Goal: Task Accomplishment & Management: Manage account settings

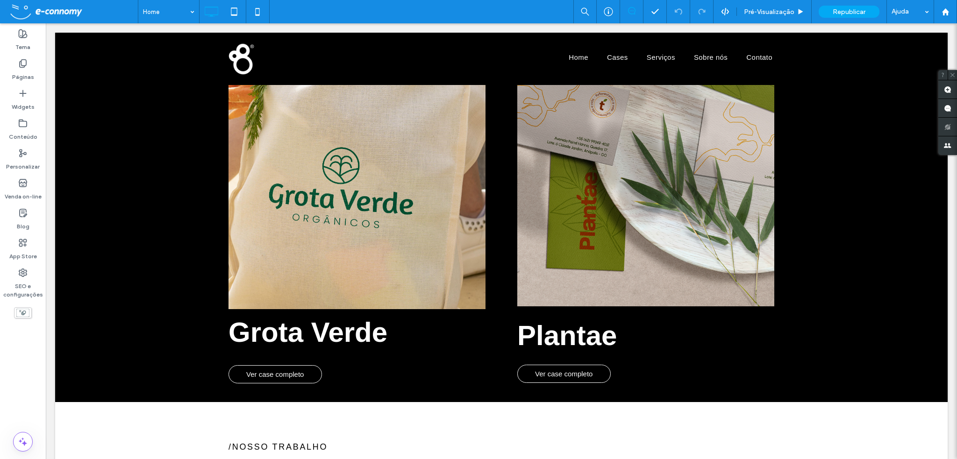
scroll to position [1262, 0]
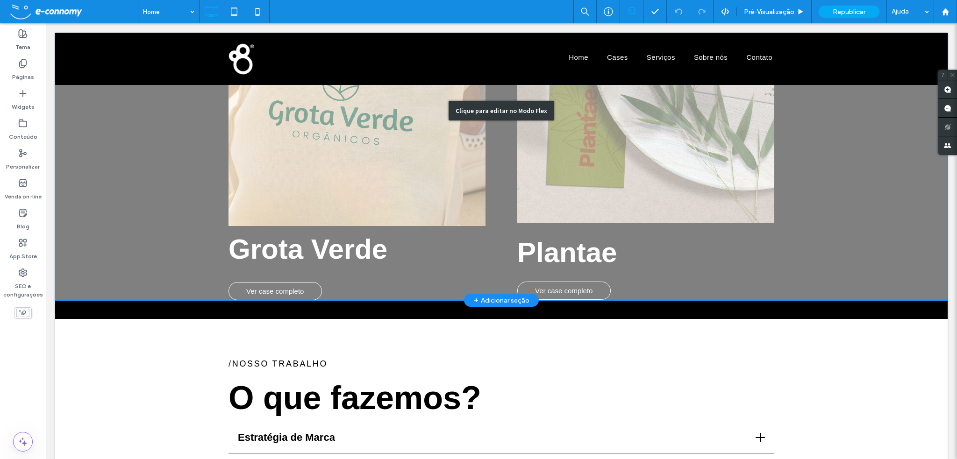
click at [294, 290] on div "Clique para editar no Modo Flex" at bounding box center [501, 111] width 893 height 380
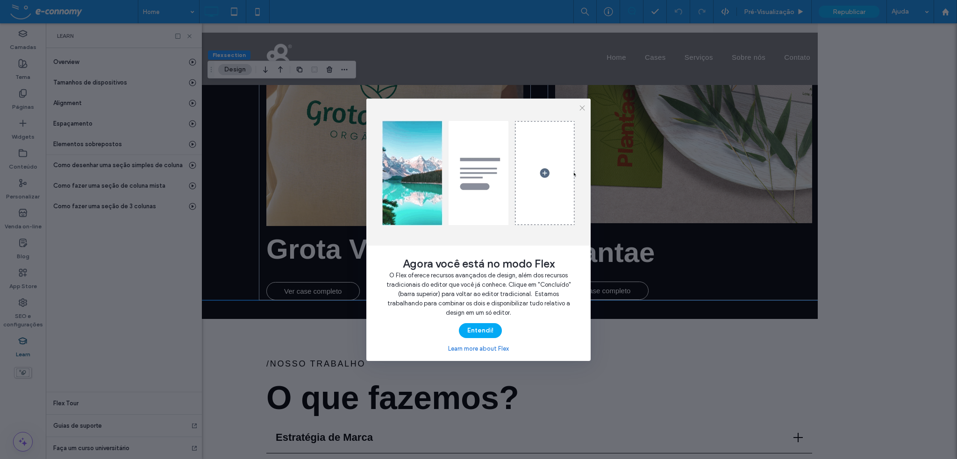
scroll to position [0, 0]
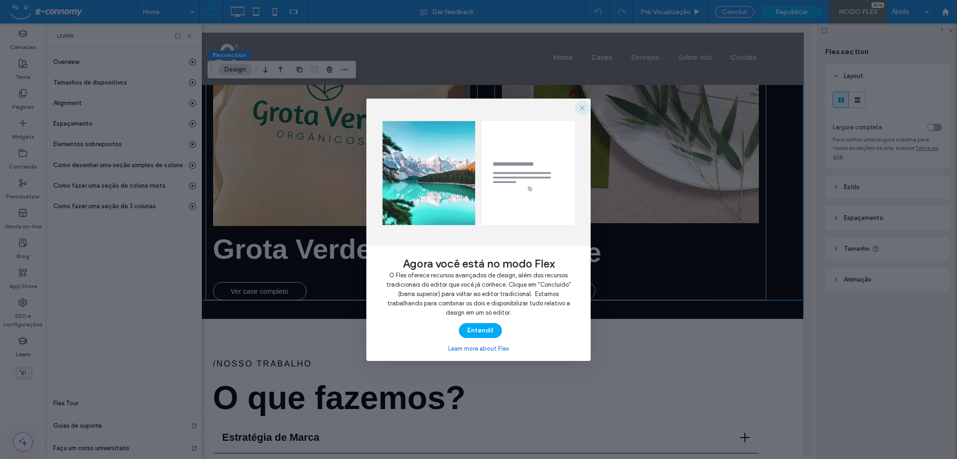
drag, startPoint x: 583, startPoint y: 106, endPoint x: 136, endPoint y: 247, distance: 469.5
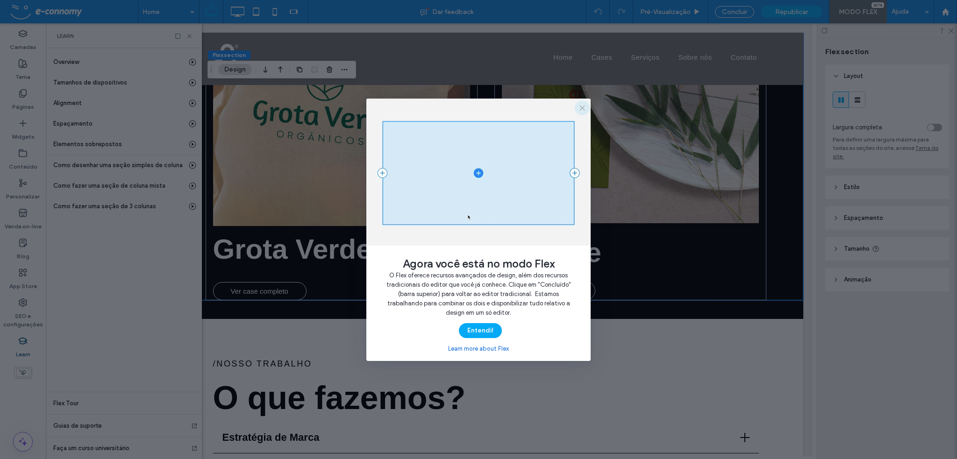
click at [583, 106] on icon "button" at bounding box center [582, 107] width 7 height 7
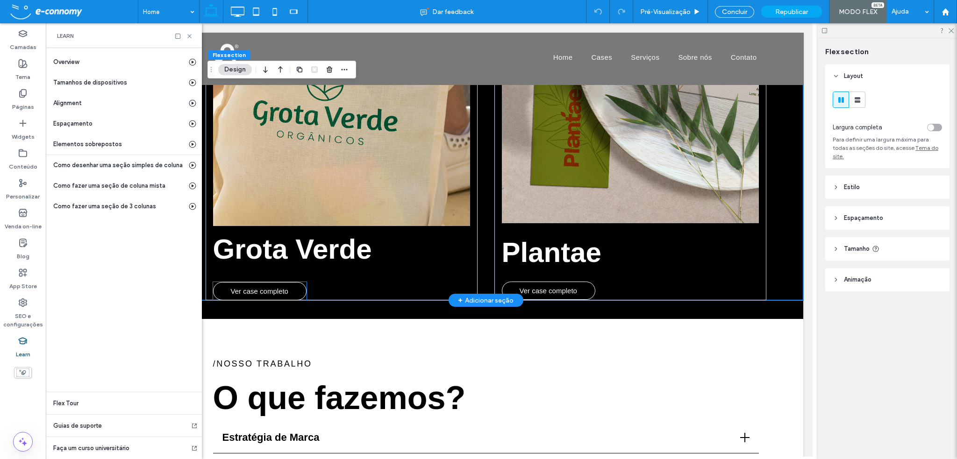
click at [260, 295] on span "Ver case completo" at bounding box center [258, 291] width 57 height 17
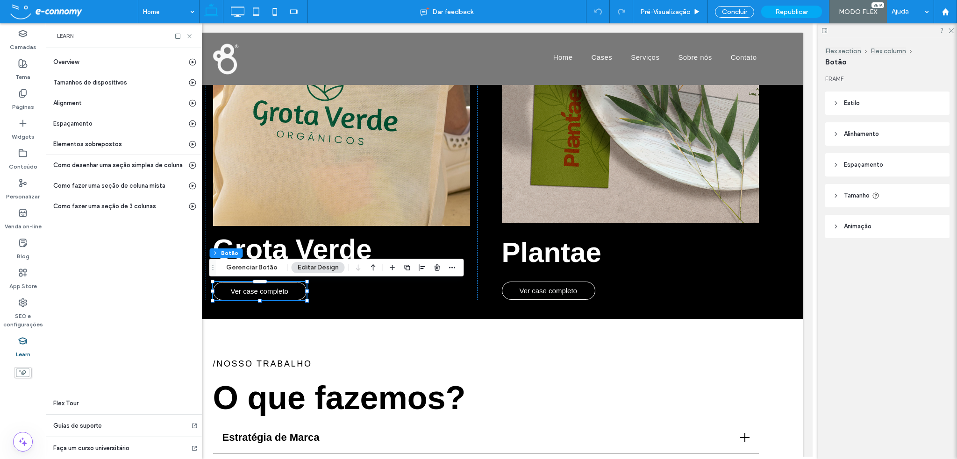
click at [836, 226] on use at bounding box center [836, 226] width 2 height 3
click at [836, 194] on icon at bounding box center [836, 196] width 7 height 7
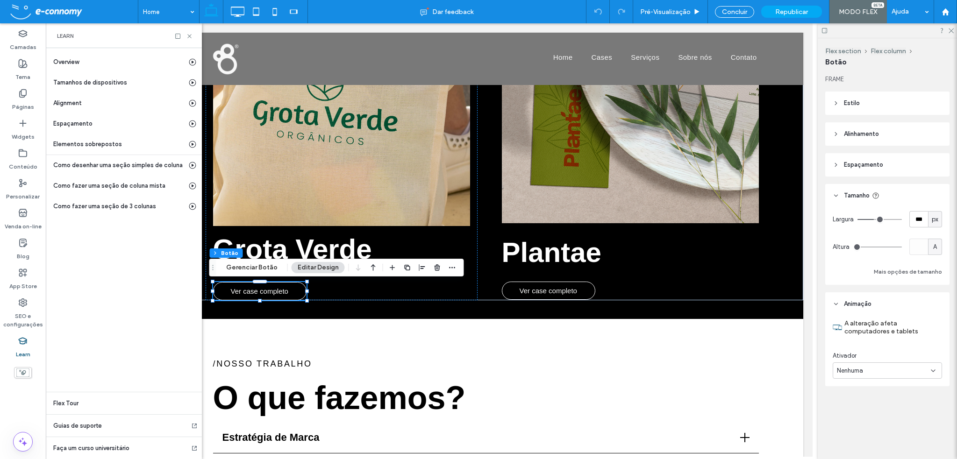
click at [837, 166] on icon at bounding box center [836, 165] width 7 height 7
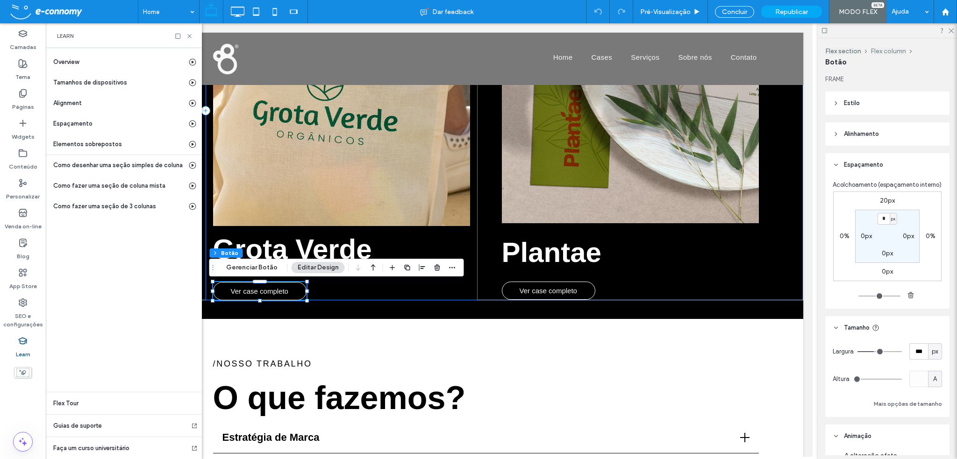
click at [889, 50] on button "Flex column" at bounding box center [889, 51] width 36 height 8
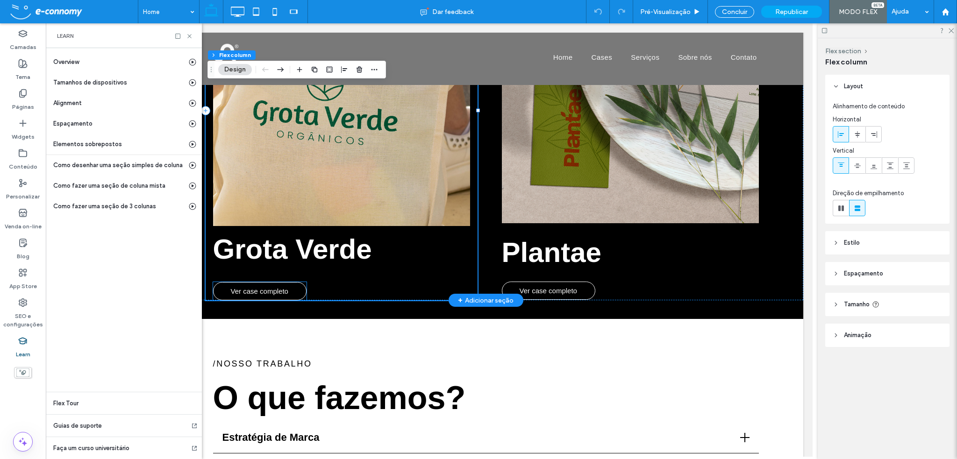
click at [279, 295] on span "Ver case completo" at bounding box center [258, 291] width 57 height 17
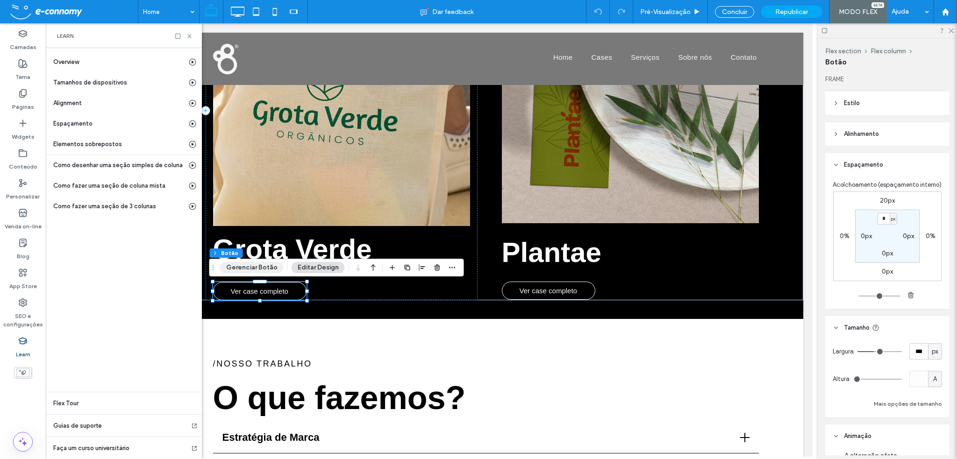
click at [263, 267] on button "Gerenciar Botão" at bounding box center [252, 267] width 64 height 11
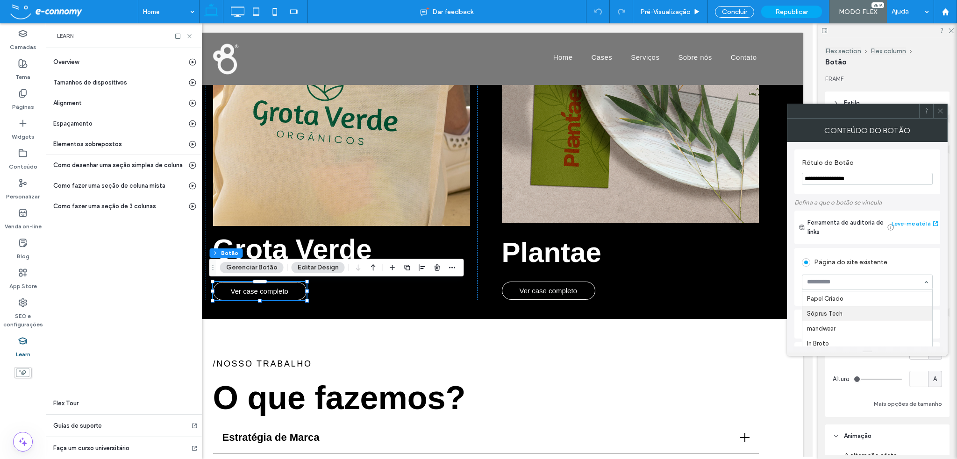
scroll to position [404, 0]
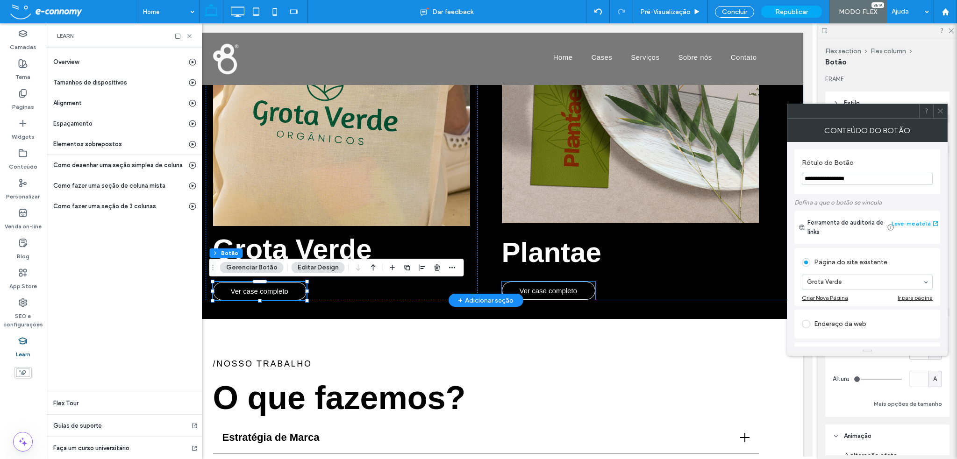
click at [562, 291] on span "Ver case completo" at bounding box center [547, 290] width 57 height 17
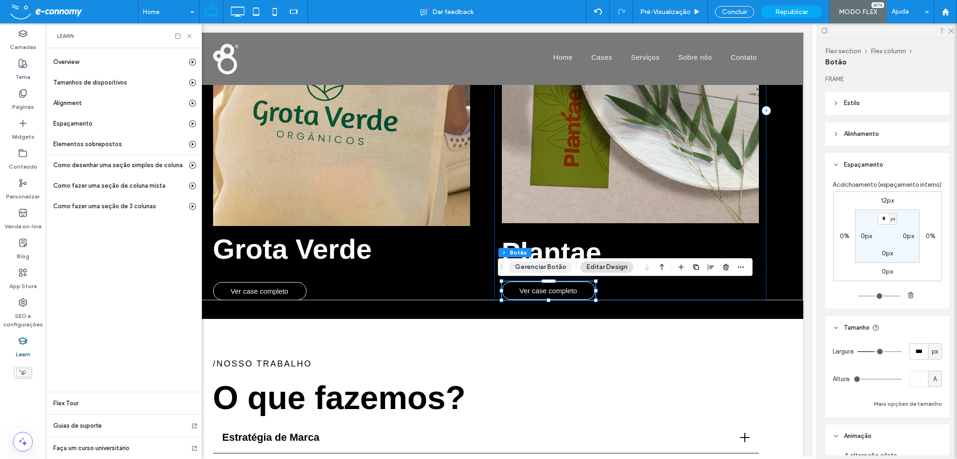
click at [536, 267] on button "Gerenciar Botão" at bounding box center [541, 267] width 64 height 11
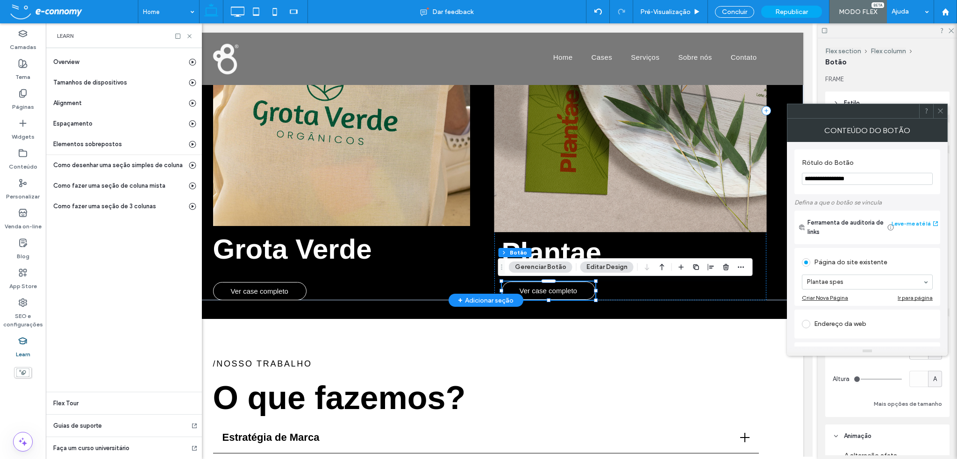
click at [634, 214] on img at bounding box center [629, 74] width 272 height 316
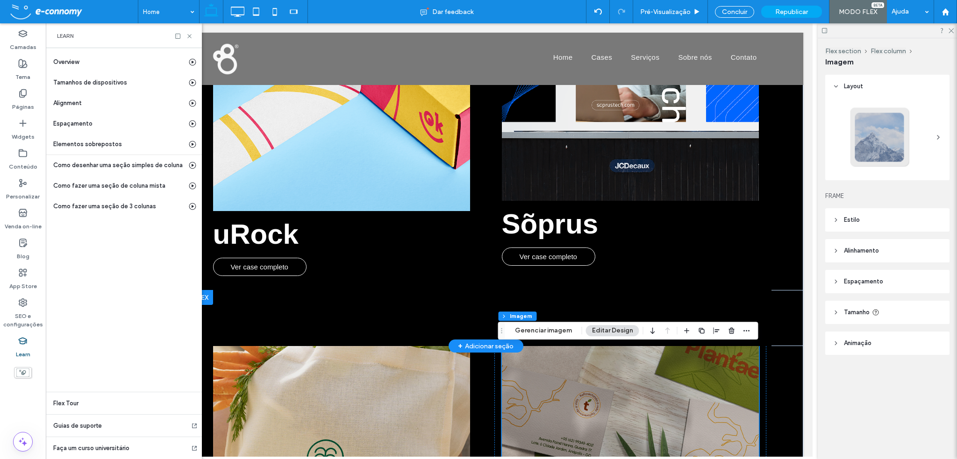
scroll to position [888, 0]
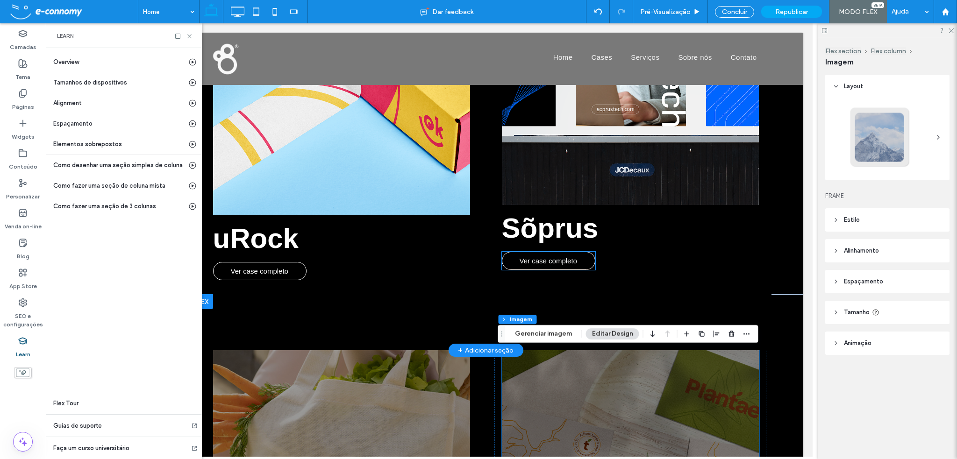
click at [573, 261] on link "Ver case completo" at bounding box center [547, 261] width 93 height 18
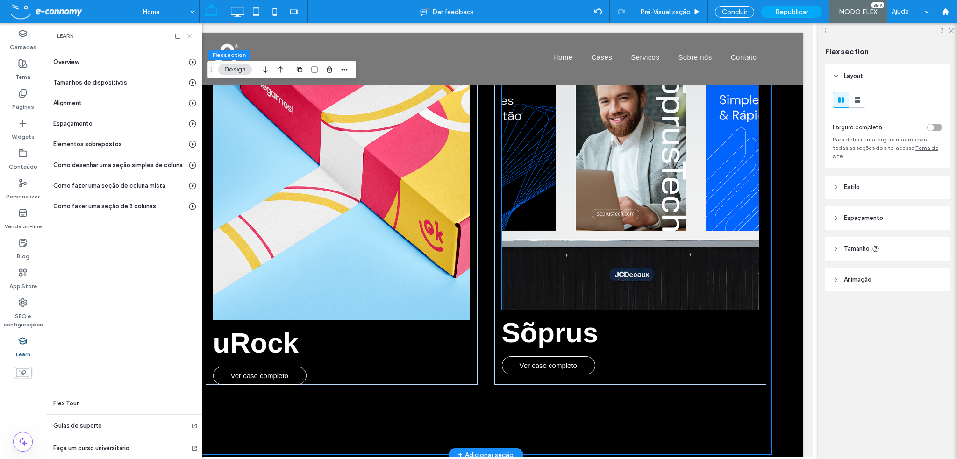
scroll to position [782, 0]
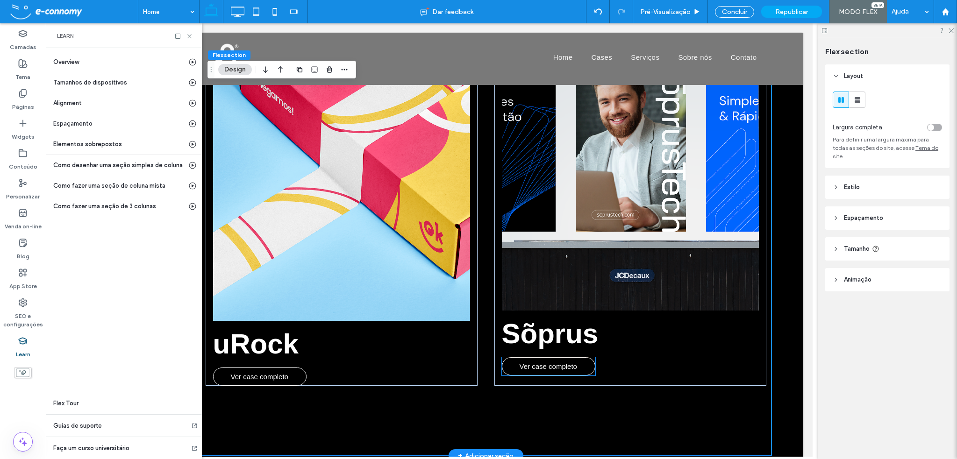
click at [552, 365] on span "Ver case completo" at bounding box center [547, 366] width 57 height 17
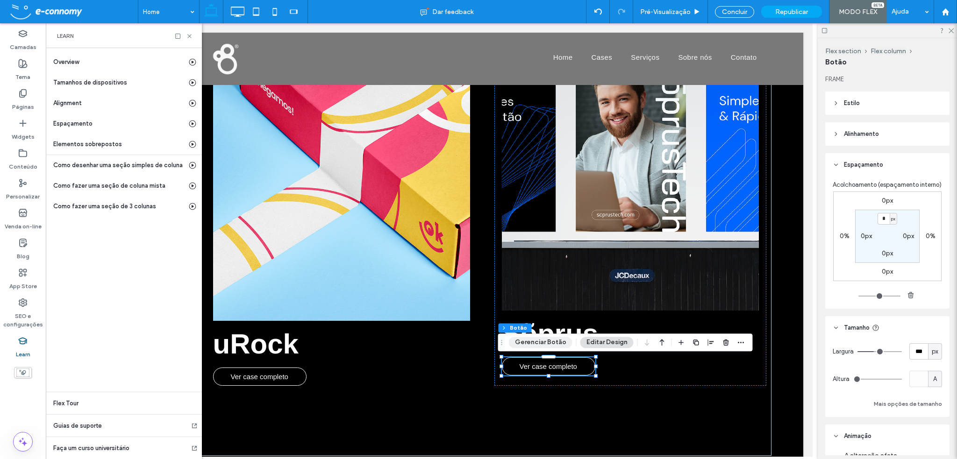
click at [539, 346] on button "Gerenciar Botão" at bounding box center [541, 342] width 64 height 11
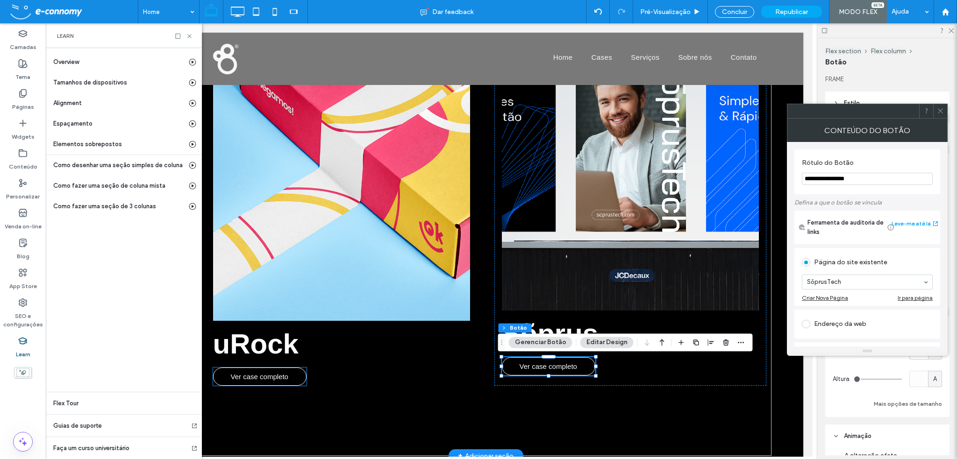
click at [262, 378] on span "Ver case completo" at bounding box center [258, 376] width 57 height 17
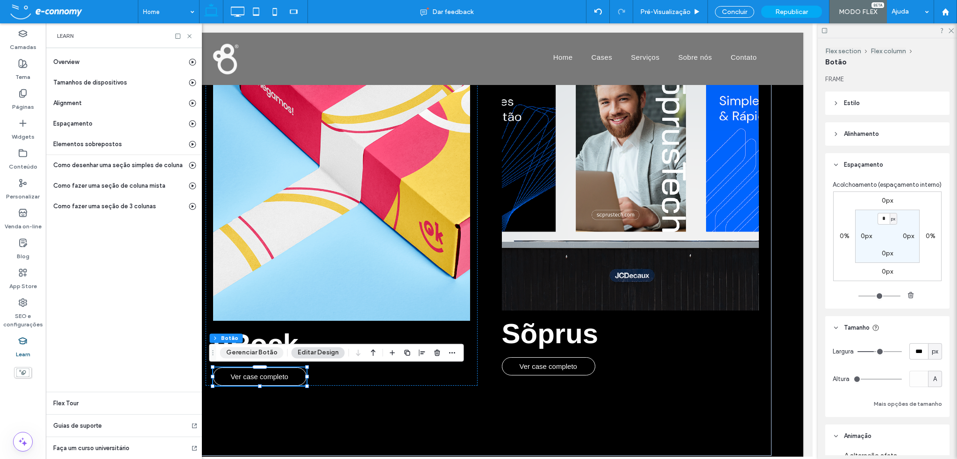
click at [257, 357] on button "Gerenciar Botão" at bounding box center [252, 352] width 64 height 11
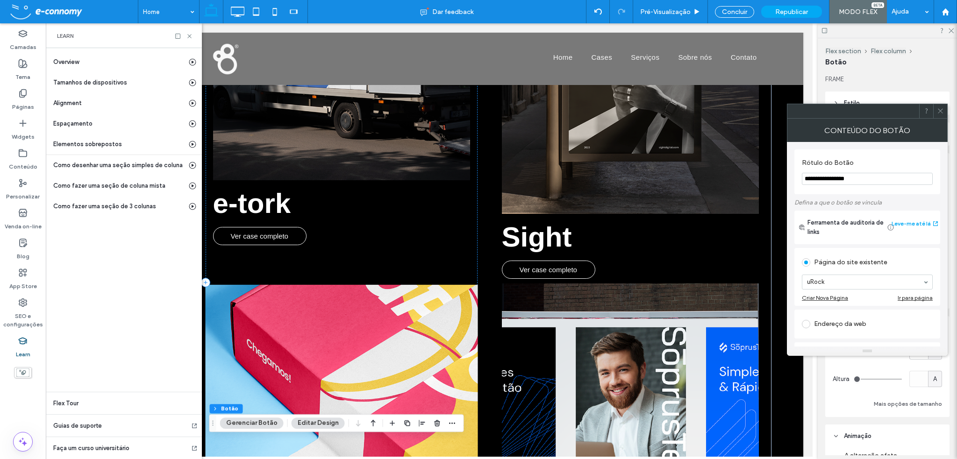
scroll to position [502, 0]
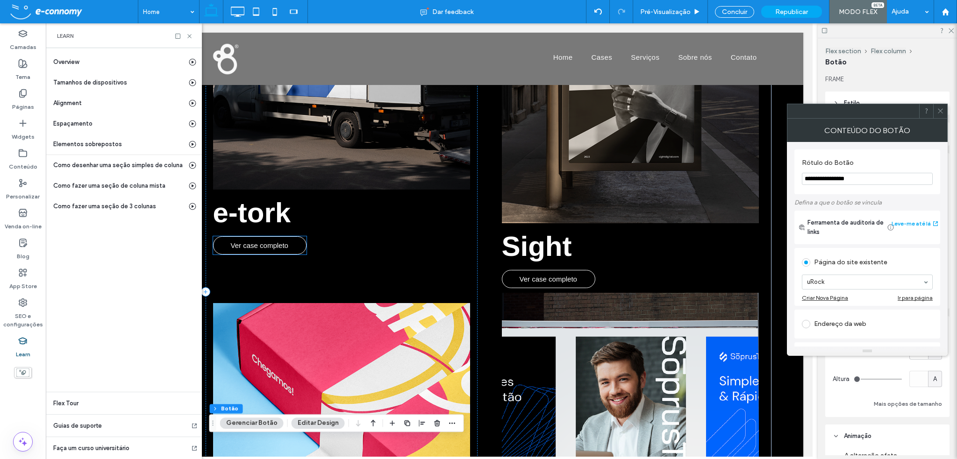
click at [275, 245] on span "Ver case completo" at bounding box center [258, 245] width 57 height 17
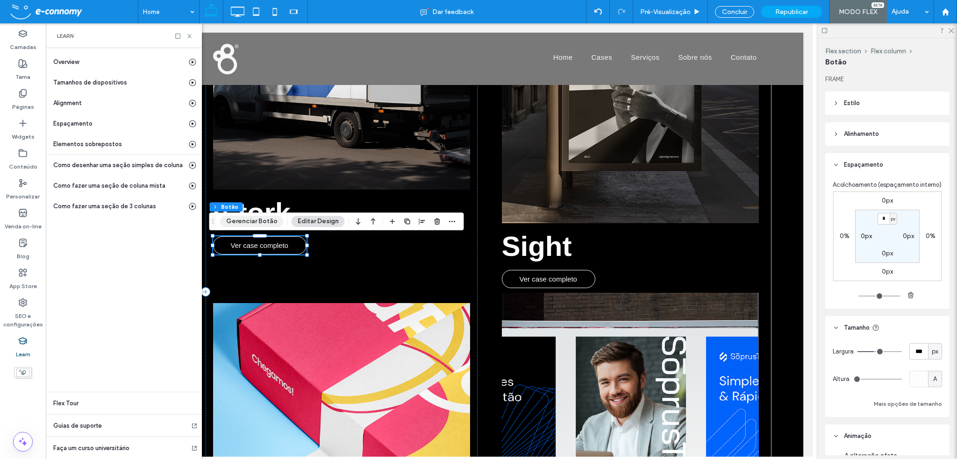
click at [254, 223] on button "Gerenciar Botão" at bounding box center [252, 221] width 64 height 11
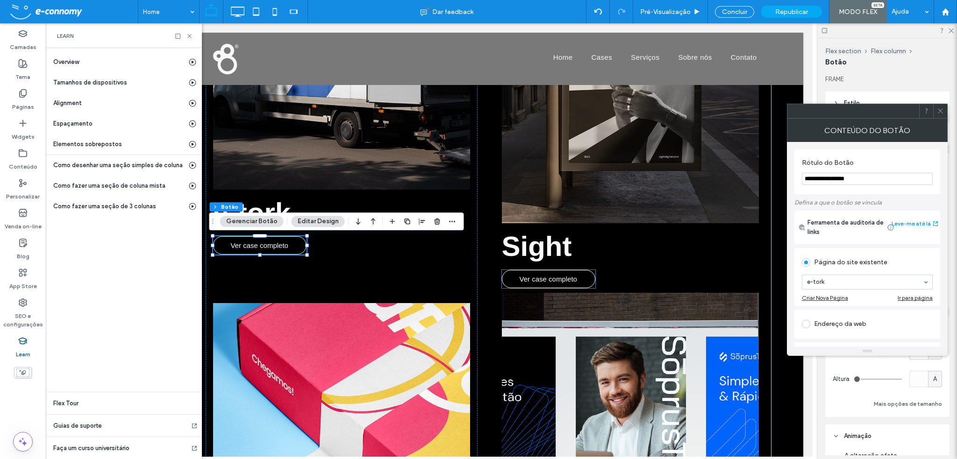
click at [580, 281] on link "Ver case completo" at bounding box center [547, 279] width 93 height 18
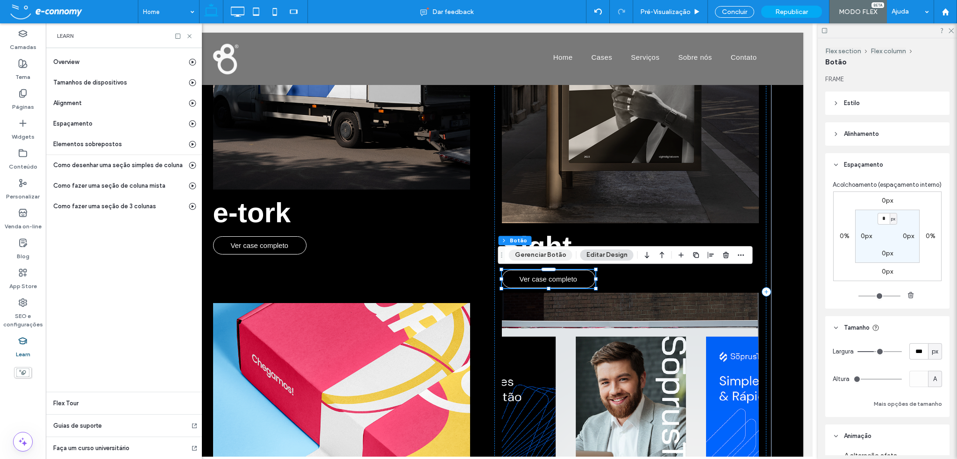
click at [536, 256] on button "Gerenciar Botão" at bounding box center [541, 255] width 64 height 11
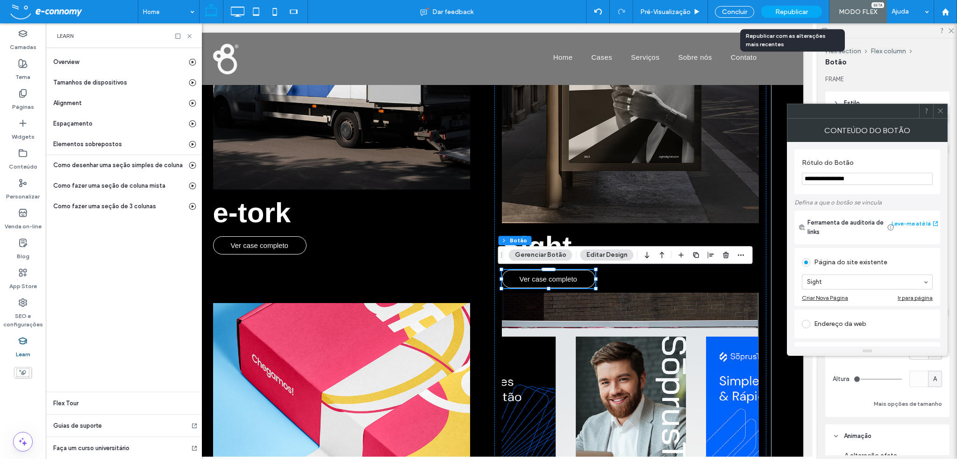
click at [806, 11] on span "Republicar" at bounding box center [791, 12] width 33 height 8
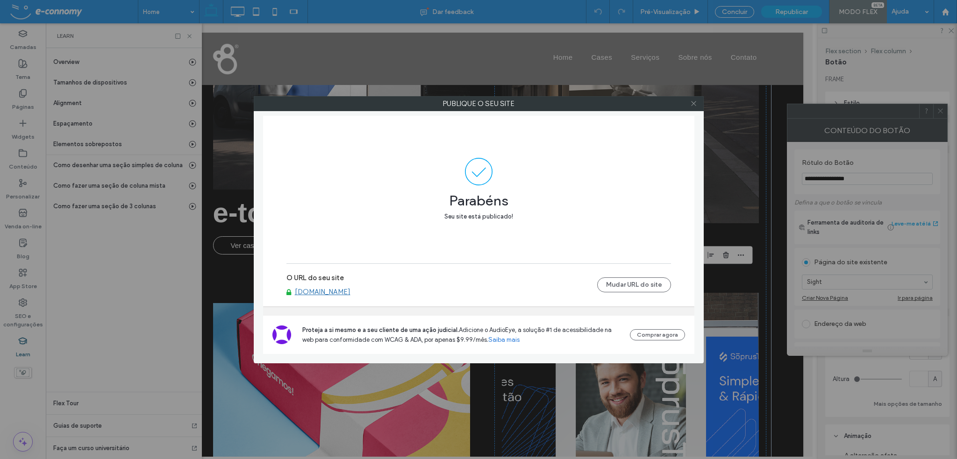
click at [694, 104] on use at bounding box center [693, 103] width 5 height 5
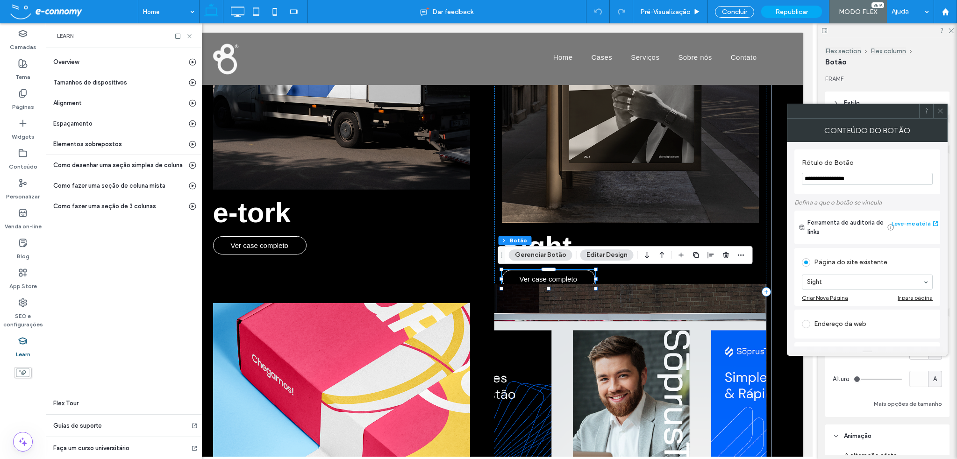
click at [580, 347] on img at bounding box center [629, 442] width 272 height 316
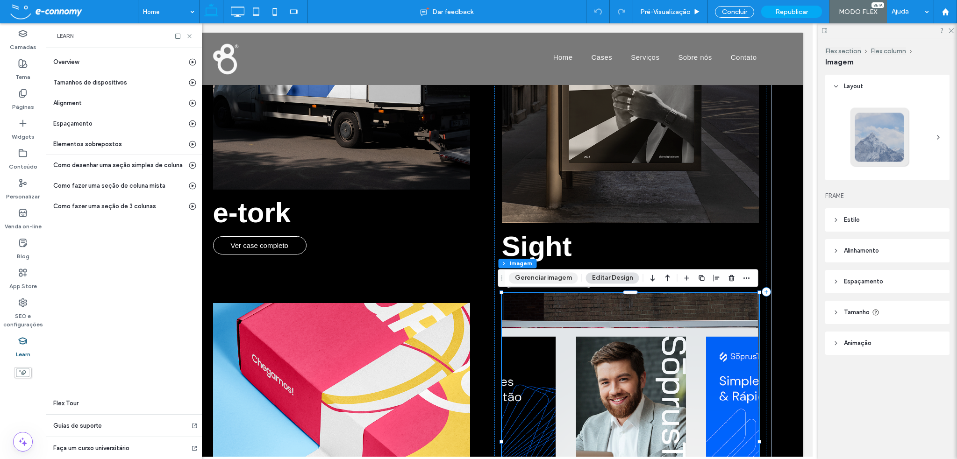
click at [547, 277] on button "Gerenciar imagem" at bounding box center [543, 277] width 69 height 11
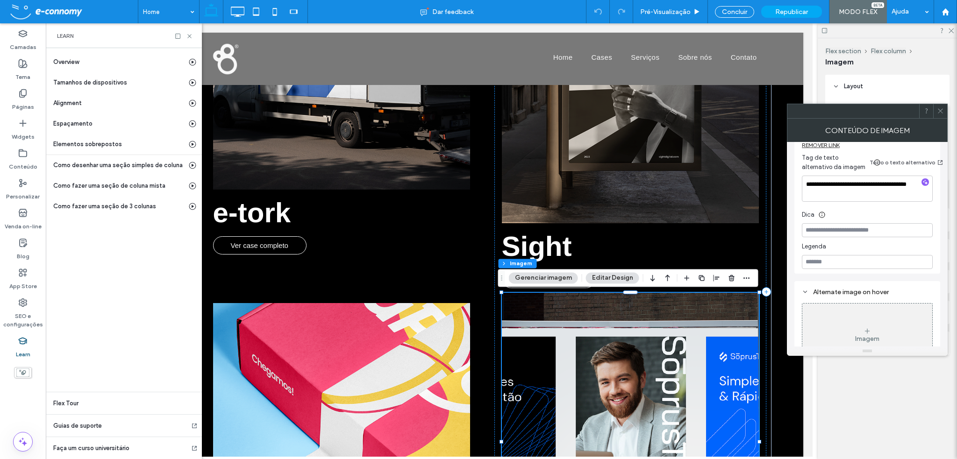
scroll to position [280, 0]
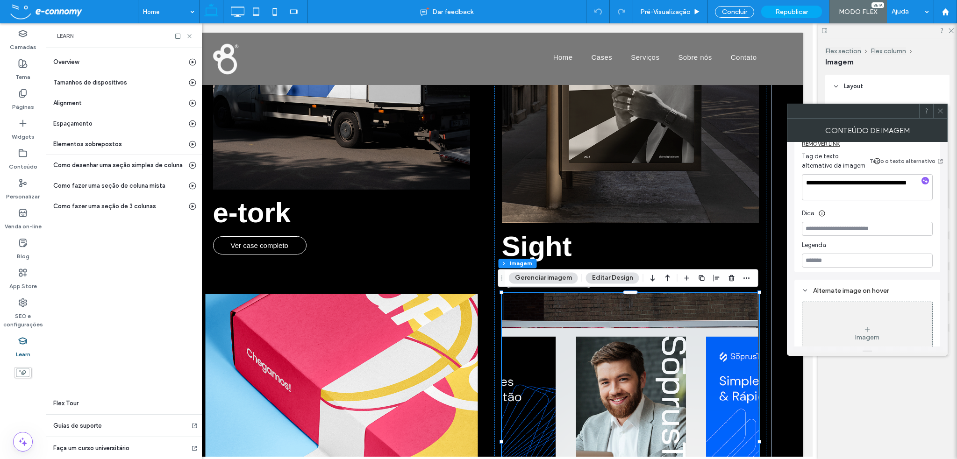
click at [339, 336] on img at bounding box center [341, 452] width 272 height 316
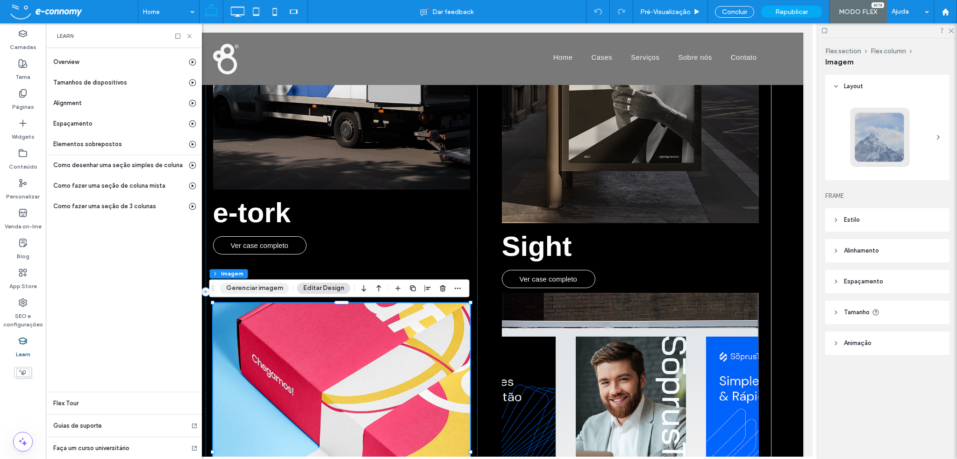
click at [240, 291] on button "Gerenciar imagem" at bounding box center [254, 288] width 69 height 11
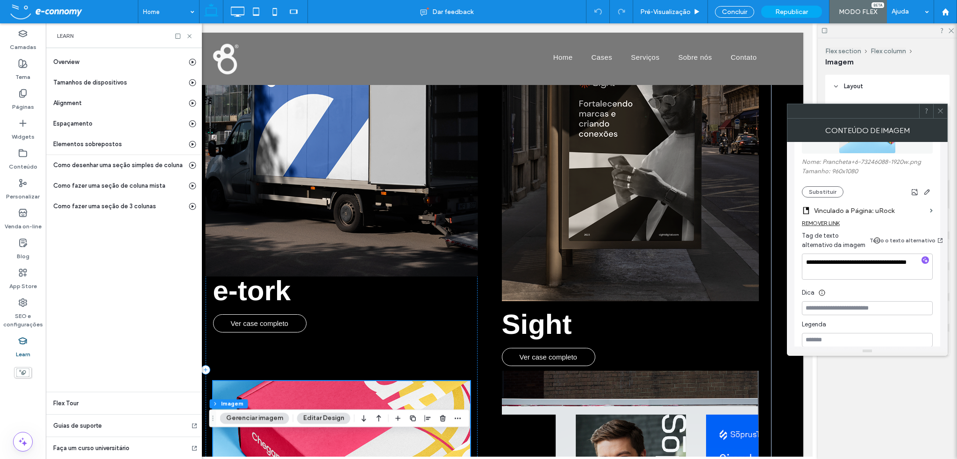
scroll to position [362, 0]
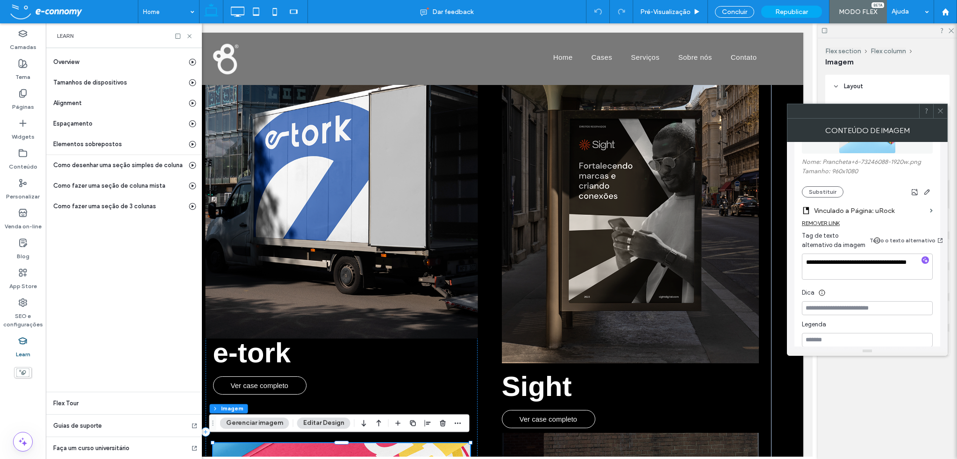
click at [382, 201] on img at bounding box center [341, 181] width 272 height 316
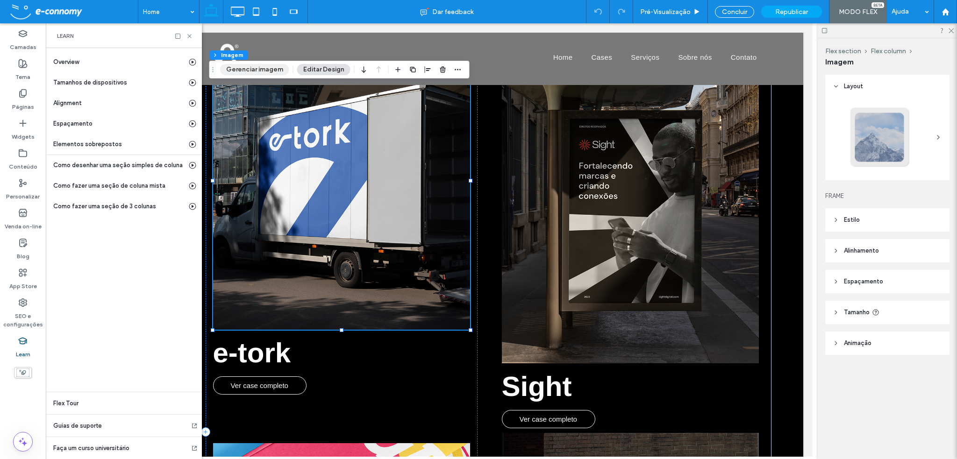
click at [242, 72] on button "Gerenciar imagem" at bounding box center [254, 69] width 69 height 11
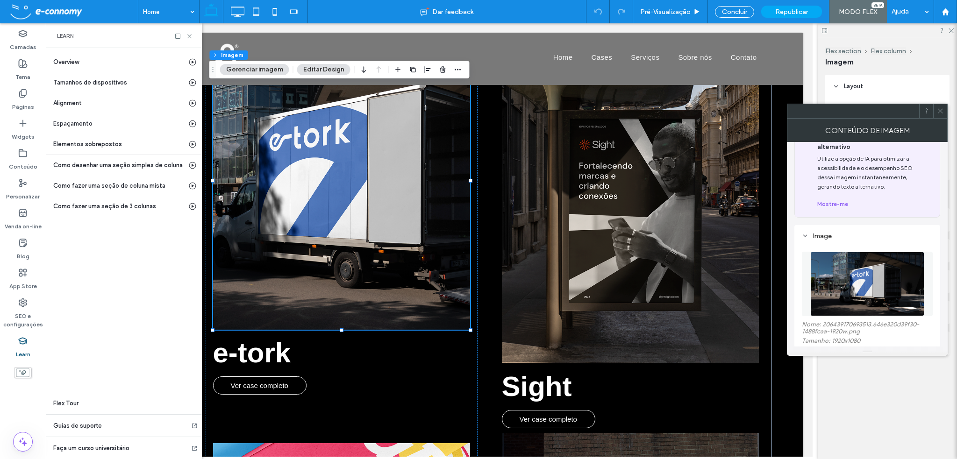
scroll to position [93, 0]
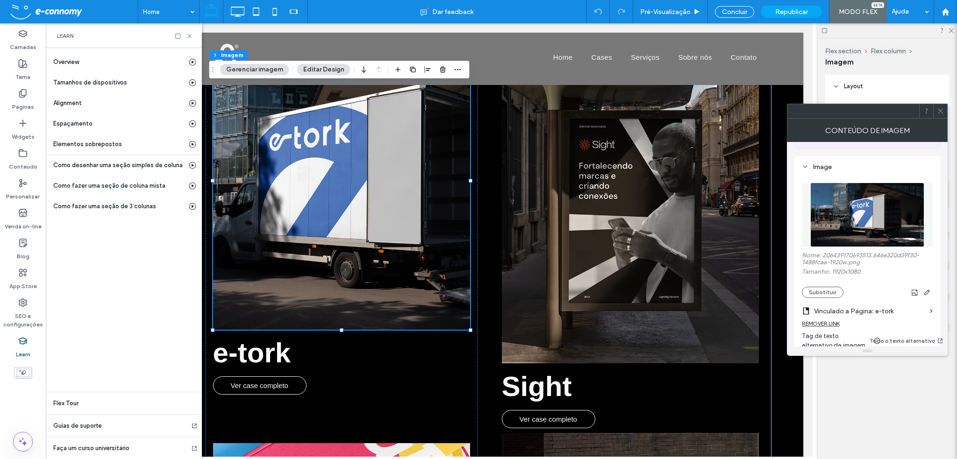
click at [940, 113] on icon at bounding box center [940, 110] width 7 height 7
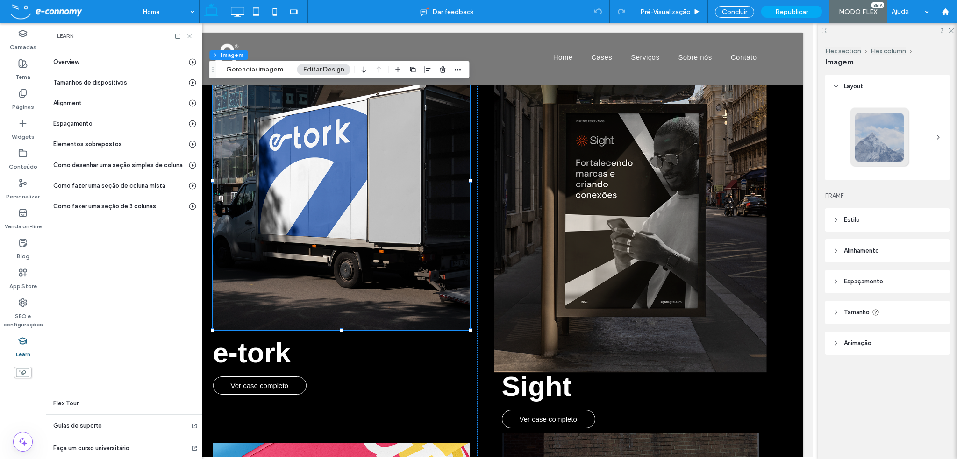
click at [615, 177] on img at bounding box center [629, 215] width 272 height 316
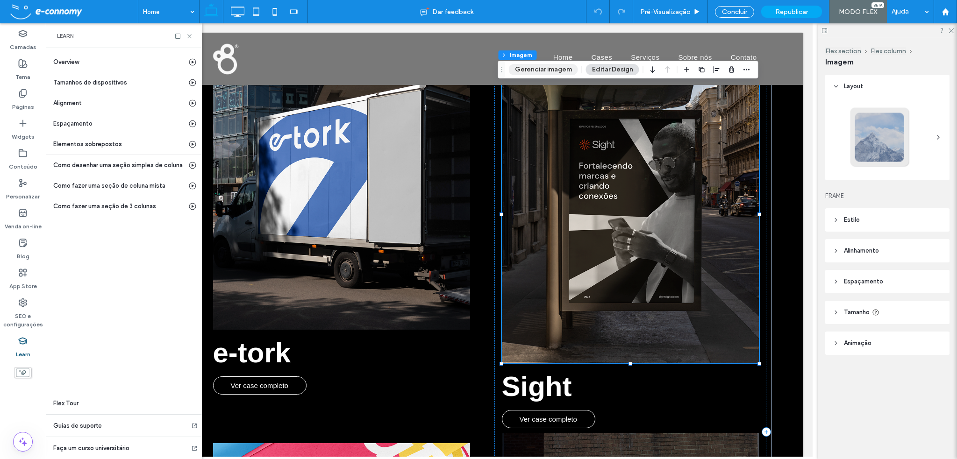
click at [522, 71] on button "Gerenciar imagem" at bounding box center [543, 69] width 69 height 11
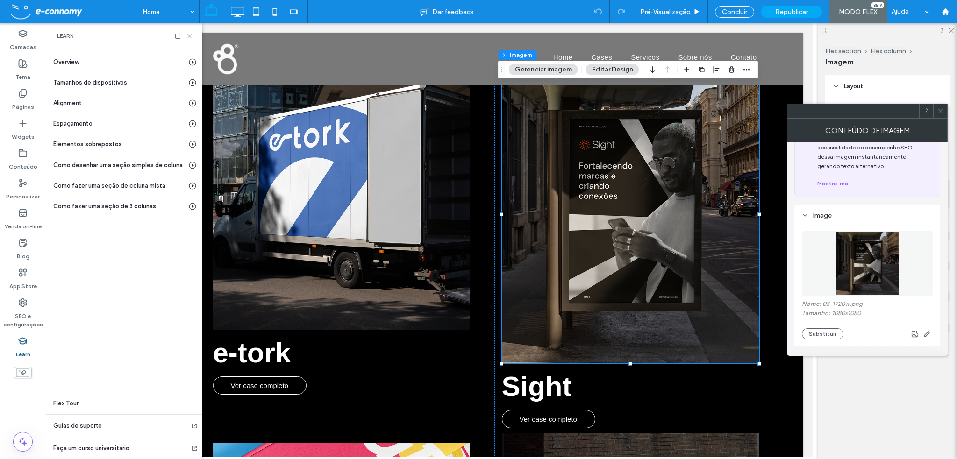
scroll to position [187, 0]
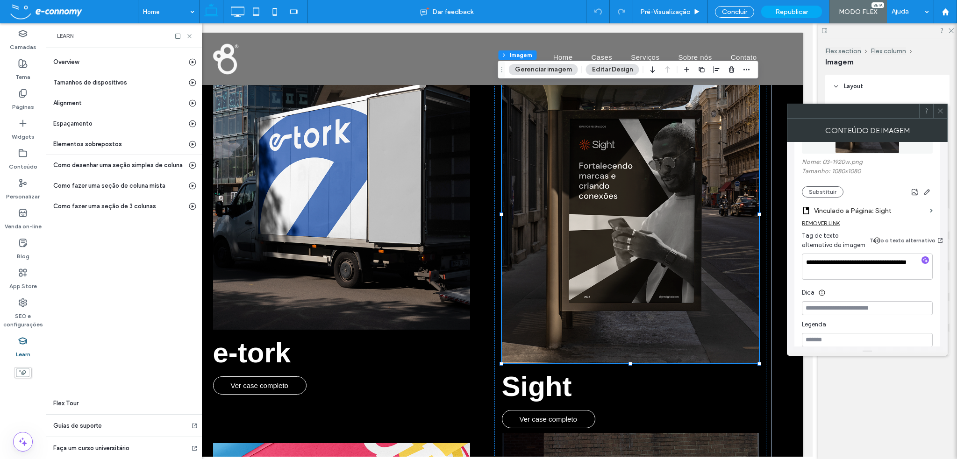
click at [944, 112] on icon at bounding box center [940, 110] width 7 height 7
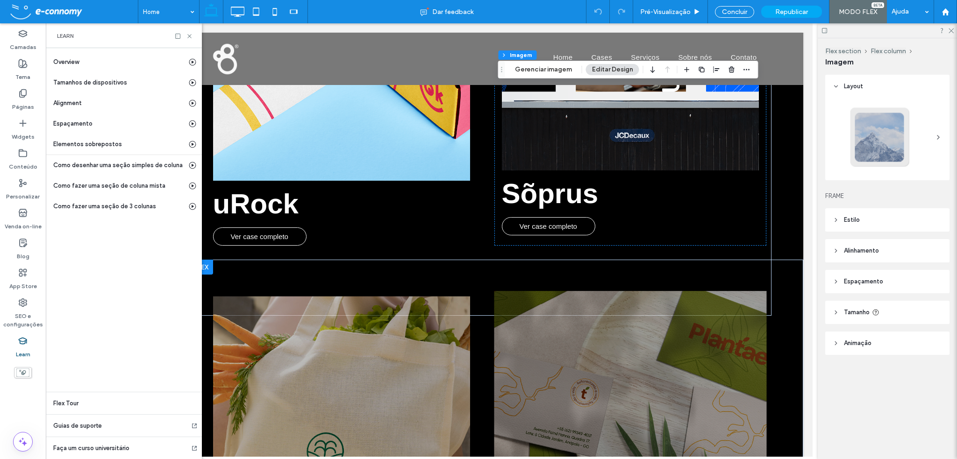
click at [678, 340] on img at bounding box center [629, 449] width 272 height 316
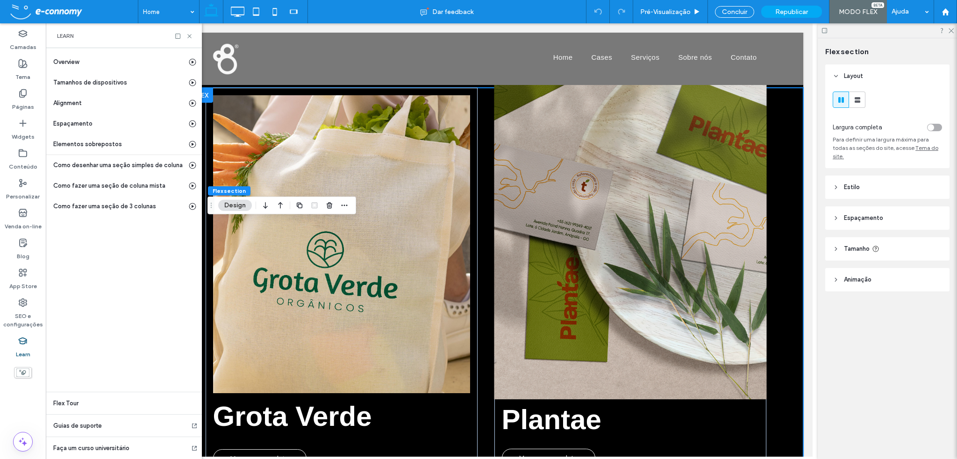
scroll to position [1106, 0]
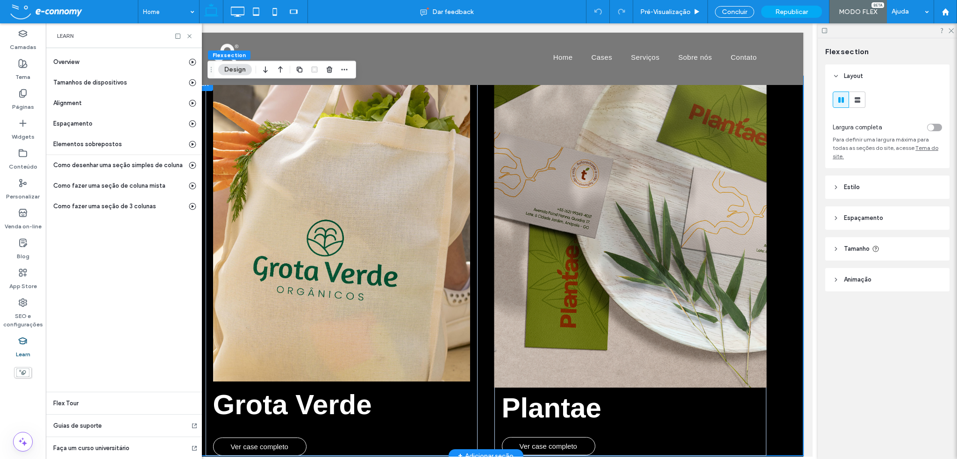
click at [606, 160] on img at bounding box center [629, 230] width 272 height 316
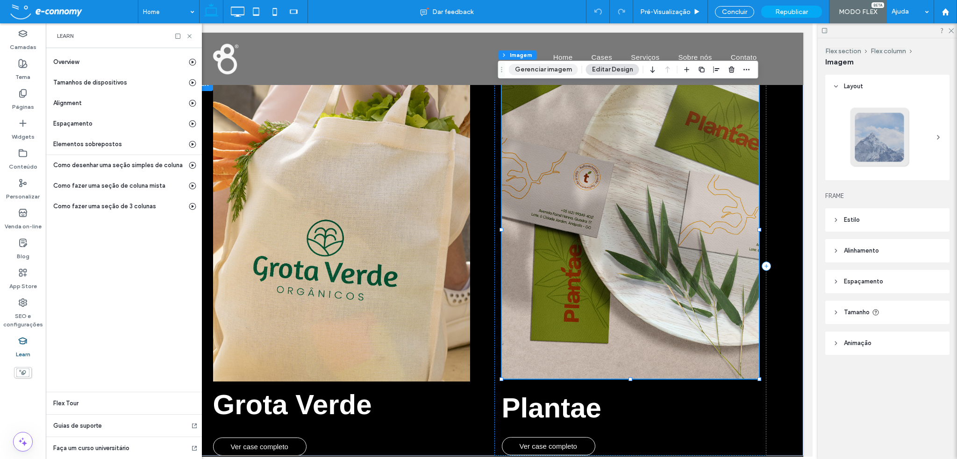
click at [539, 74] on button "Gerenciar imagem" at bounding box center [543, 69] width 69 height 11
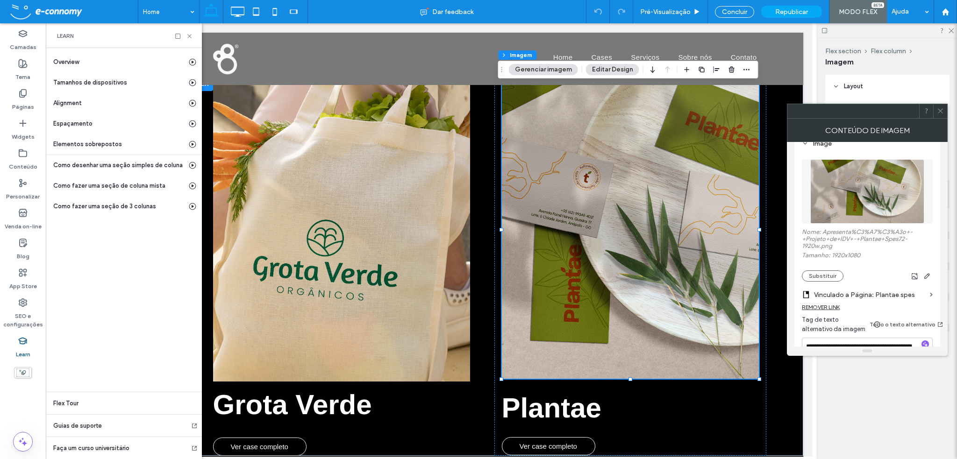
scroll to position [140, 0]
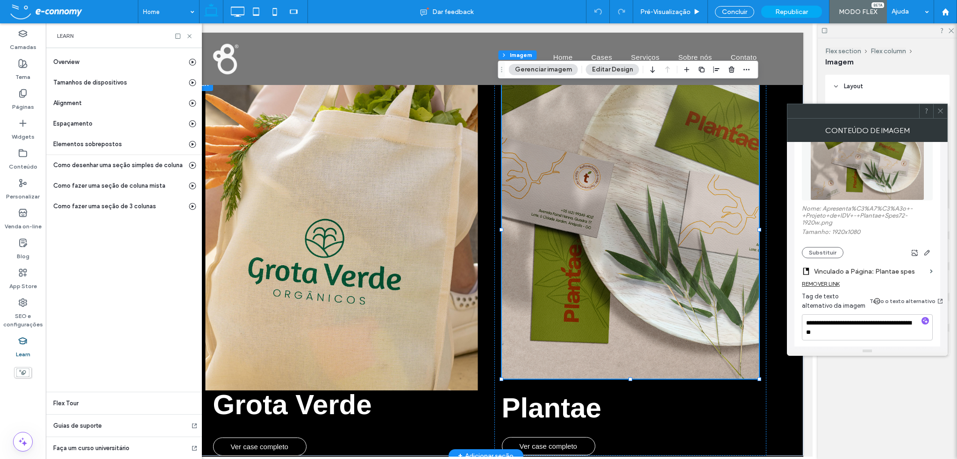
click at [424, 260] on img at bounding box center [341, 233] width 272 height 316
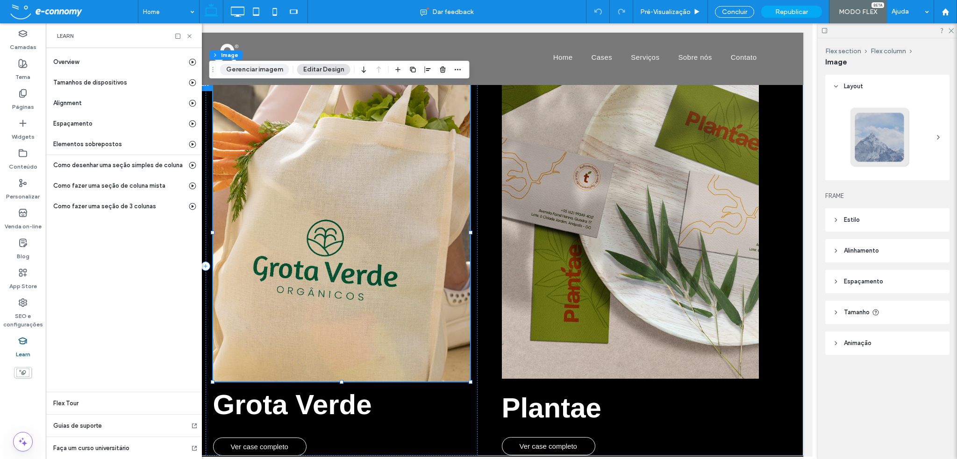
click at [262, 69] on button "Gerenciar imagem" at bounding box center [254, 69] width 69 height 11
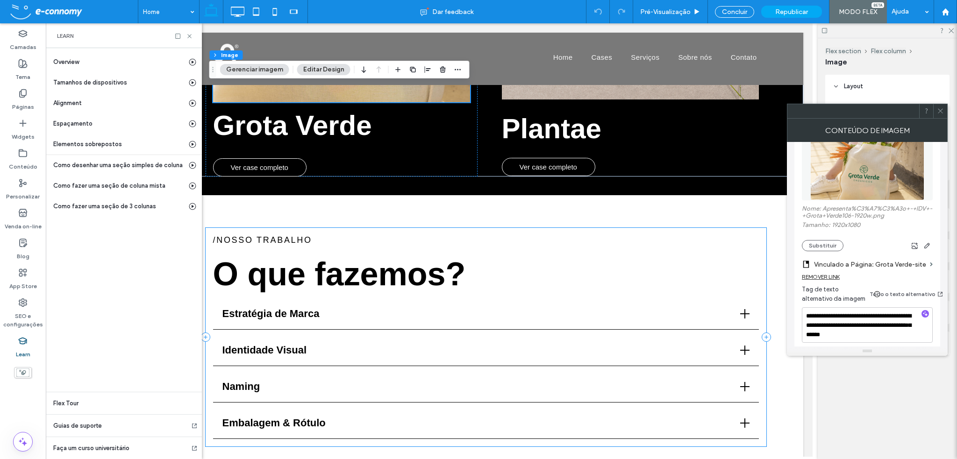
scroll to position [1387, 0]
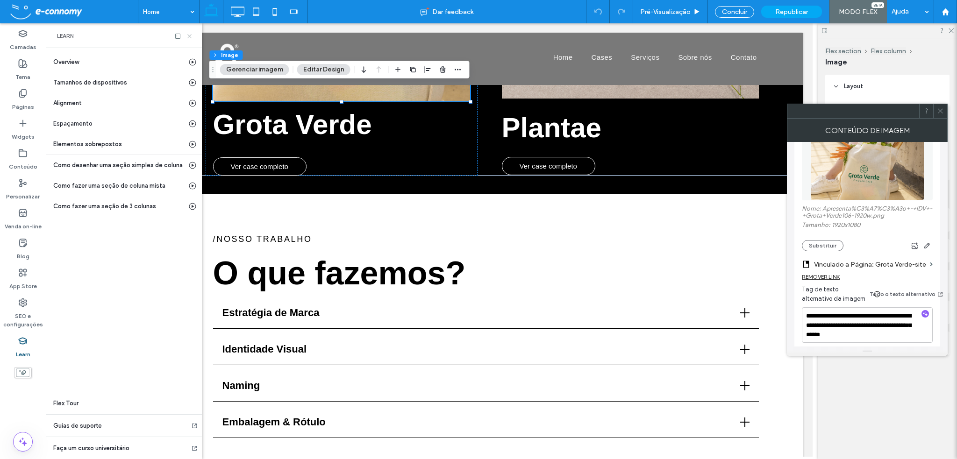
click at [189, 36] on use at bounding box center [189, 36] width 4 height 4
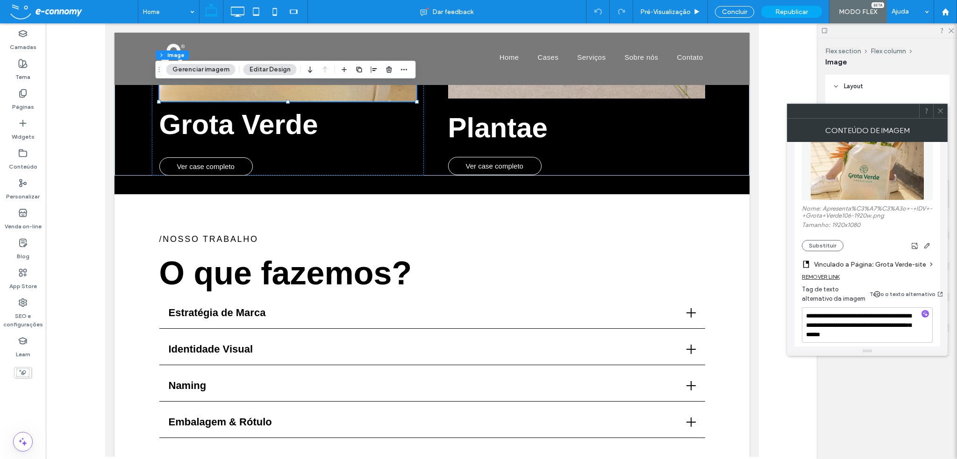
click at [772, 168] on div at bounding box center [432, 240] width 772 height 434
click at [803, 11] on span "Republicar" at bounding box center [791, 12] width 33 height 8
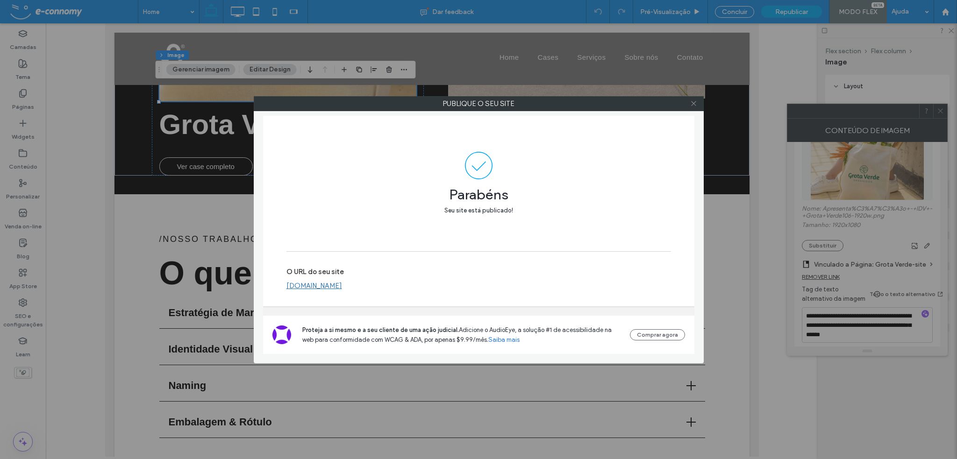
click at [694, 102] on icon at bounding box center [693, 103] width 7 height 7
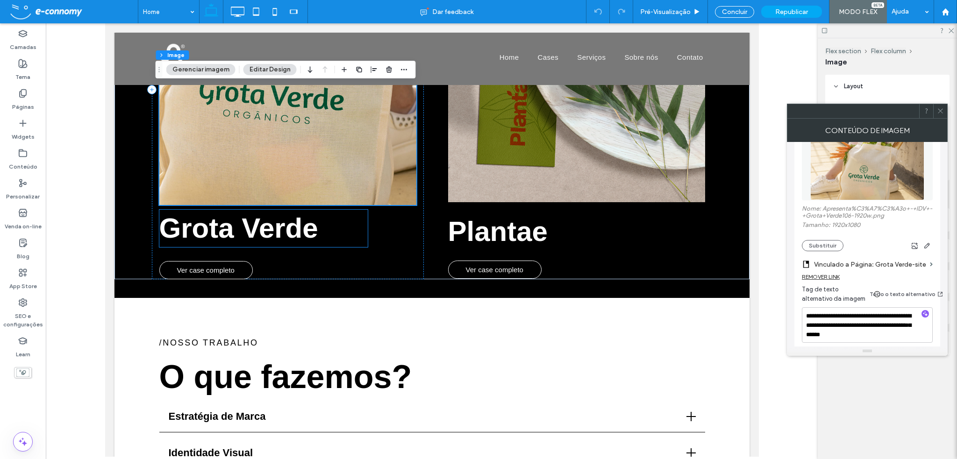
scroll to position [1293, 0]
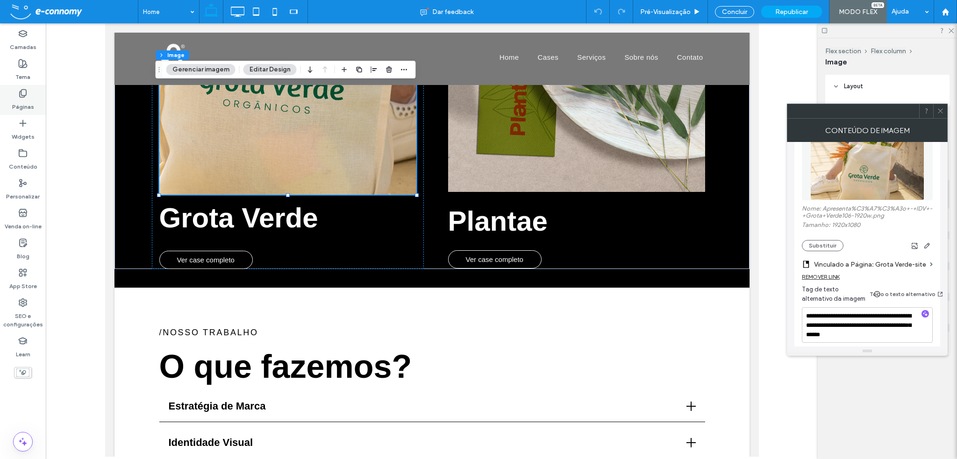
click at [17, 100] on label "Páginas" at bounding box center [23, 104] width 22 height 13
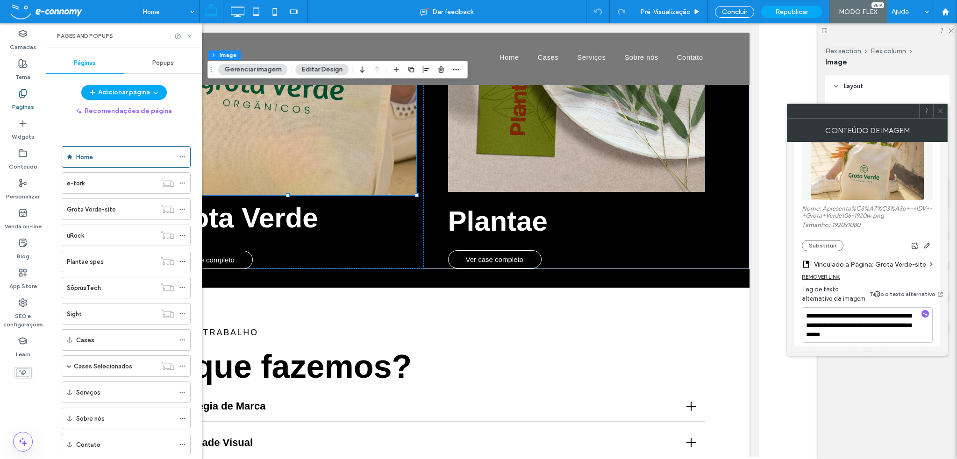
click at [776, 83] on div at bounding box center [432, 240] width 772 height 434
click at [942, 112] on icon at bounding box center [940, 110] width 7 height 7
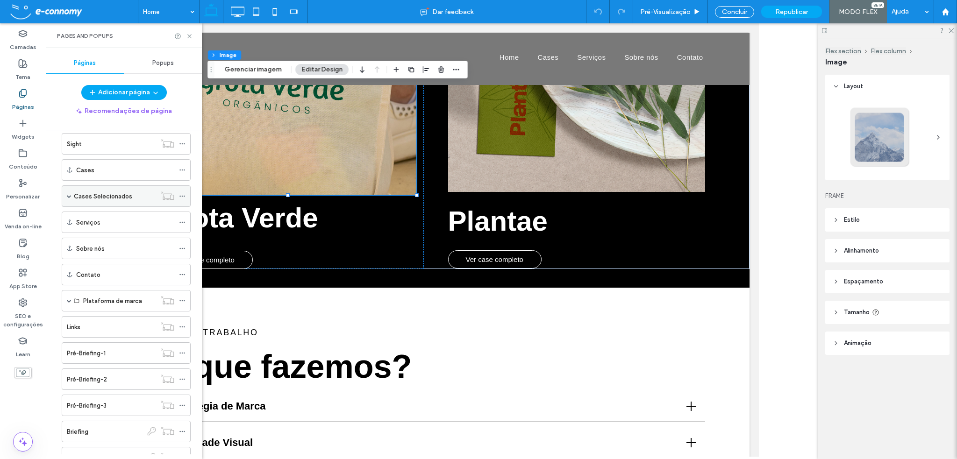
scroll to position [187, 0]
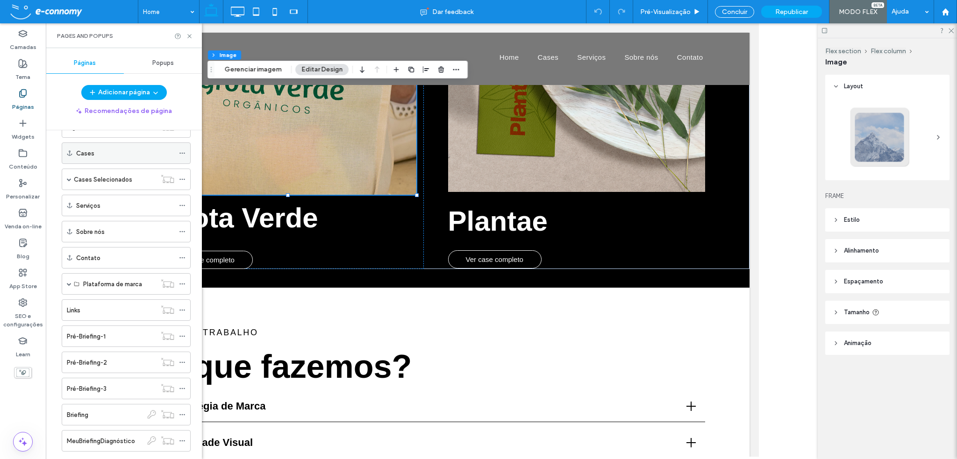
click at [94, 154] on div "Cases" at bounding box center [125, 154] width 98 height 10
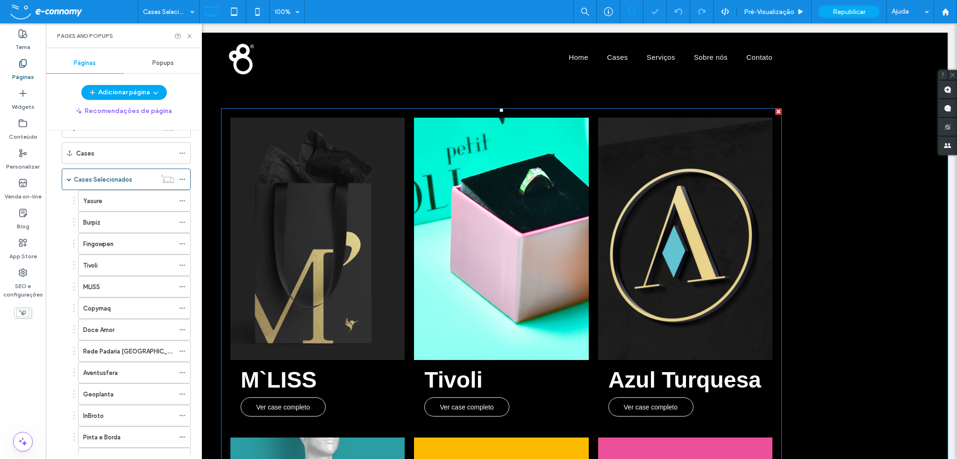
click at [301, 185] on link at bounding box center [317, 239] width 174 height 243
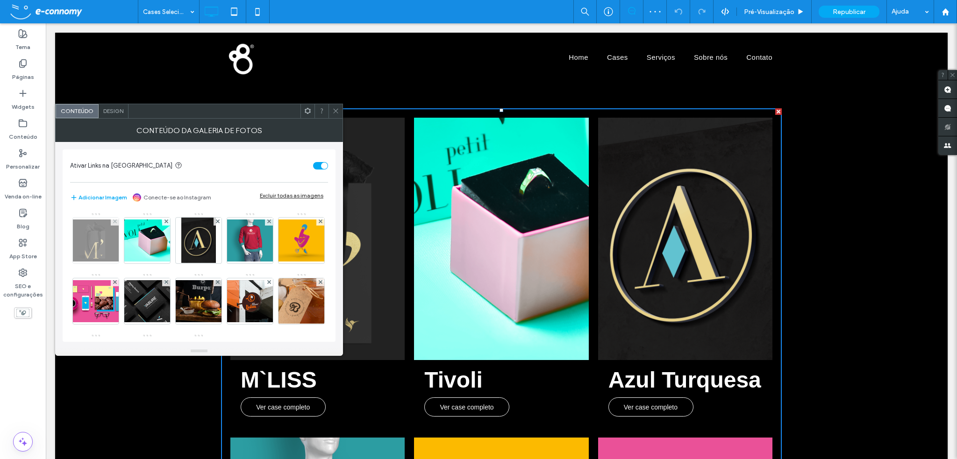
click at [94, 246] on img at bounding box center [95, 241] width 75 height 42
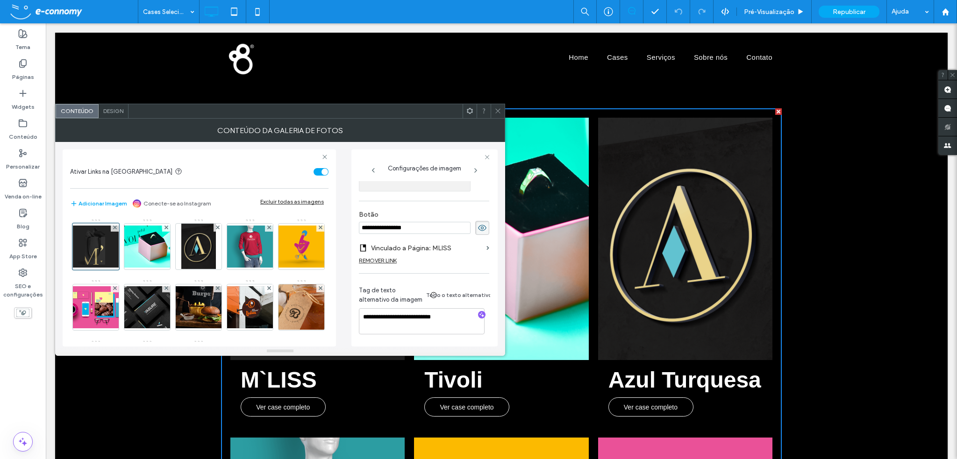
scroll to position [322, 0]
click at [153, 244] on img at bounding box center [147, 247] width 75 height 42
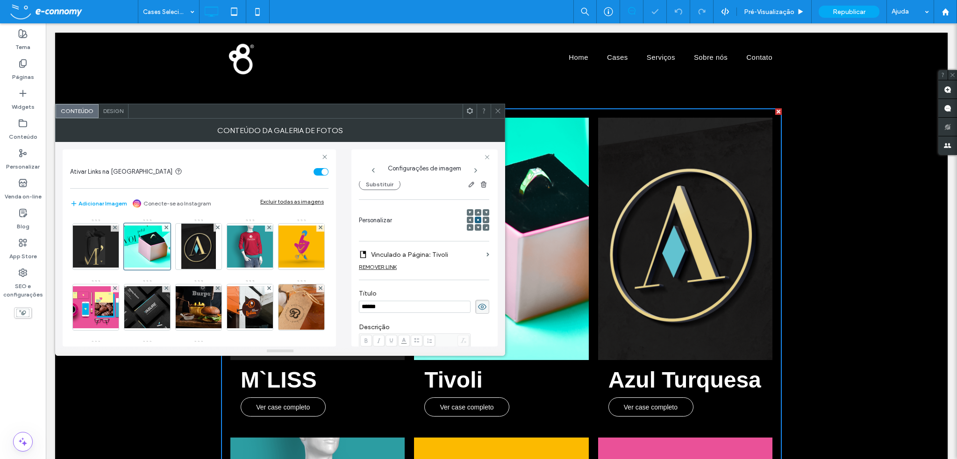
scroll to position [110, 0]
click at [201, 250] on img at bounding box center [198, 247] width 35 height 46
click at [256, 246] on img at bounding box center [250, 247] width 75 height 42
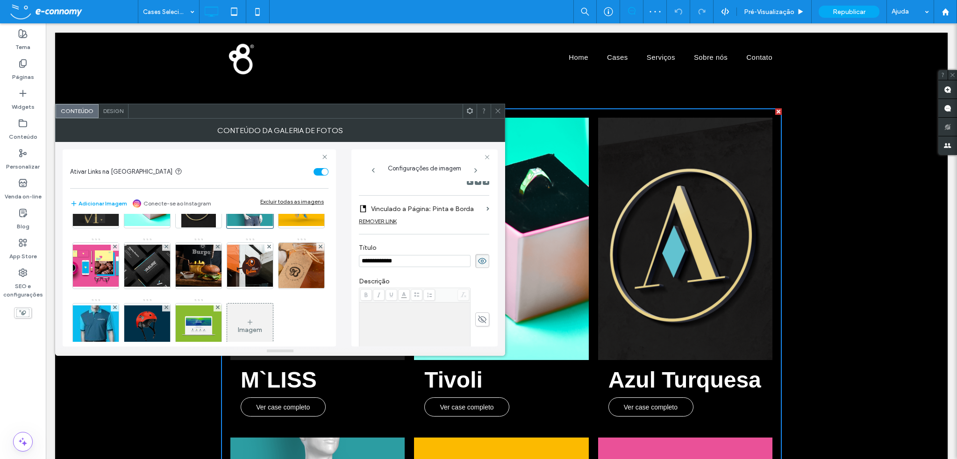
scroll to position [47, 0]
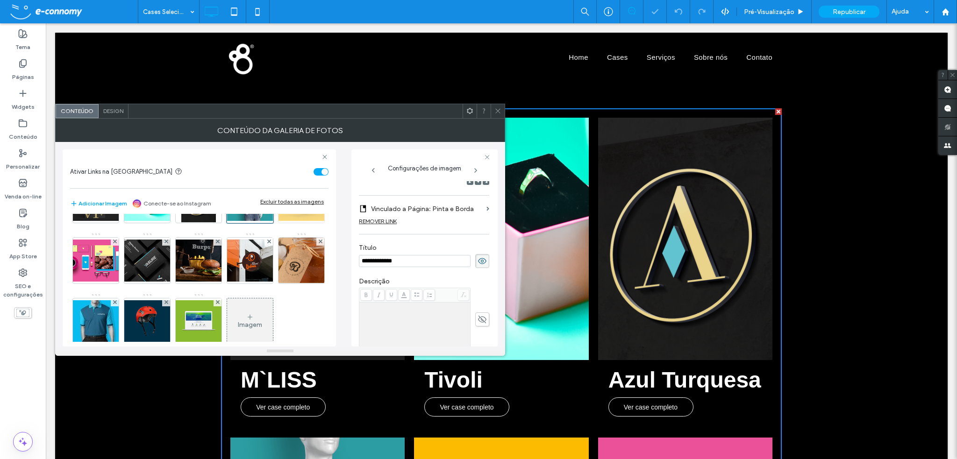
click at [264, 221] on img at bounding box center [301, 200] width 75 height 42
click at [133, 259] on img at bounding box center [95, 261] width 75 height 42
click at [185, 264] on img at bounding box center [147, 261] width 75 height 42
click at [236, 263] on img at bounding box center [198, 261] width 75 height 42
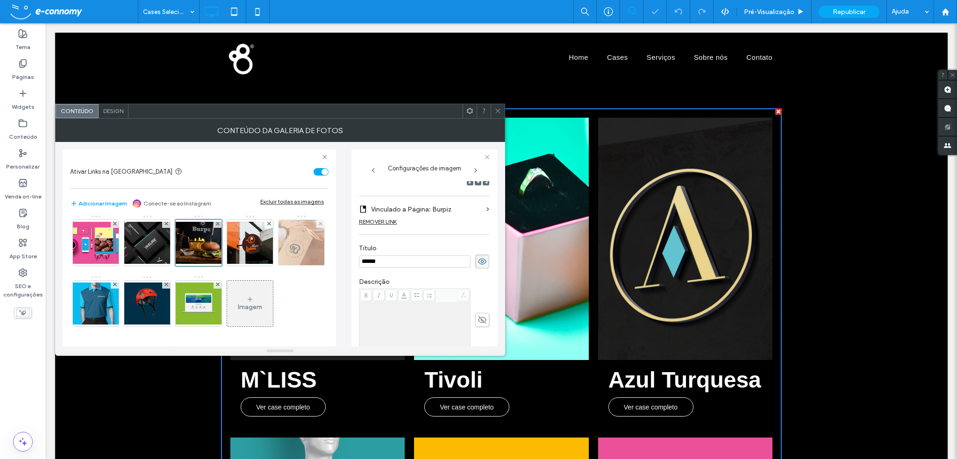
scroll to position [93, 0]
click at [213, 264] on img at bounding box center [250, 243] width 75 height 42
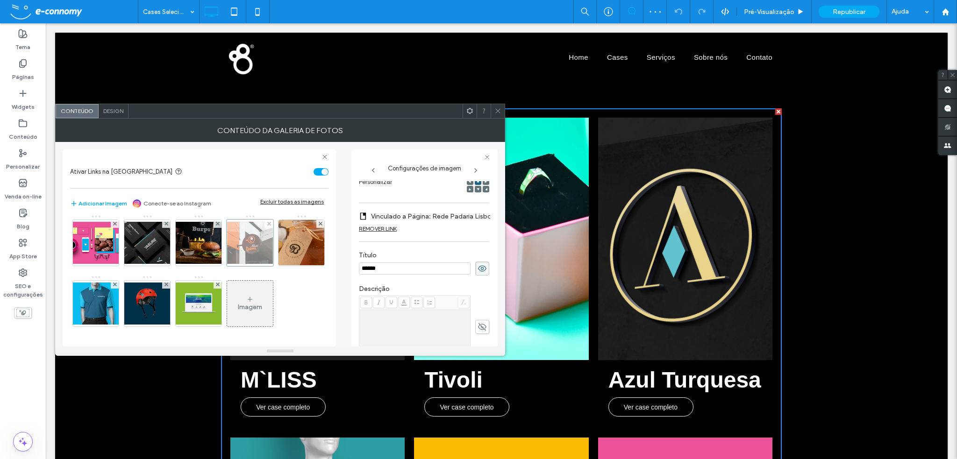
scroll to position [157, 0]
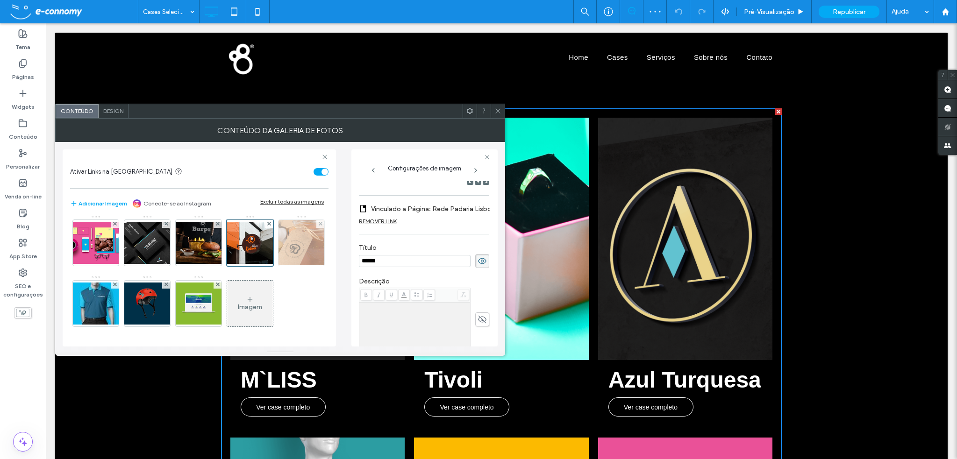
click at [277, 266] on img at bounding box center [302, 243] width 50 height 46
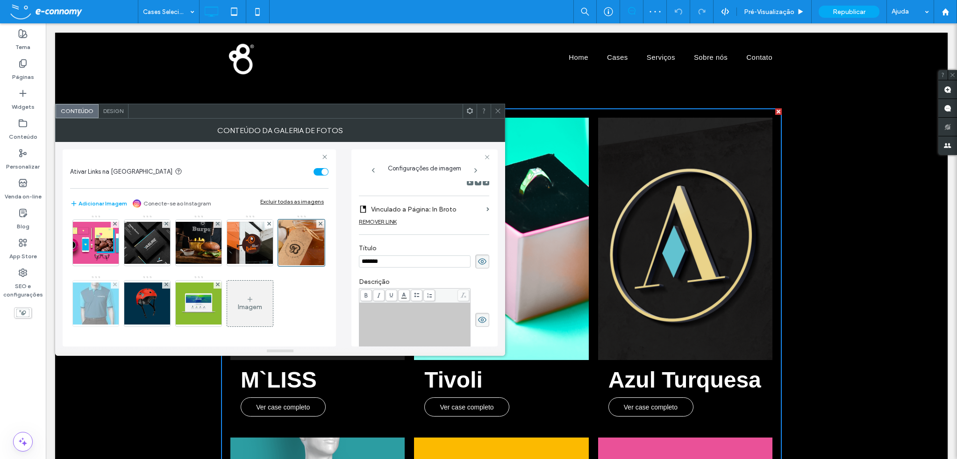
click at [133, 283] on img at bounding box center [95, 304] width 75 height 42
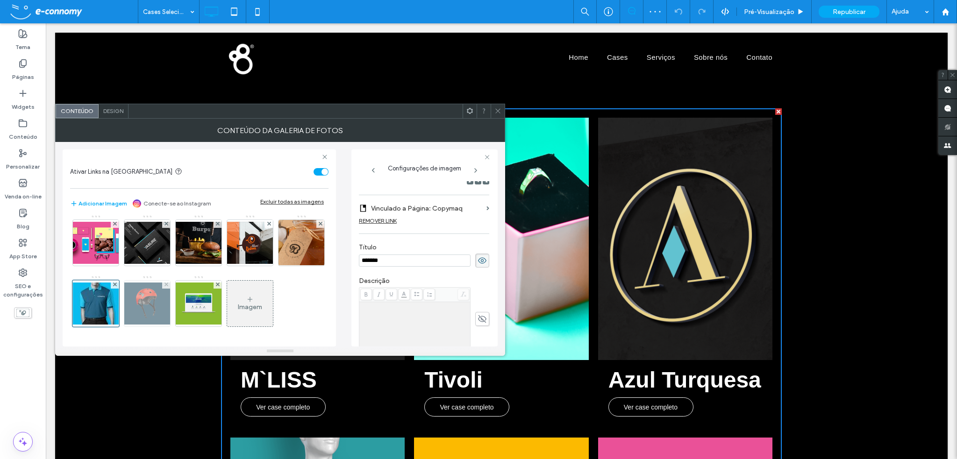
click at [185, 283] on img at bounding box center [147, 304] width 75 height 42
click at [161, 325] on img at bounding box center [198, 304] width 75 height 42
click at [500, 114] on span at bounding box center [497, 111] width 7 height 14
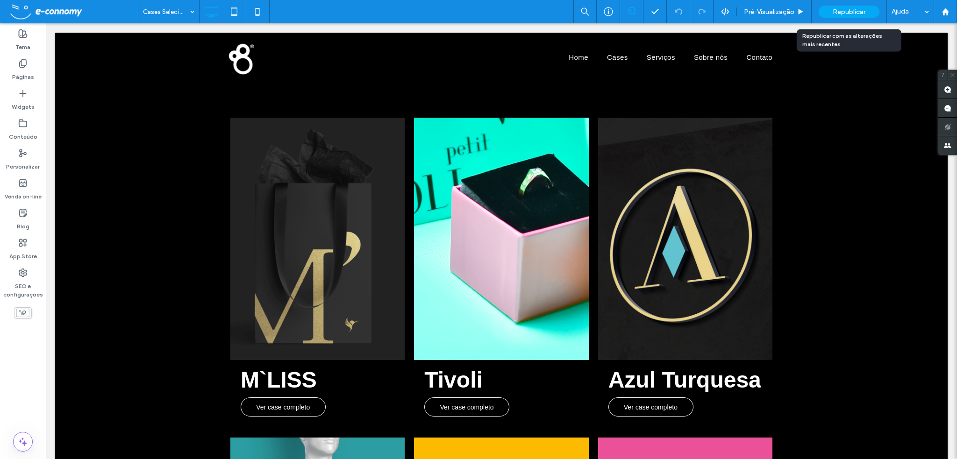
click at [847, 11] on span "Republicar" at bounding box center [849, 12] width 33 height 8
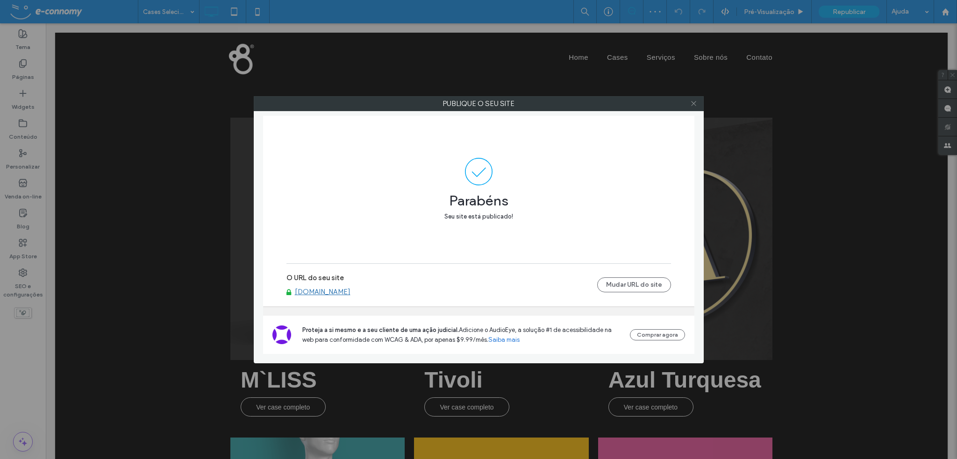
click at [694, 103] on icon at bounding box center [693, 103] width 7 height 7
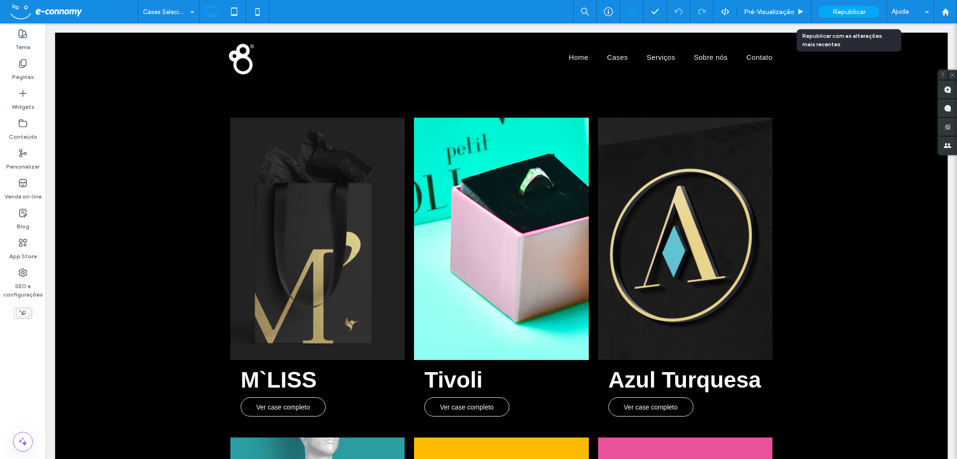
click at [835, 10] on span "Republicar" at bounding box center [849, 12] width 33 height 8
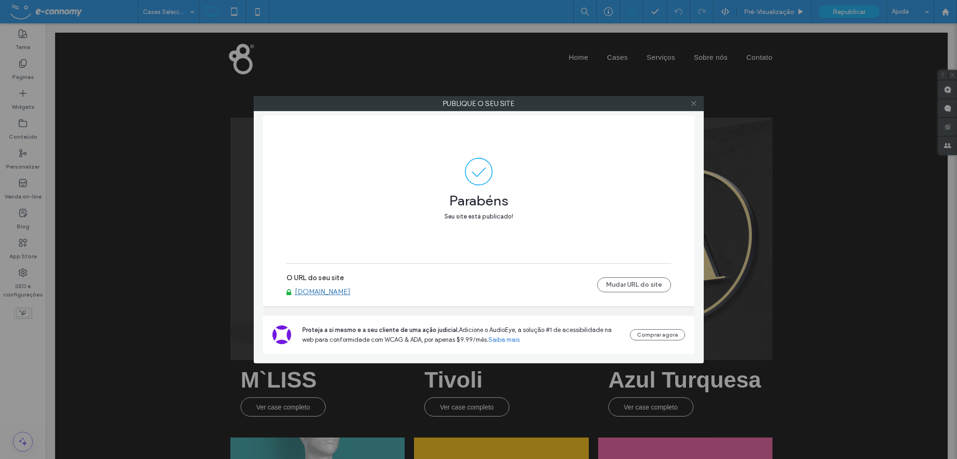
click at [696, 102] on icon at bounding box center [693, 103] width 7 height 7
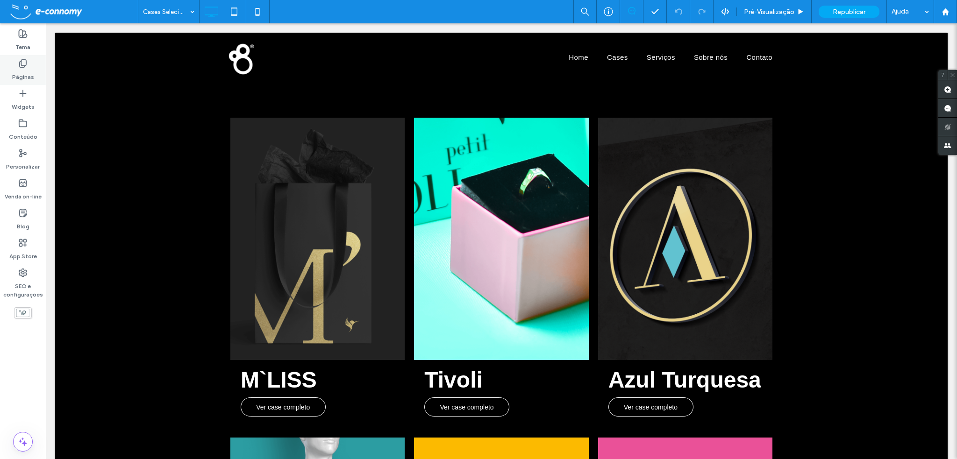
click at [24, 73] on label "Páginas" at bounding box center [23, 74] width 22 height 13
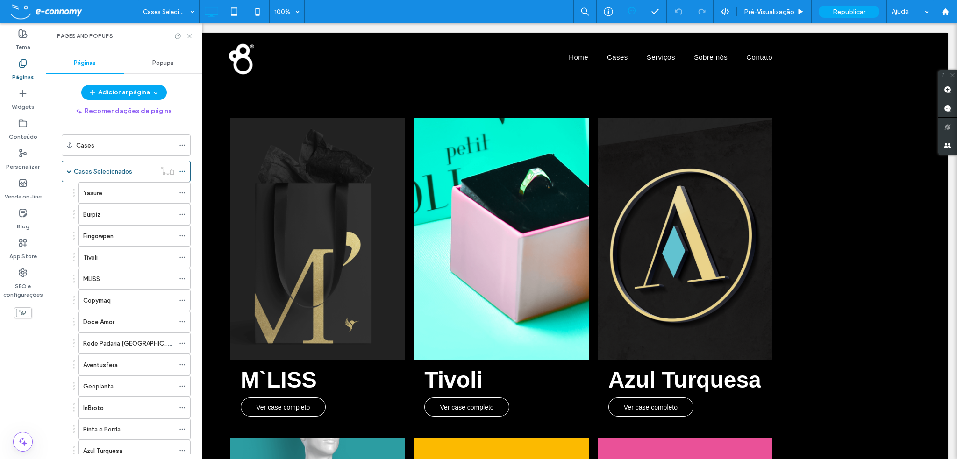
scroll to position [0, 0]
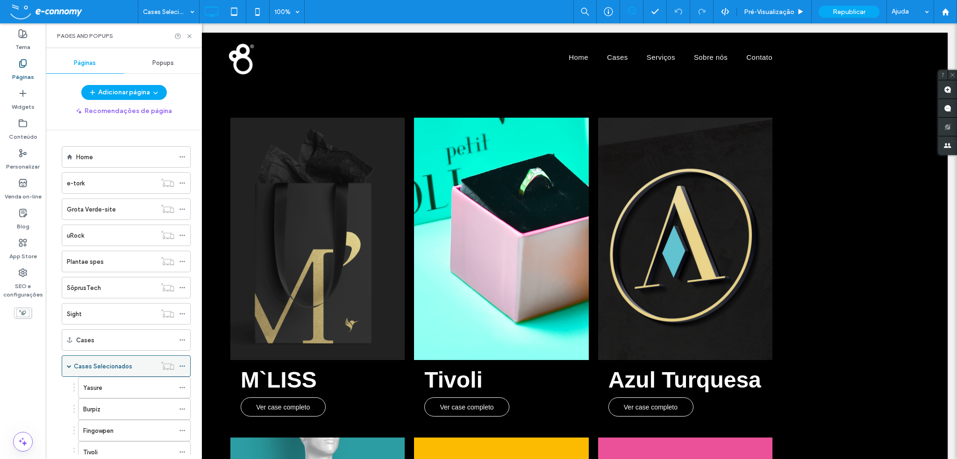
click at [68, 366] on span at bounding box center [69, 366] width 5 height 5
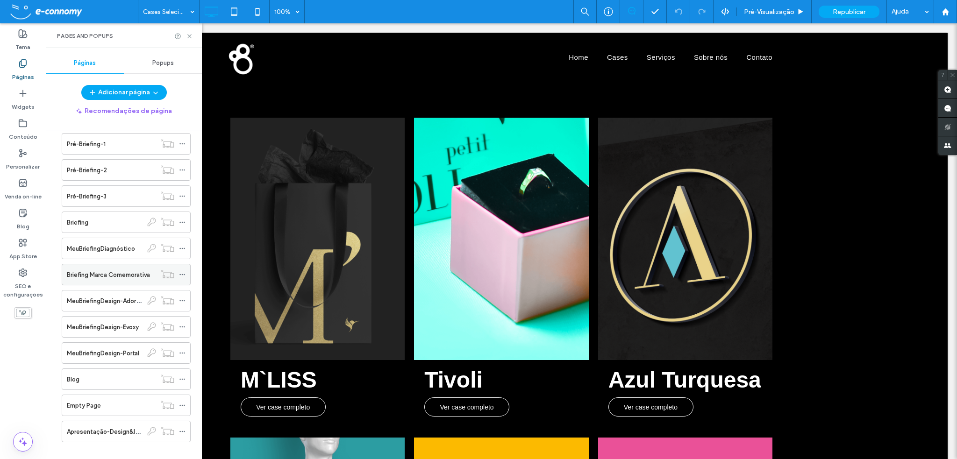
scroll to position [385, 0]
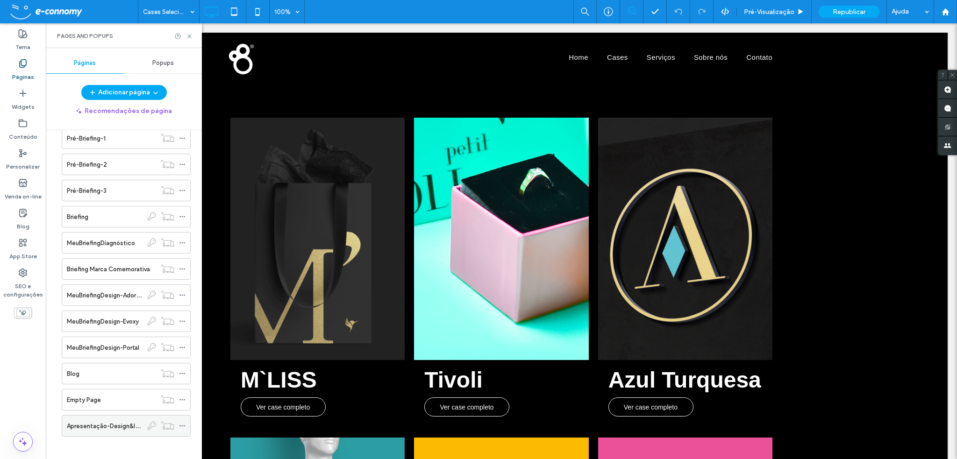
click at [131, 421] on label "Apresentação-Design&Identidade-Portal" at bounding box center [125, 426] width 117 height 16
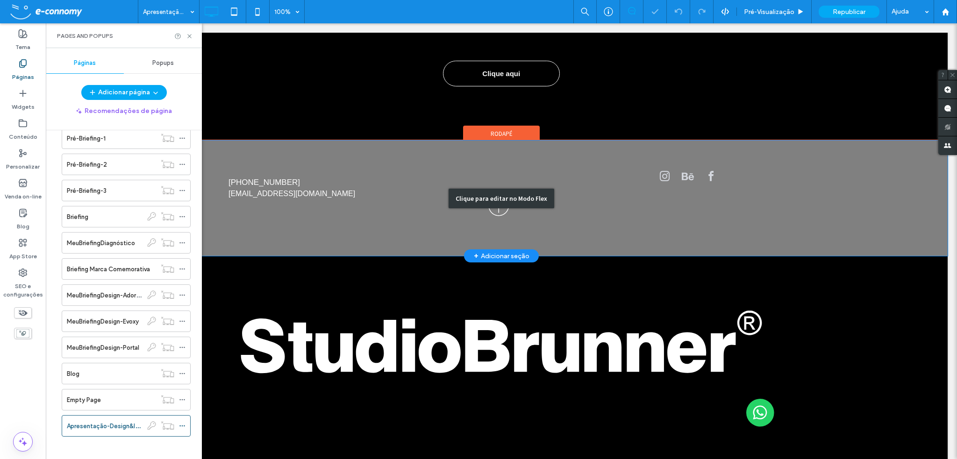
click at [260, 179] on div "Clique para editar no Modo Flex" at bounding box center [501, 198] width 893 height 115
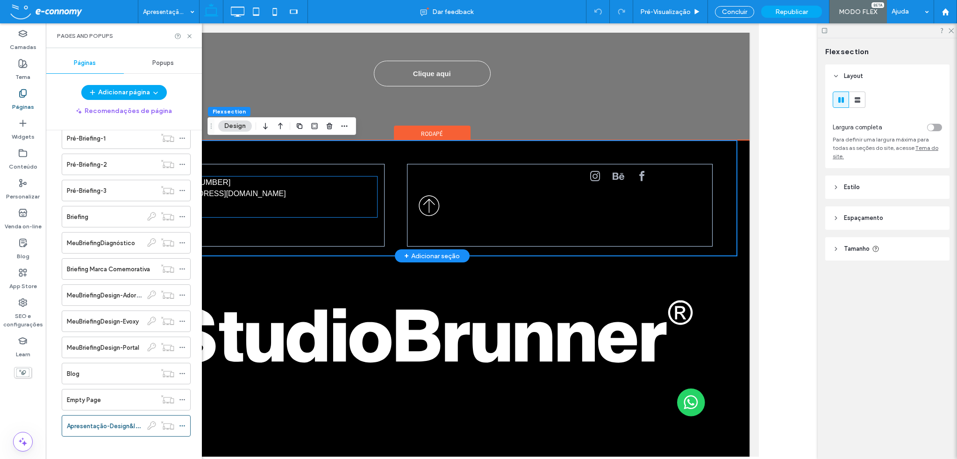
click at [266, 193] on h4 "[EMAIL_ADDRESS][DOMAIN_NAME]" at bounding box center [268, 193] width 218 height 11
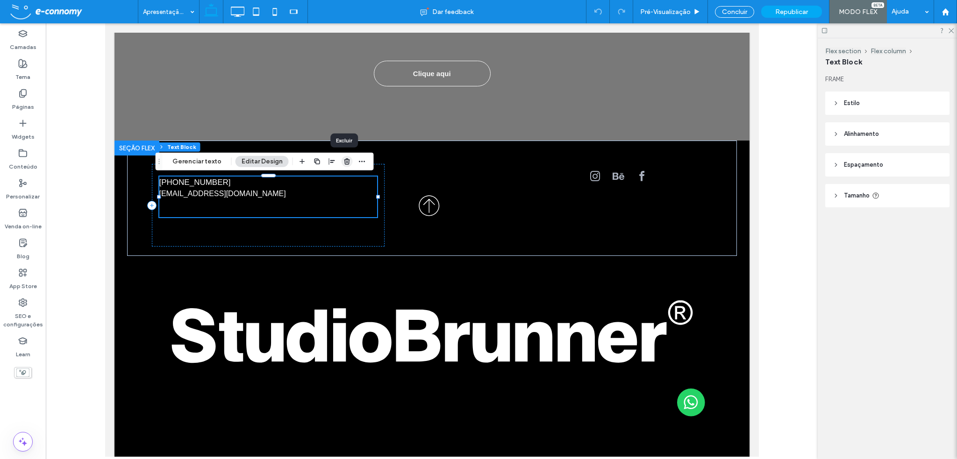
click at [345, 163] on use "button" at bounding box center [347, 161] width 6 height 6
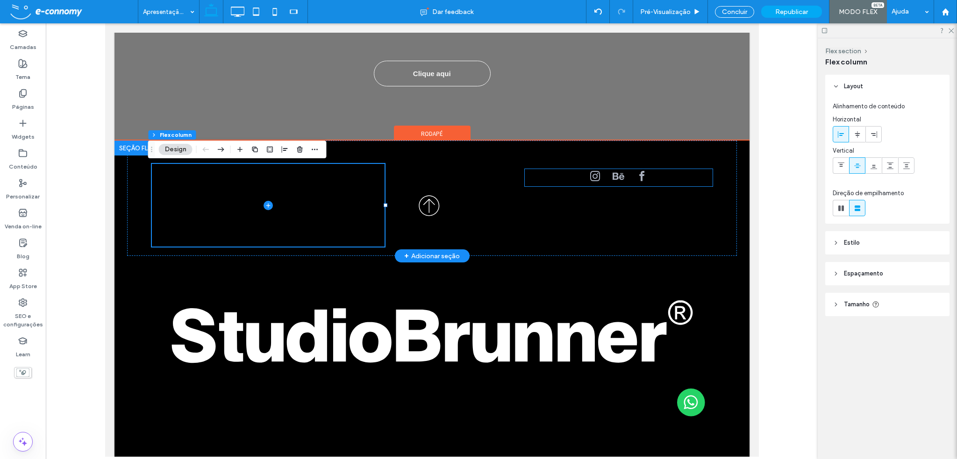
click at [601, 179] on div at bounding box center [617, 177] width 61 height 17
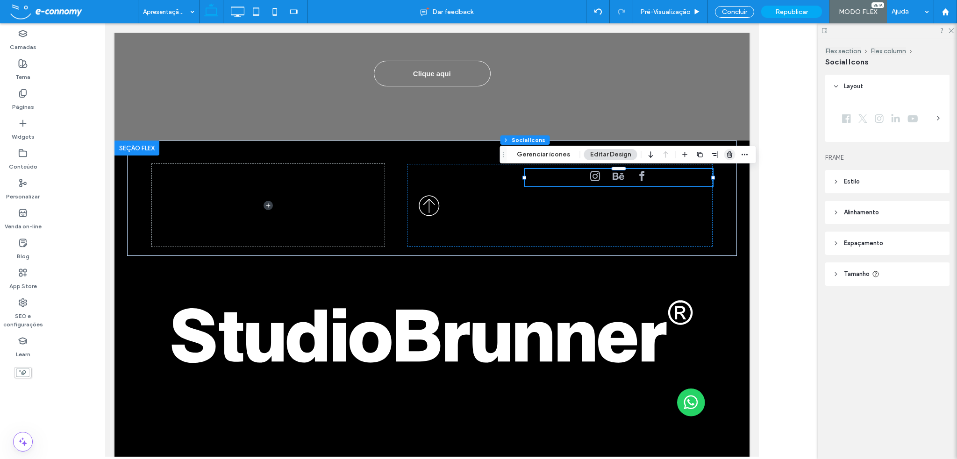
drag, startPoint x: 728, startPoint y: 153, endPoint x: 623, endPoint y: 129, distance: 107.4
click at [728, 153] on use "button" at bounding box center [730, 154] width 6 height 6
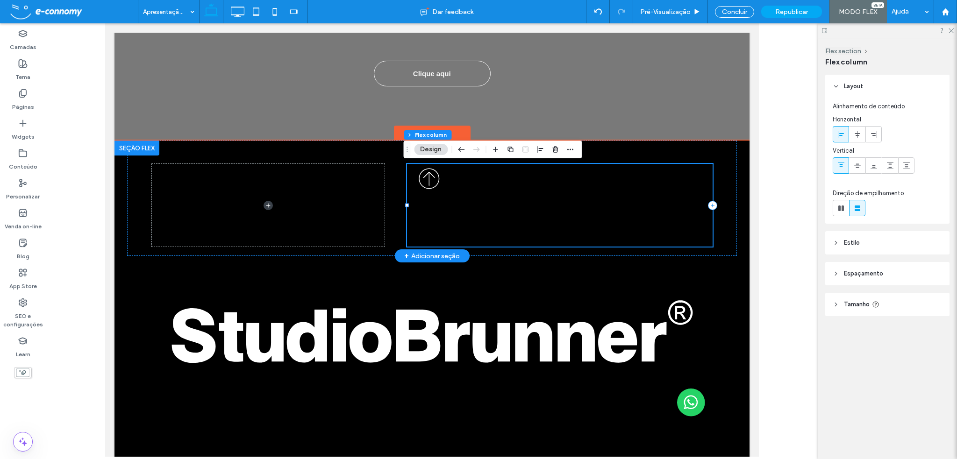
click at [574, 193] on div at bounding box center [559, 205] width 305 height 83
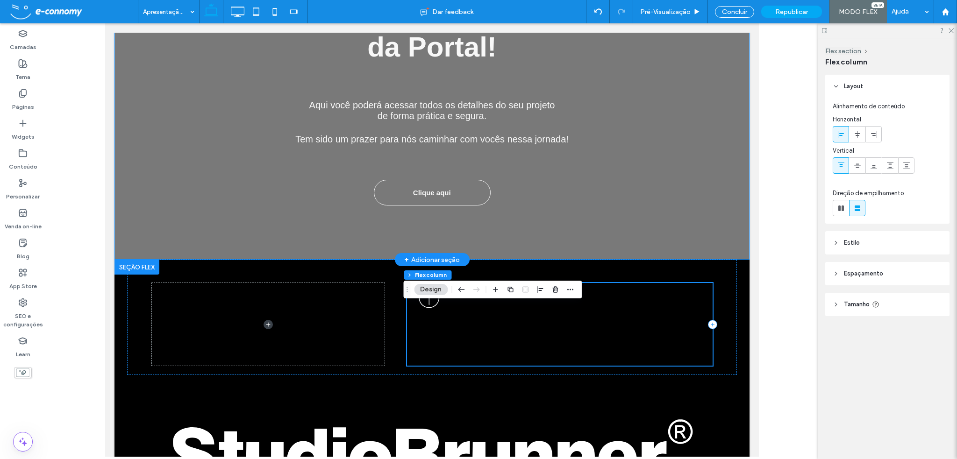
scroll to position [187, 0]
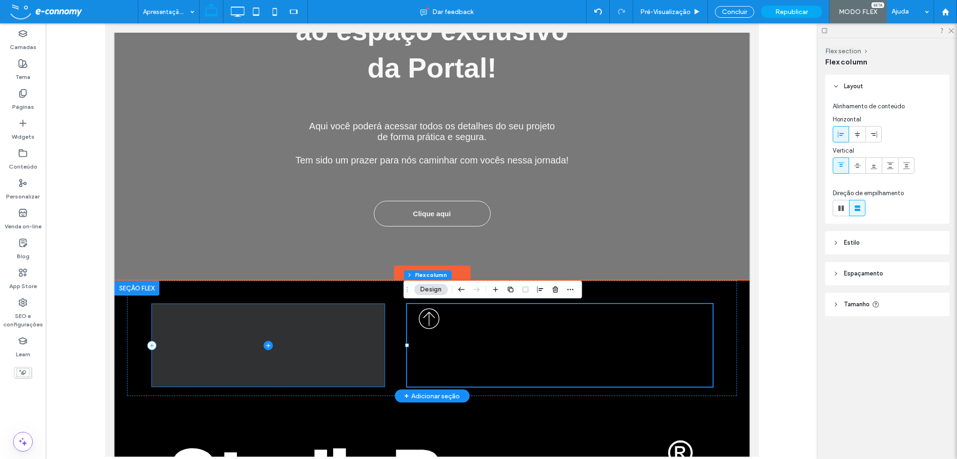
click at [262, 325] on span at bounding box center [267, 345] width 233 height 83
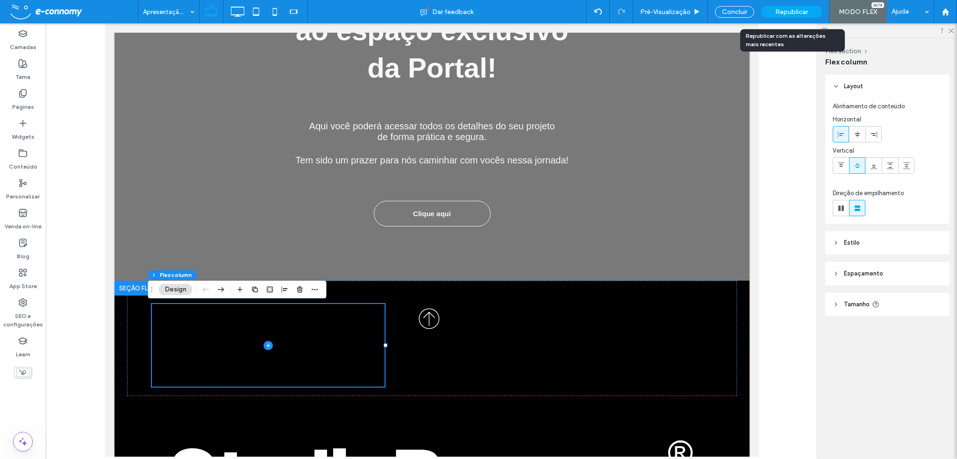
click at [789, 13] on span "Republicar" at bounding box center [791, 12] width 33 height 8
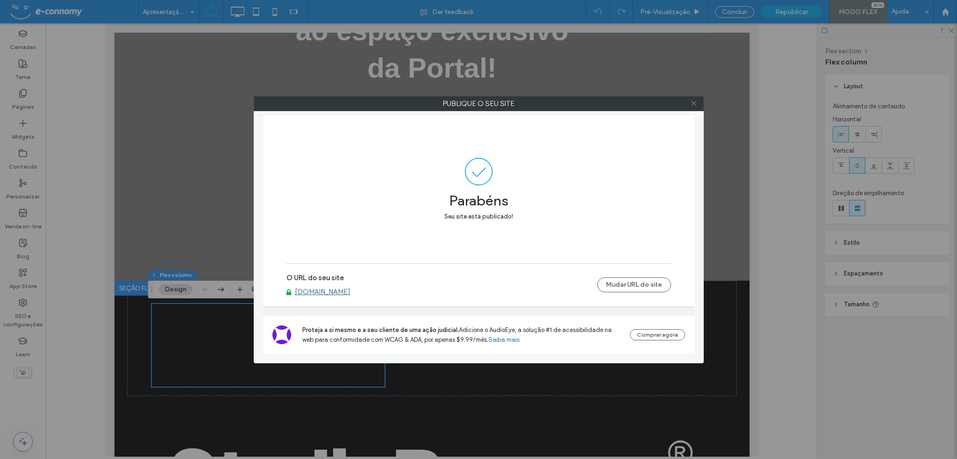
click at [693, 102] on icon at bounding box center [693, 103] width 7 height 7
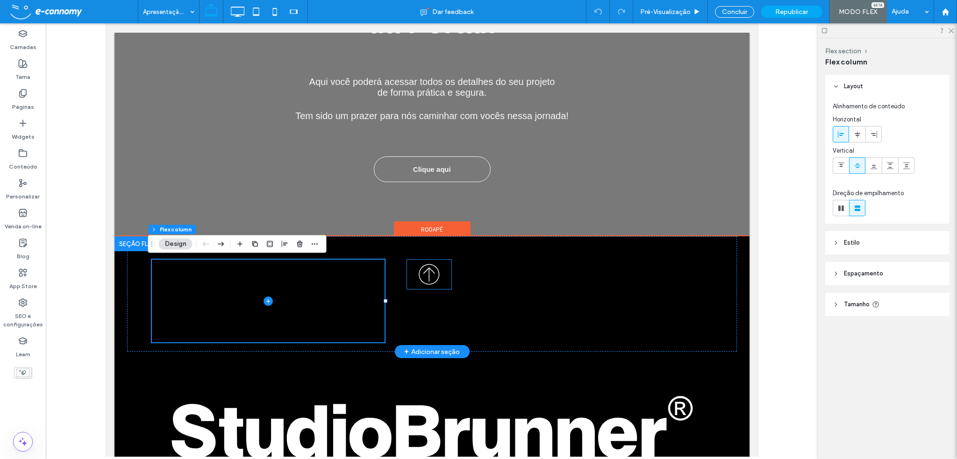
scroll to position [234, 0]
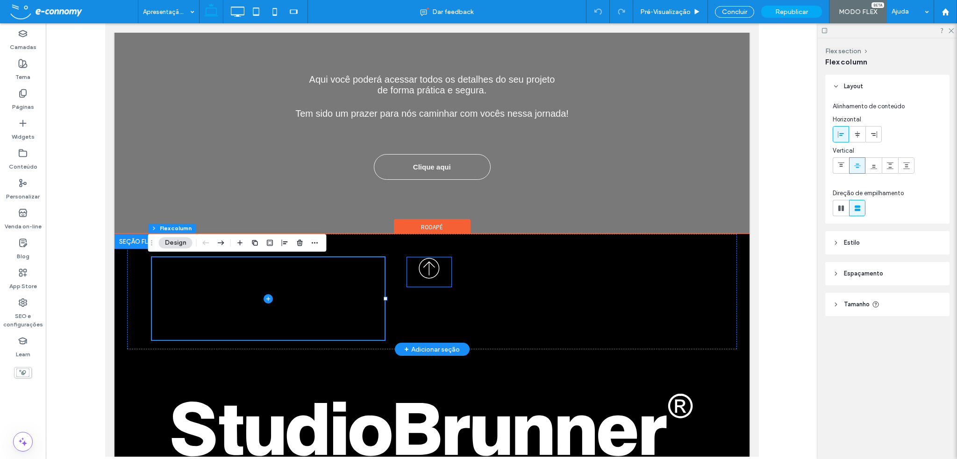
click at [427, 269] on icon at bounding box center [429, 268] width 44 height 29
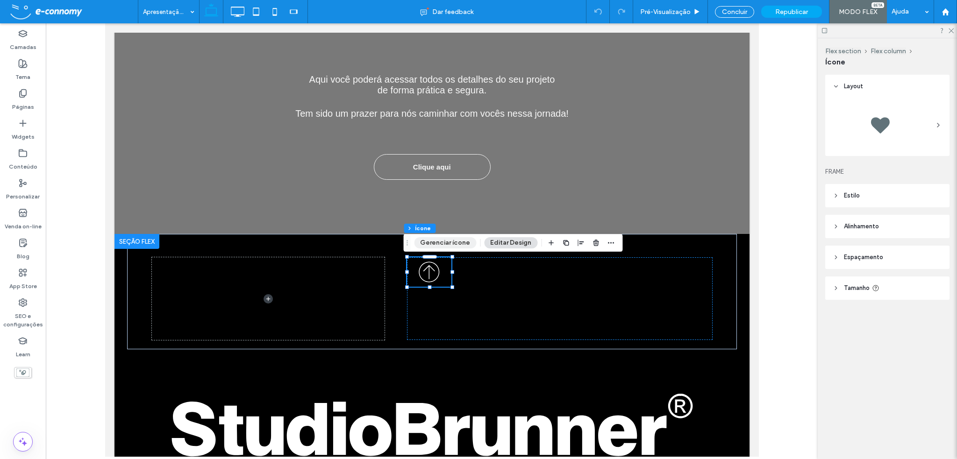
click at [452, 243] on button "Gerenciar ícone" at bounding box center [445, 242] width 62 height 11
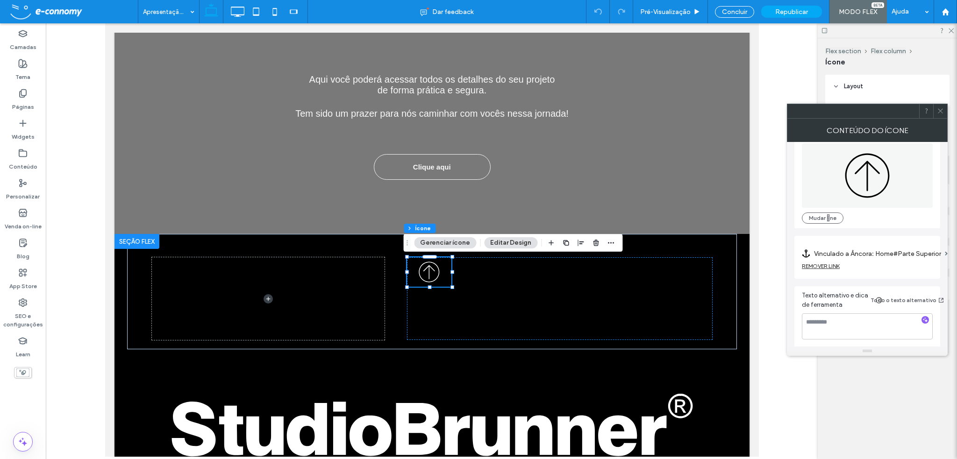
scroll to position [16, 0]
click at [892, 252] on label "Vinculado a Âncora: Home#Parte Superior" at bounding box center [877, 253] width 127 height 17
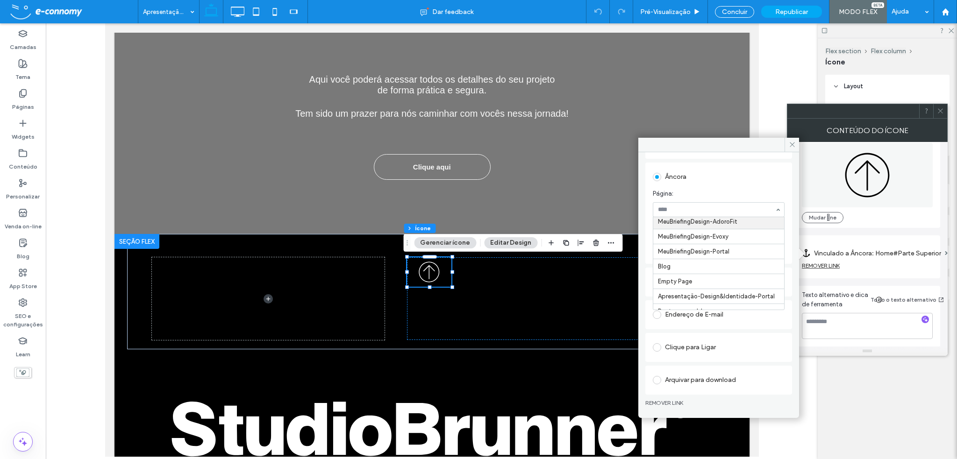
scroll to position [650, 0]
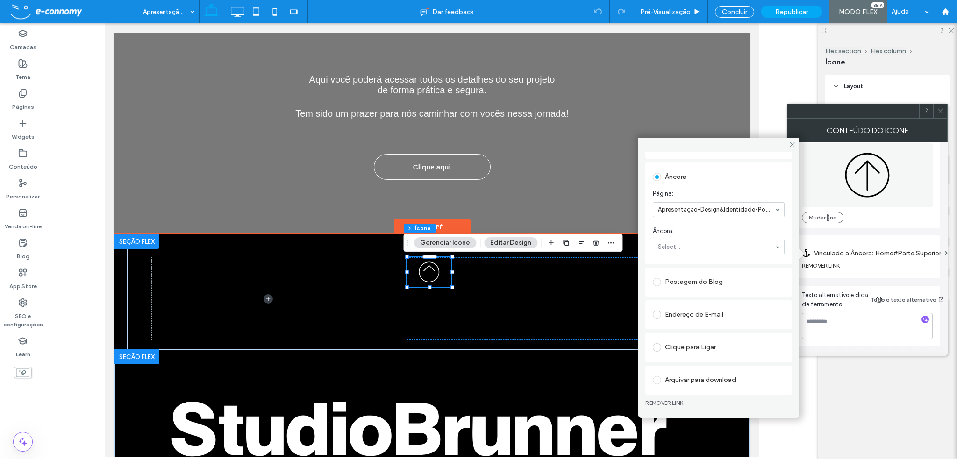
click at [549, 357] on div at bounding box center [431, 447] width 561 height 194
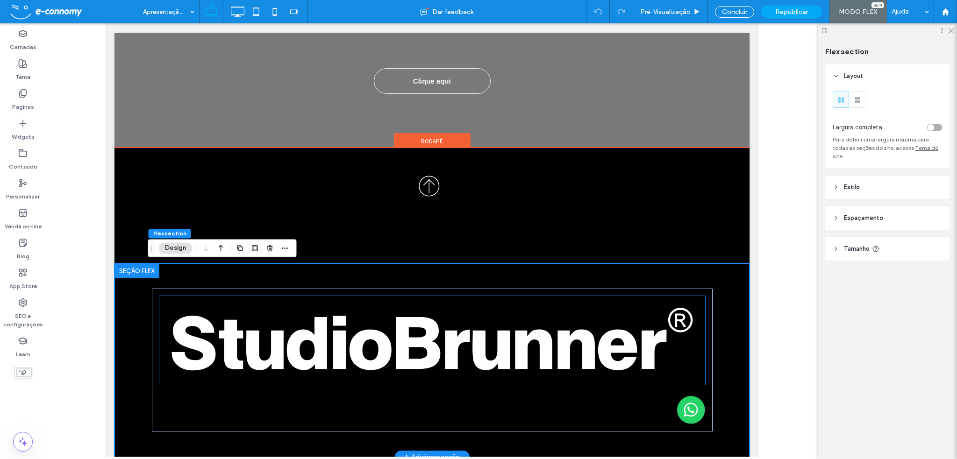
scroll to position [320, 0]
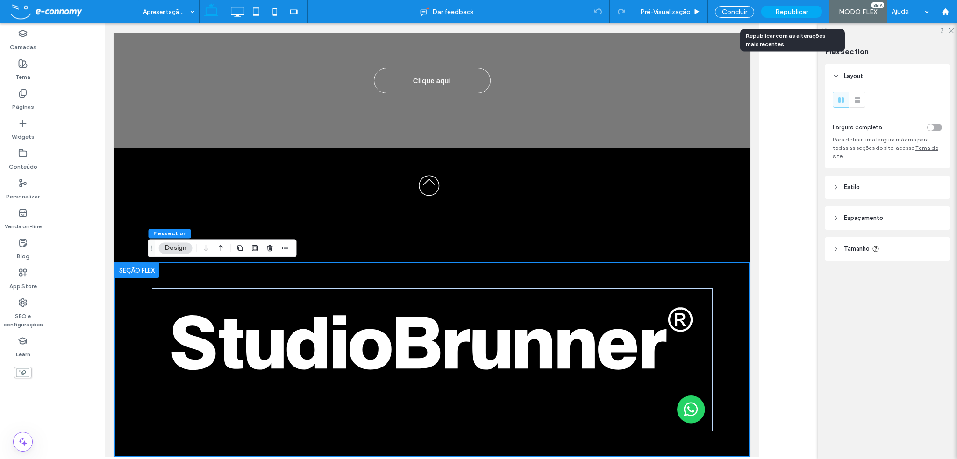
click at [785, 9] on span "Republicar" at bounding box center [791, 12] width 33 height 8
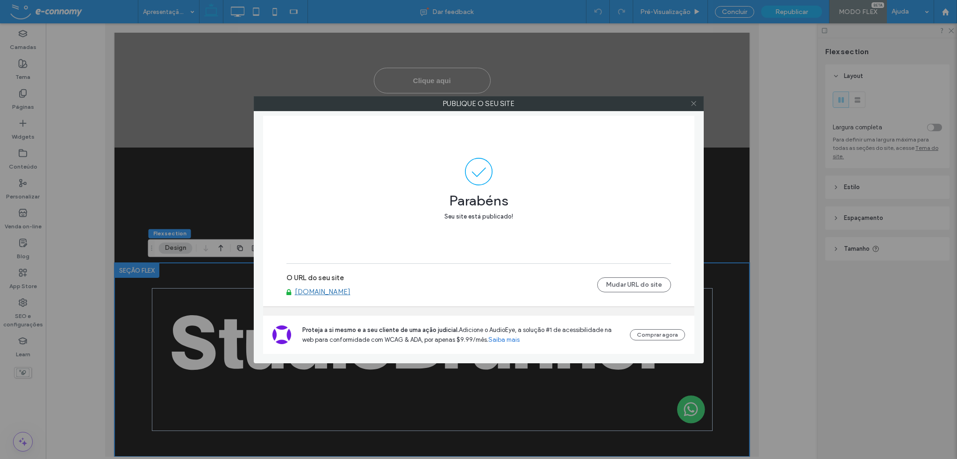
click at [694, 100] on icon at bounding box center [693, 103] width 7 height 7
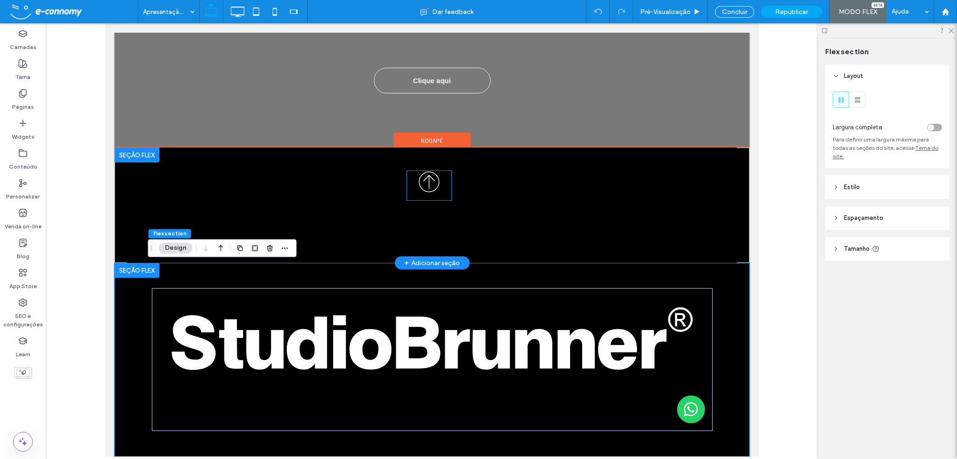
click at [426, 186] on icon at bounding box center [429, 181] width 44 height 29
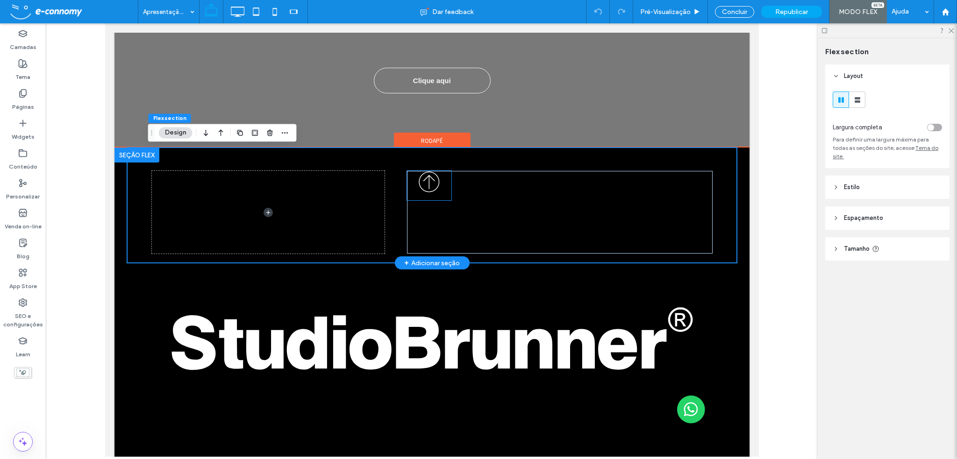
click at [425, 182] on icon at bounding box center [429, 182] width 12 height 14
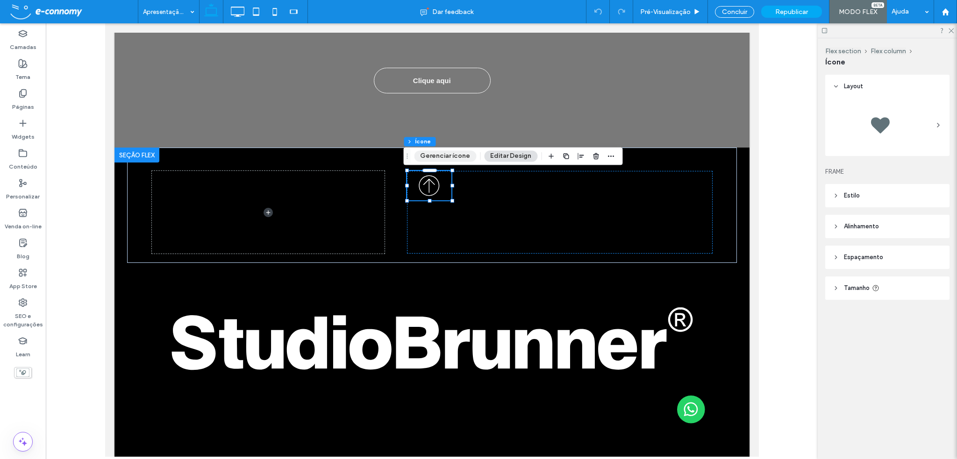
click at [437, 151] on button "Gerenciar ícone" at bounding box center [445, 155] width 62 height 11
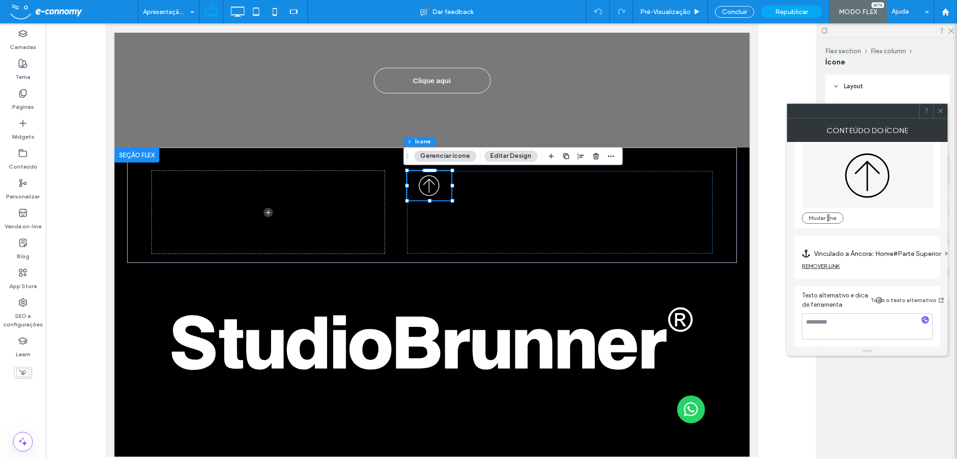
scroll to position [16, 0]
click at [895, 252] on label "Vinculado a Âncora: Home#Parte Superior" at bounding box center [877, 253] width 127 height 17
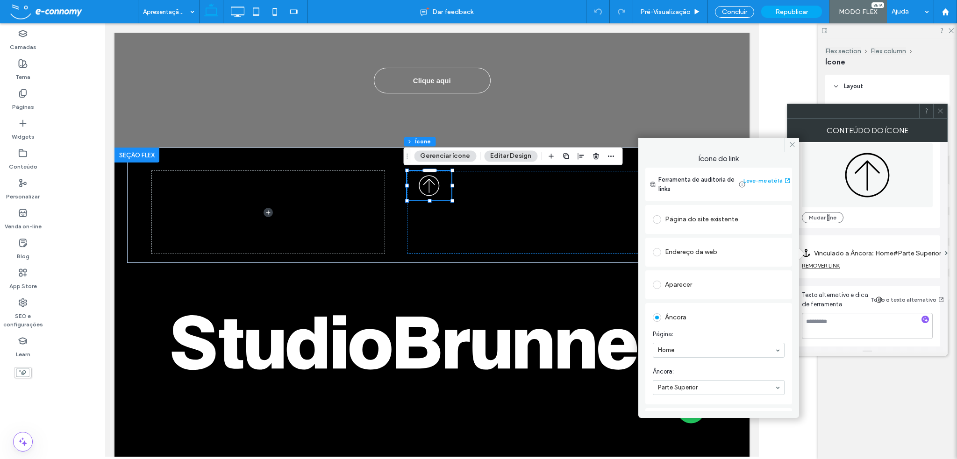
scroll to position [0, 0]
click at [658, 223] on span at bounding box center [657, 223] width 8 height 8
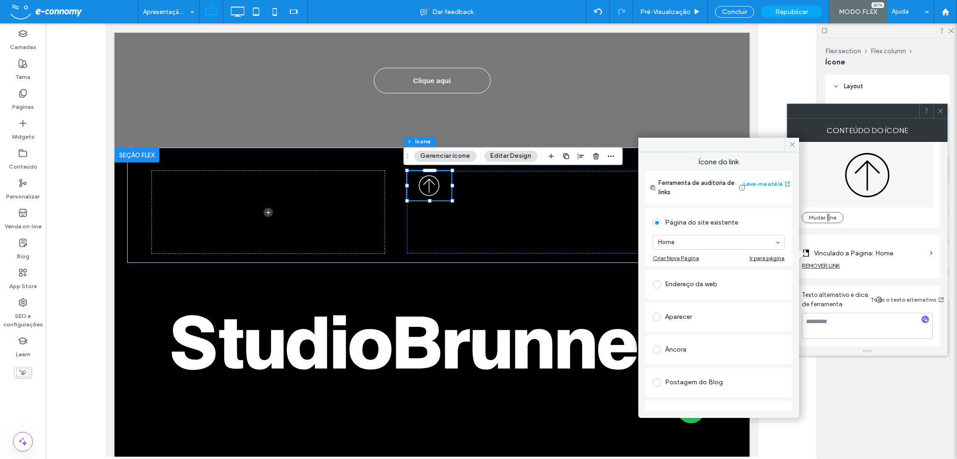
click at [908, 242] on section "Vinculado a Página: Home" at bounding box center [867, 251] width 131 height 22
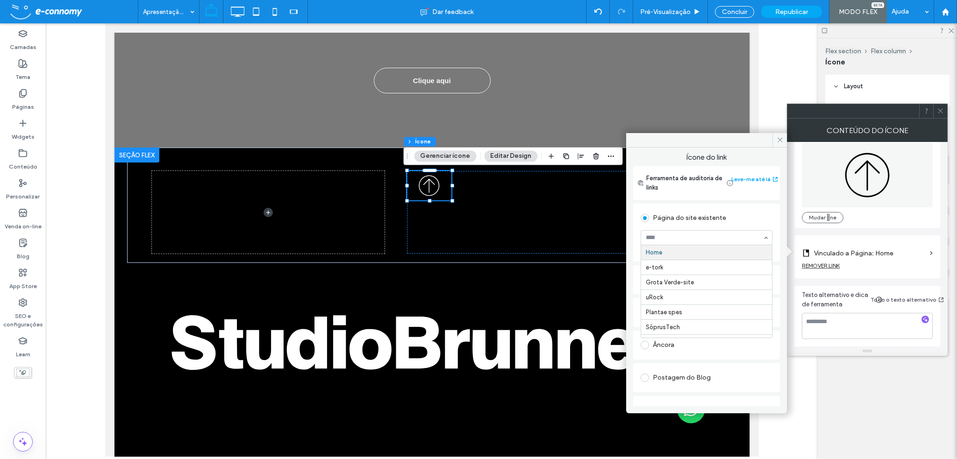
click at [759, 215] on div "Página do site existente" at bounding box center [707, 218] width 132 height 15
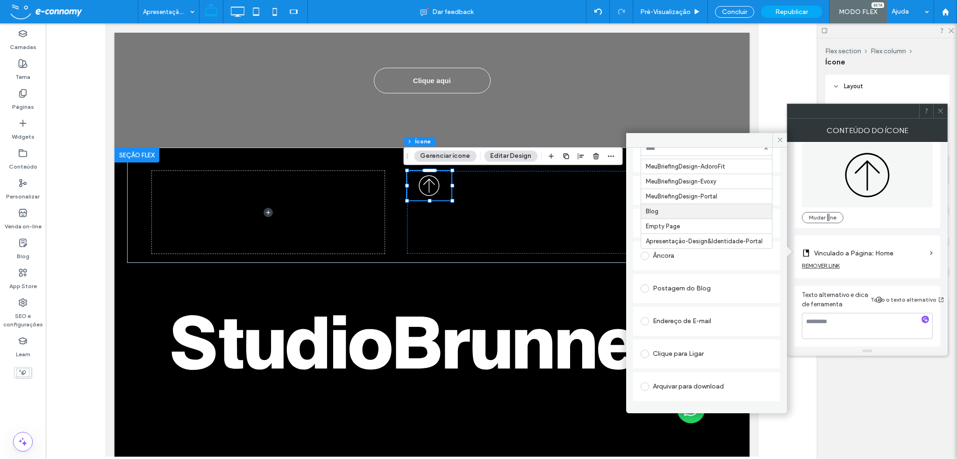
scroll to position [100, 0]
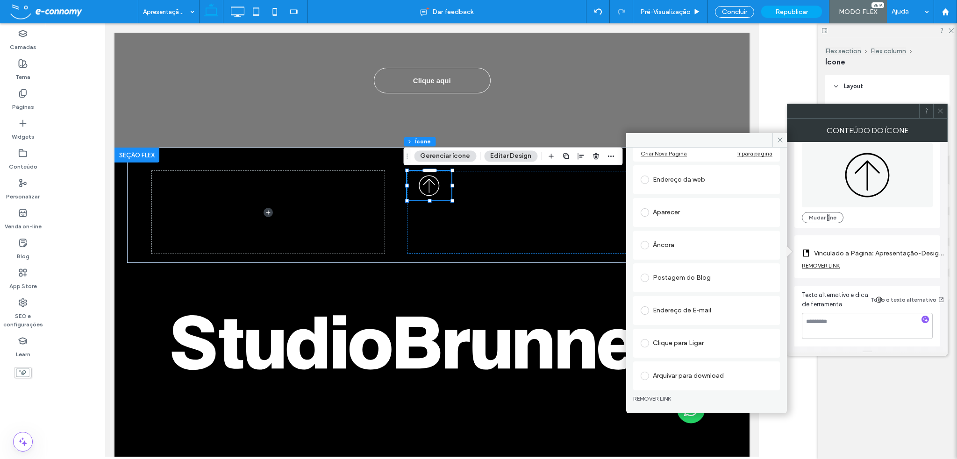
click at [899, 220] on div "Mudar ne" at bounding box center [867, 217] width 131 height 11
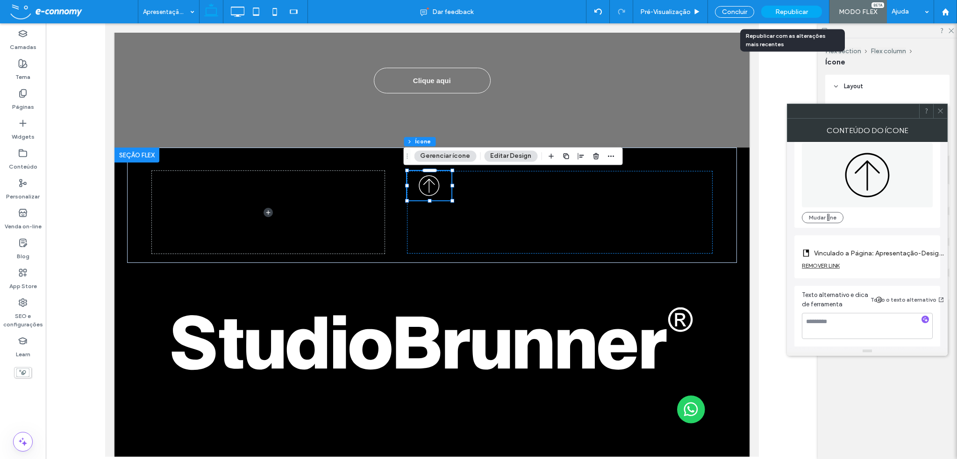
click at [783, 13] on span "Republicar" at bounding box center [791, 12] width 33 height 8
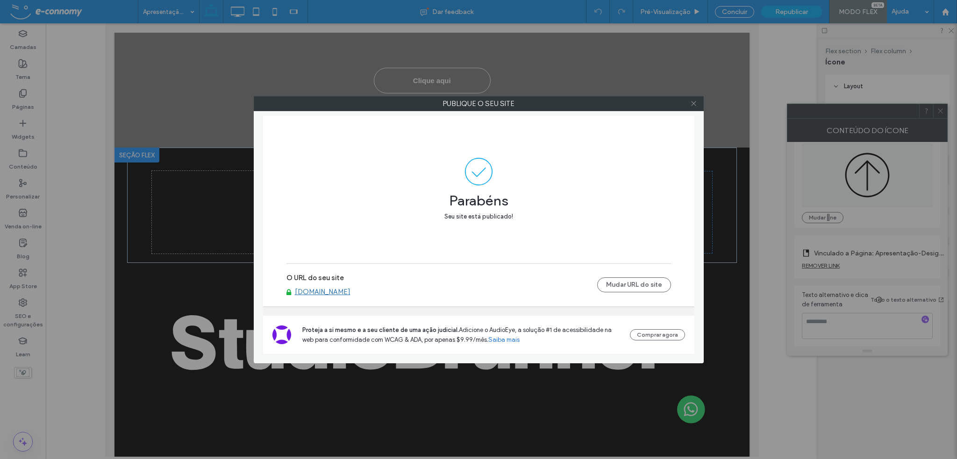
click at [695, 100] on icon at bounding box center [693, 103] width 7 height 7
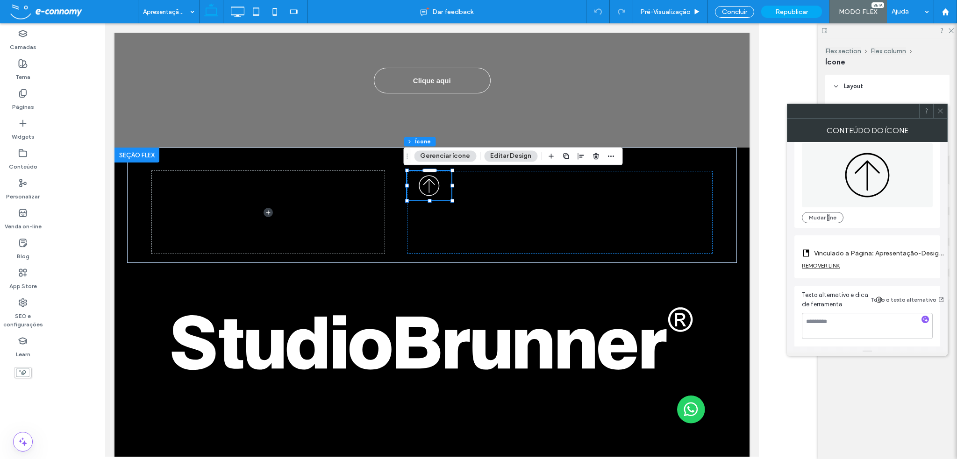
click at [940, 111] on icon at bounding box center [940, 110] width 7 height 7
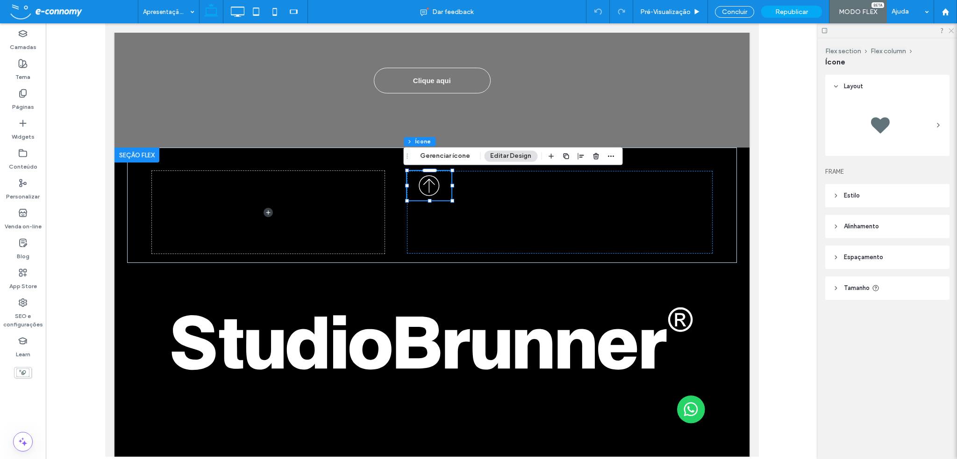
click at [953, 30] on icon at bounding box center [951, 30] width 6 height 6
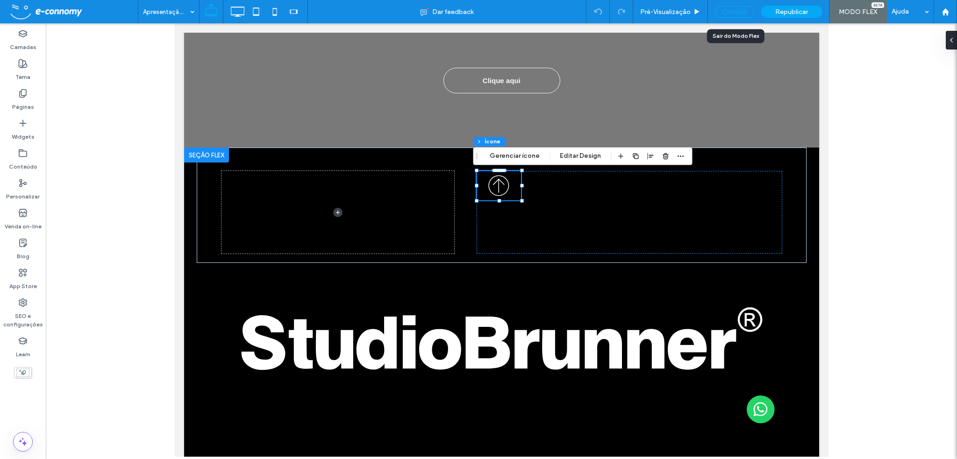
click at [740, 11] on div "Concluir" at bounding box center [734, 12] width 39 height 12
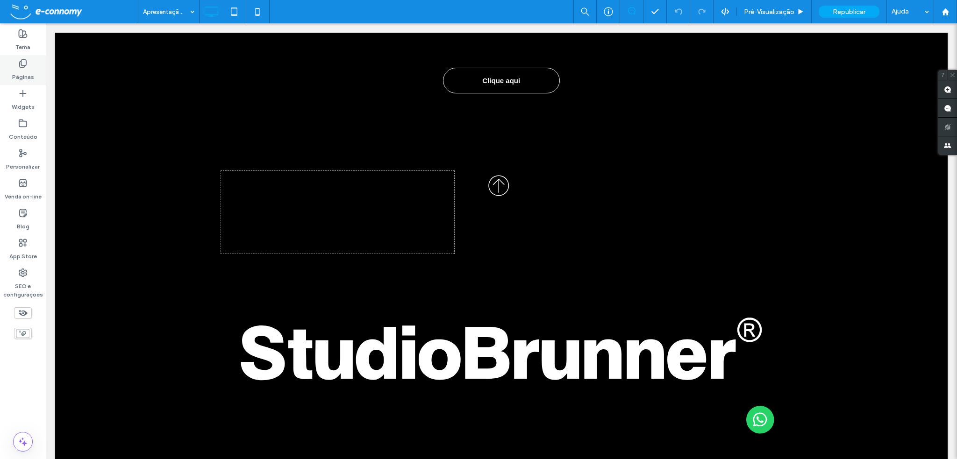
click at [23, 66] on use at bounding box center [23, 64] width 7 height 8
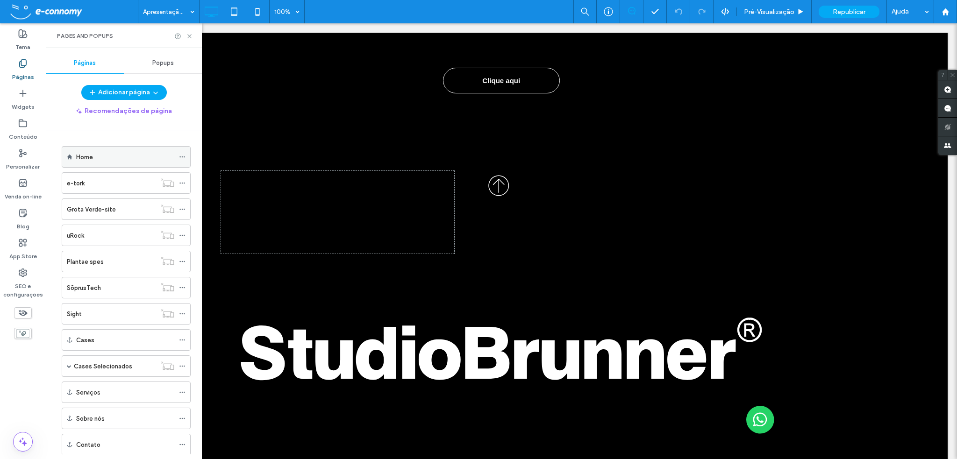
click at [97, 154] on div "Home" at bounding box center [125, 157] width 98 height 10
click at [743, 13] on div "Pré-Visualizaçāo" at bounding box center [774, 12] width 74 height 8
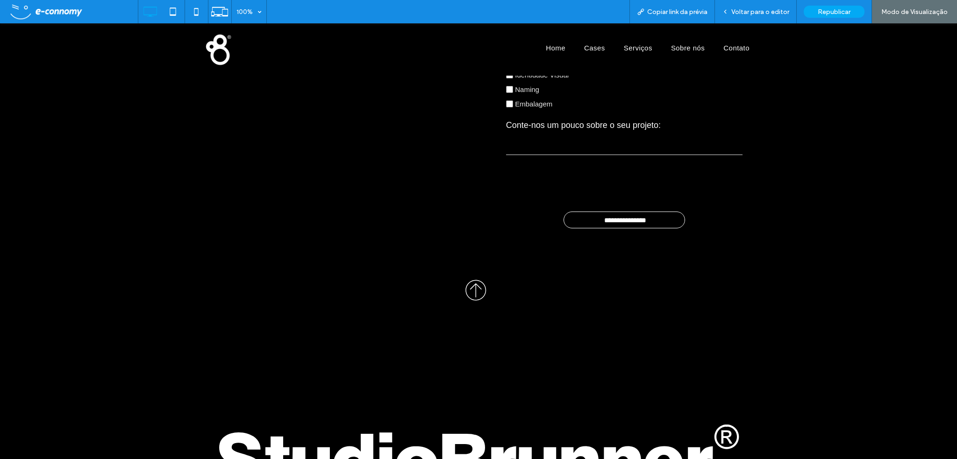
scroll to position [3167, 0]
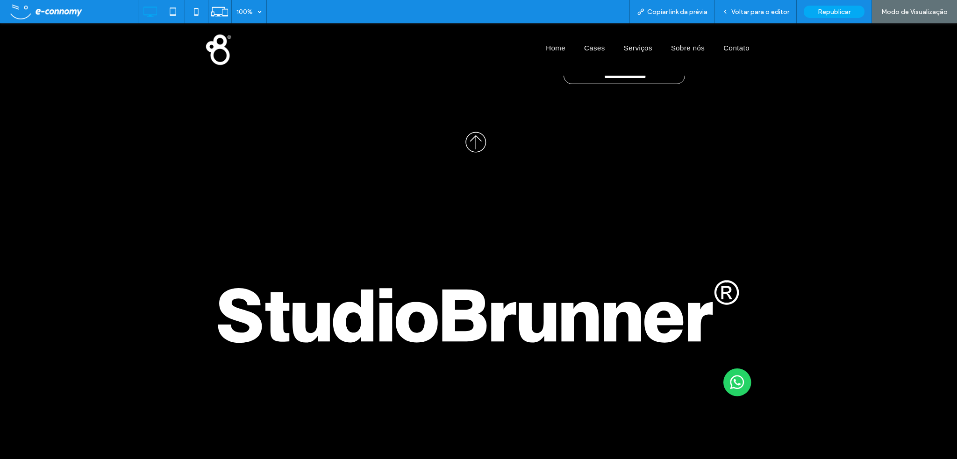
click at [465, 144] on icon at bounding box center [476, 142] width 44 height 29
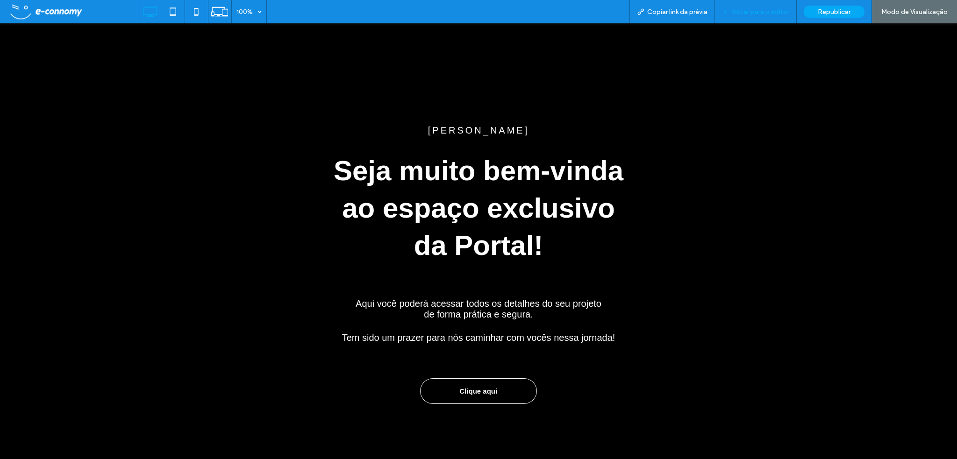
click at [751, 11] on span "Voltar para o editor" at bounding box center [760, 12] width 58 height 8
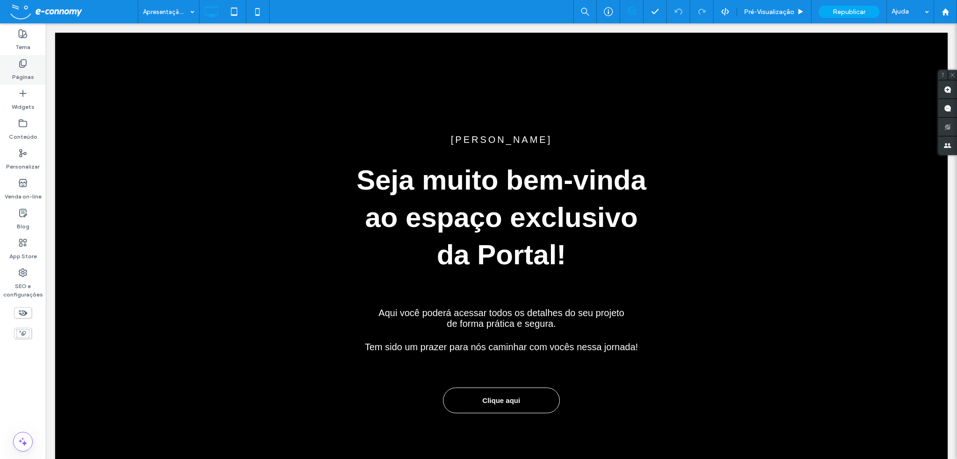
click at [21, 67] on use at bounding box center [23, 64] width 7 height 8
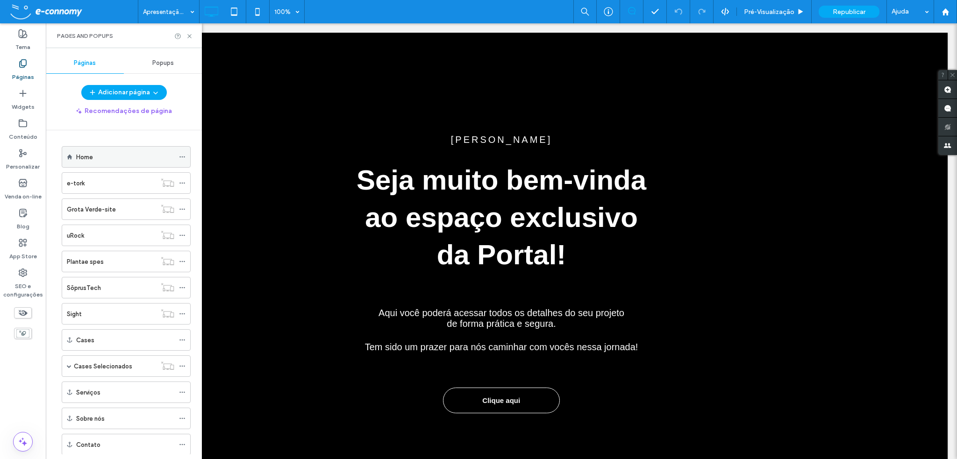
click at [96, 157] on div "Home" at bounding box center [125, 157] width 98 height 10
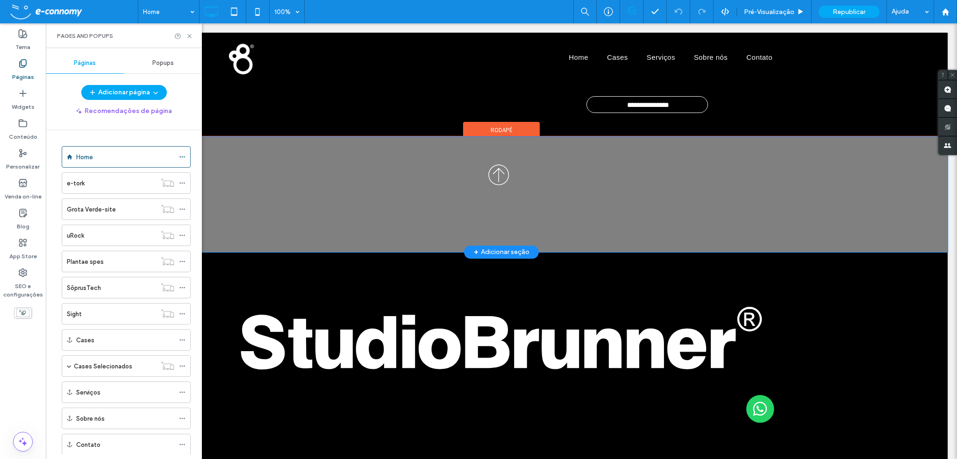
scroll to position [3087, 0]
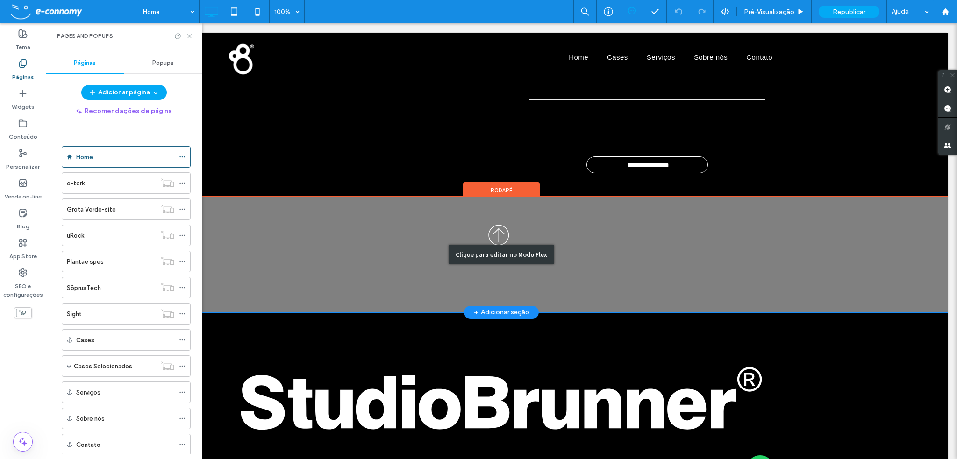
click at [492, 229] on div "Clique para editar no Modo Flex" at bounding box center [501, 254] width 893 height 115
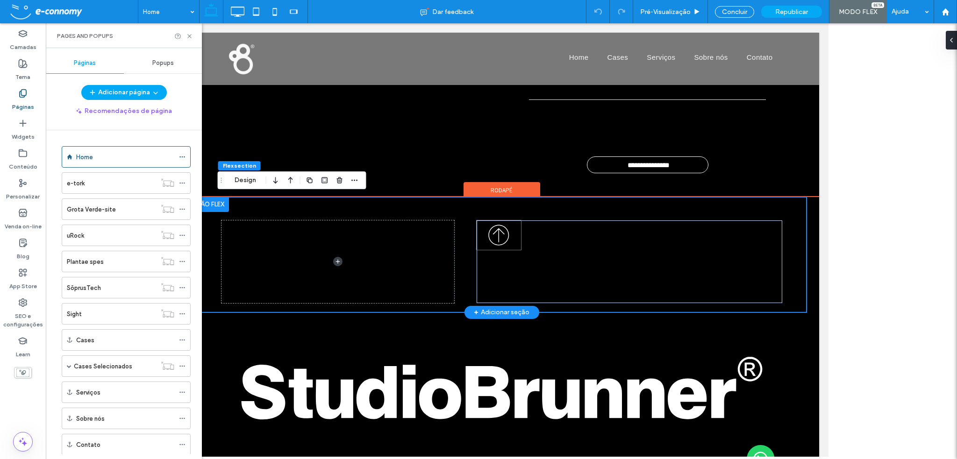
click at [492, 229] on icon at bounding box center [498, 235] width 44 height 29
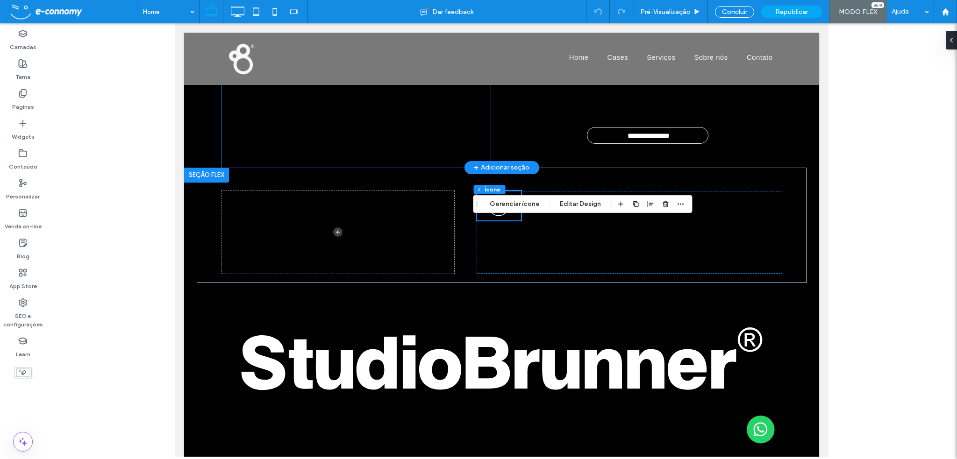
scroll to position [3153, 0]
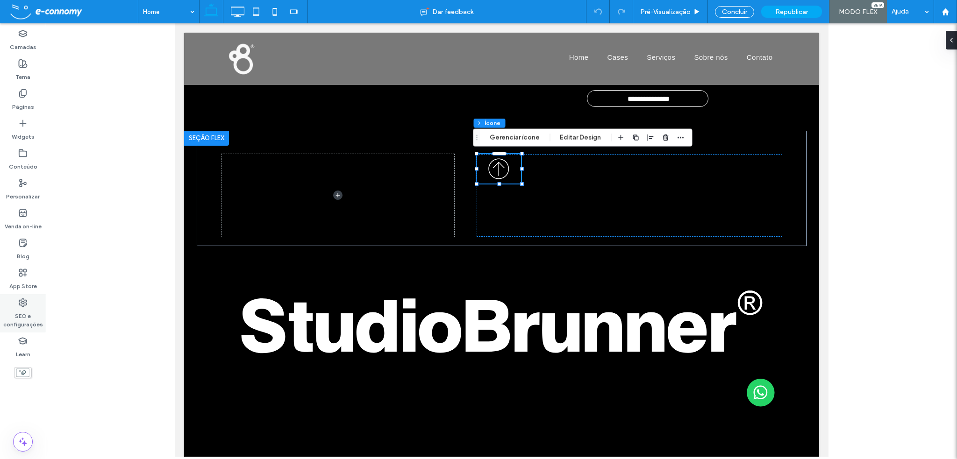
click at [21, 310] on label "SEO e configurações" at bounding box center [23, 317] width 46 height 21
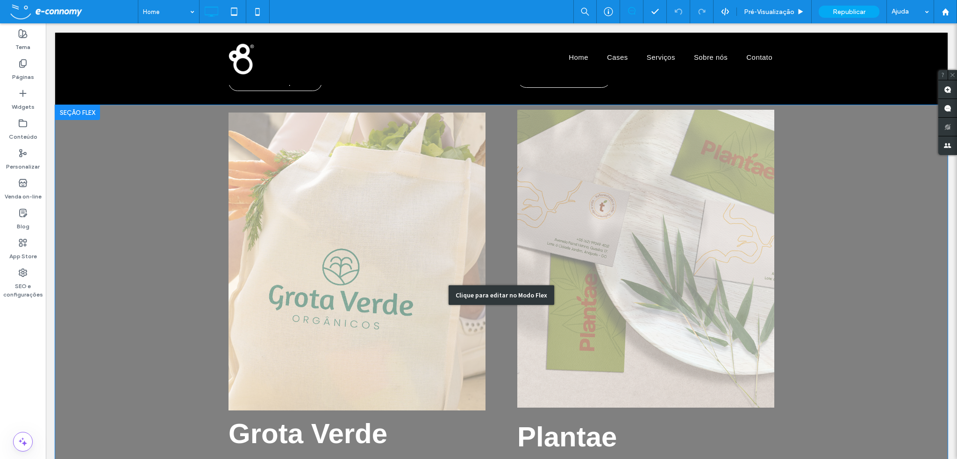
scroll to position [1217, 0]
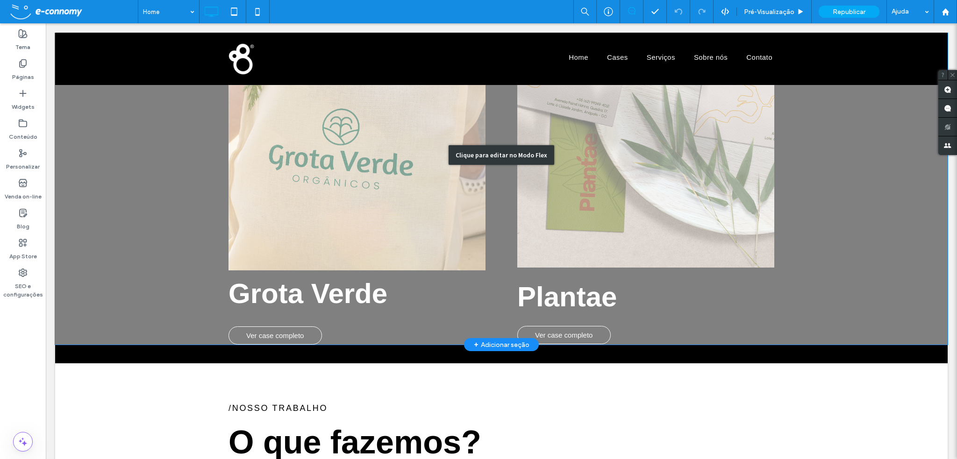
click at [280, 331] on div "Clique para editar no Modo Flex" at bounding box center [501, 155] width 893 height 380
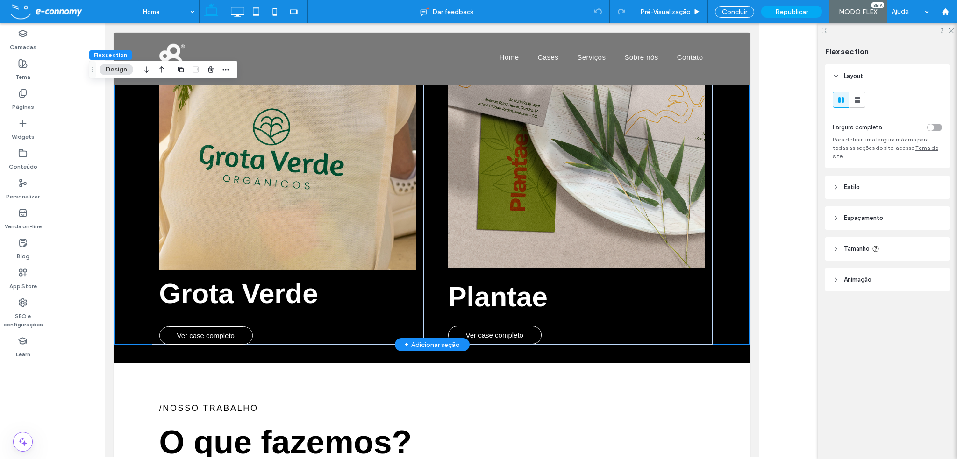
click at [230, 329] on span "Ver case completo" at bounding box center [205, 335] width 57 height 17
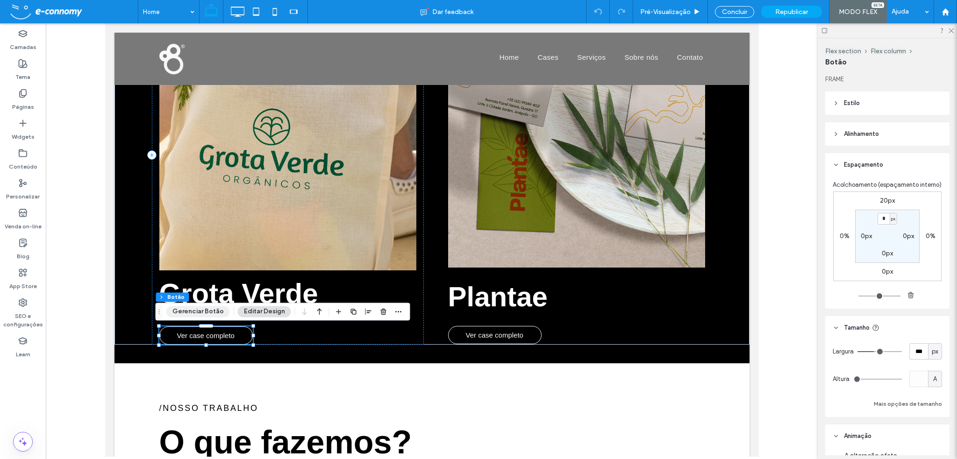
click at [194, 314] on button "Gerenciar Botão" at bounding box center [198, 311] width 64 height 11
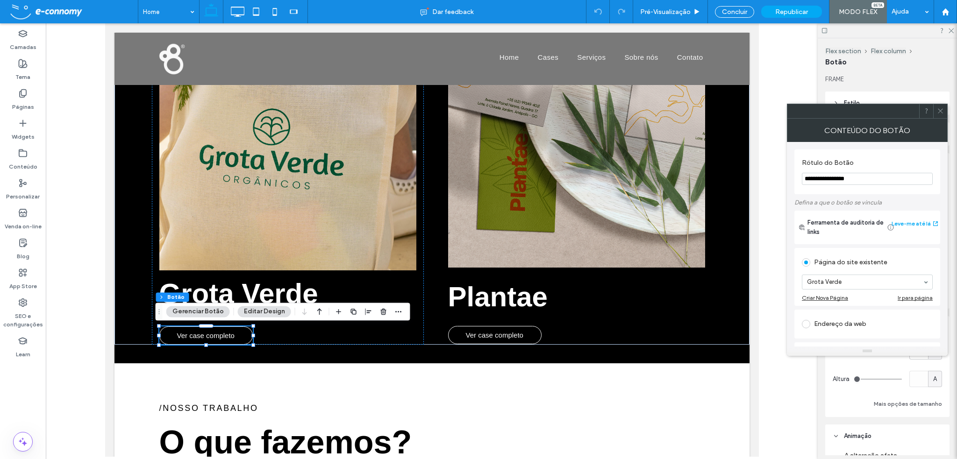
click at [942, 110] on icon at bounding box center [940, 110] width 7 height 7
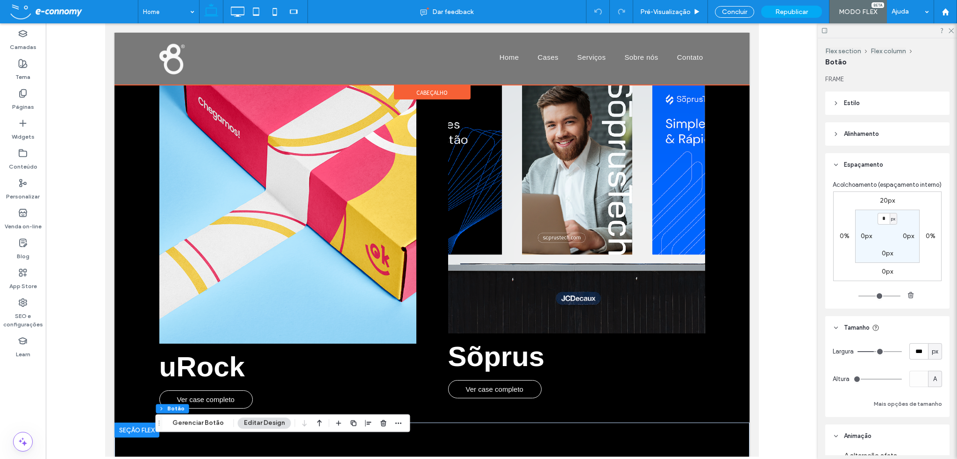
scroll to position [750, 0]
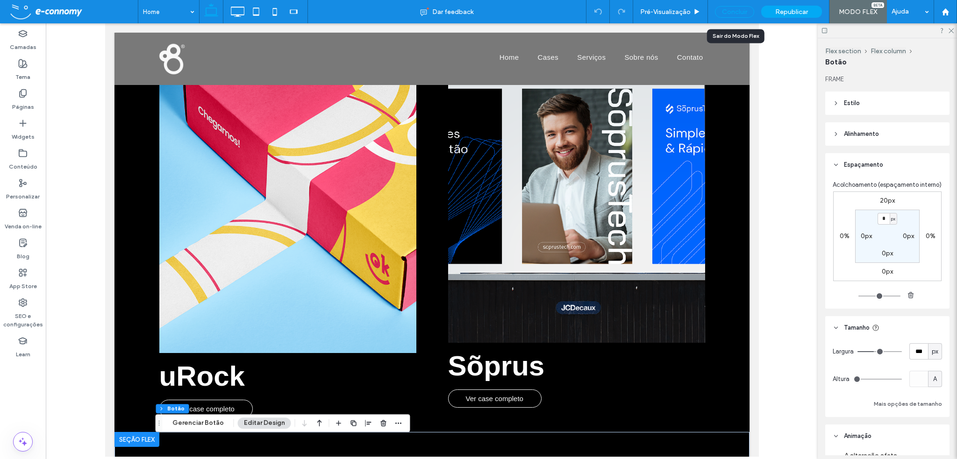
click at [747, 12] on div "Concluir" at bounding box center [734, 12] width 39 height 12
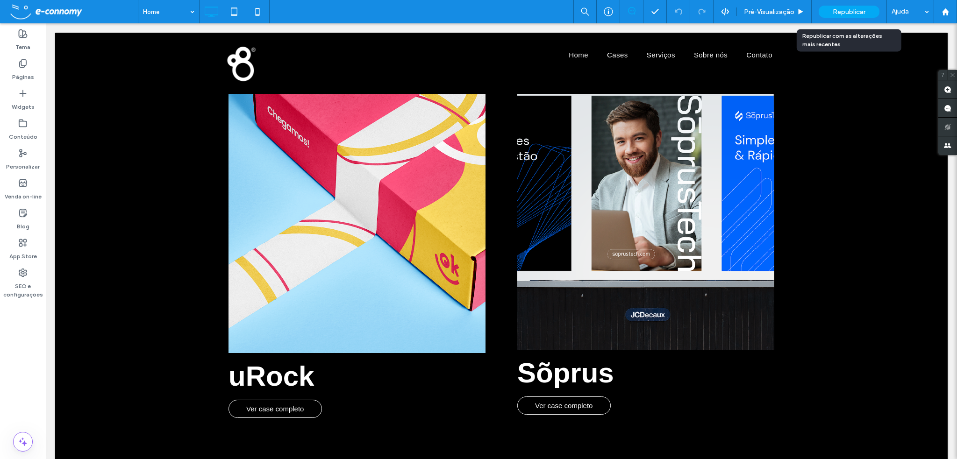
click at [846, 11] on span "Republicar" at bounding box center [849, 12] width 33 height 8
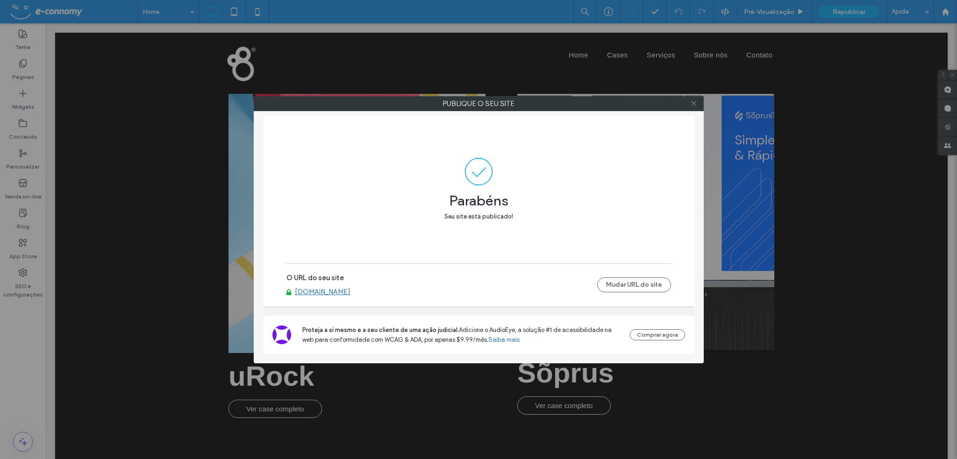
click at [693, 102] on icon at bounding box center [693, 103] width 7 height 7
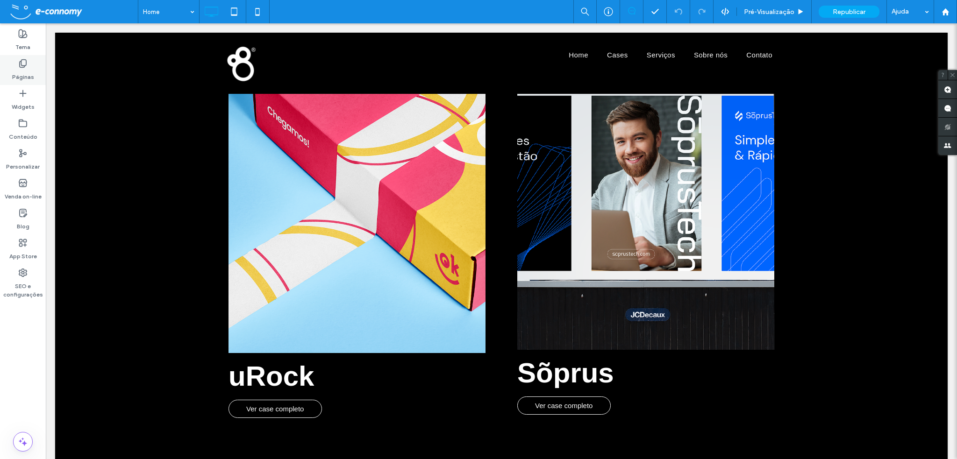
click at [21, 67] on use at bounding box center [23, 64] width 7 height 8
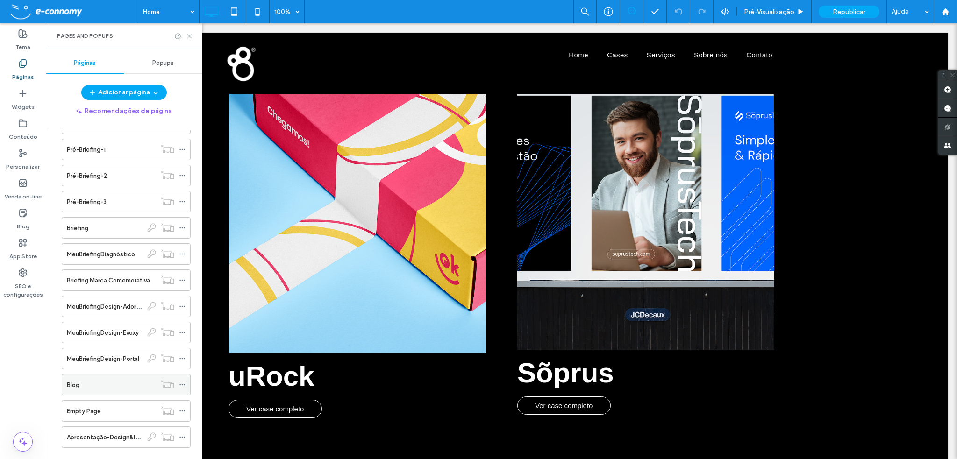
scroll to position [385, 0]
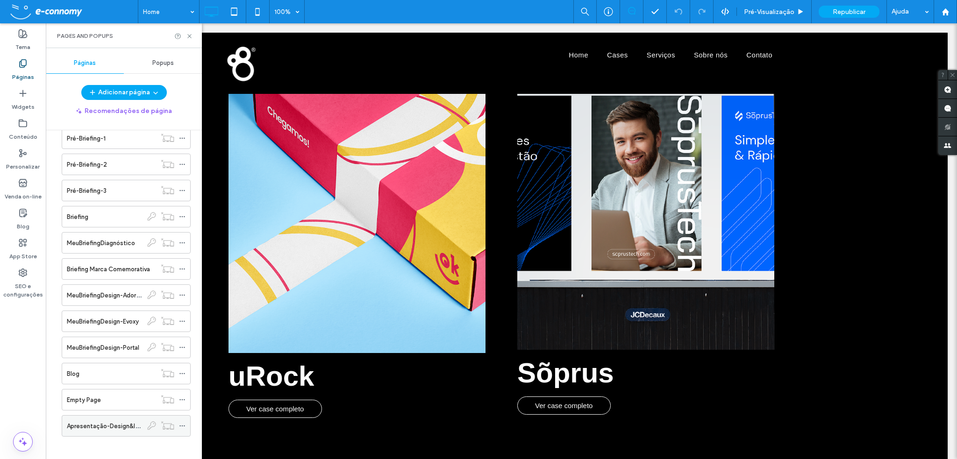
click at [98, 422] on label "Apresentação-Design&Identidade-Portal" at bounding box center [125, 426] width 117 height 16
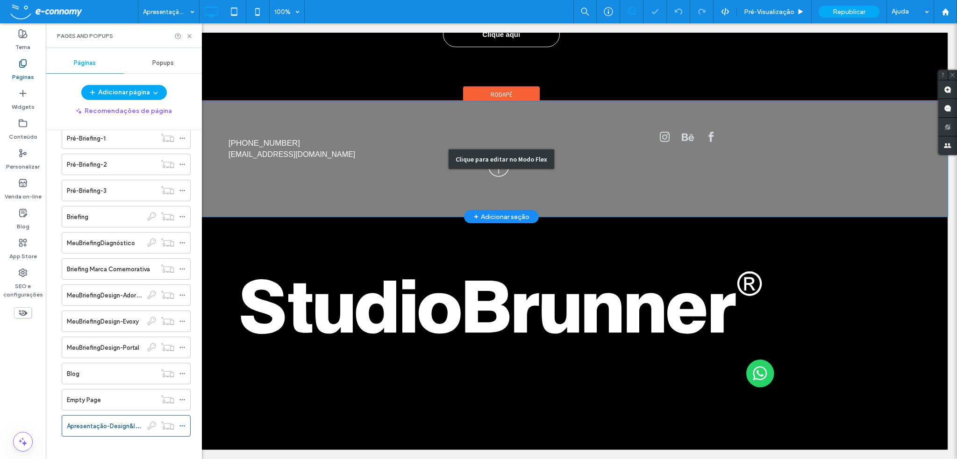
click at [267, 143] on div "Clique para editar no Modo Flex" at bounding box center [501, 158] width 893 height 115
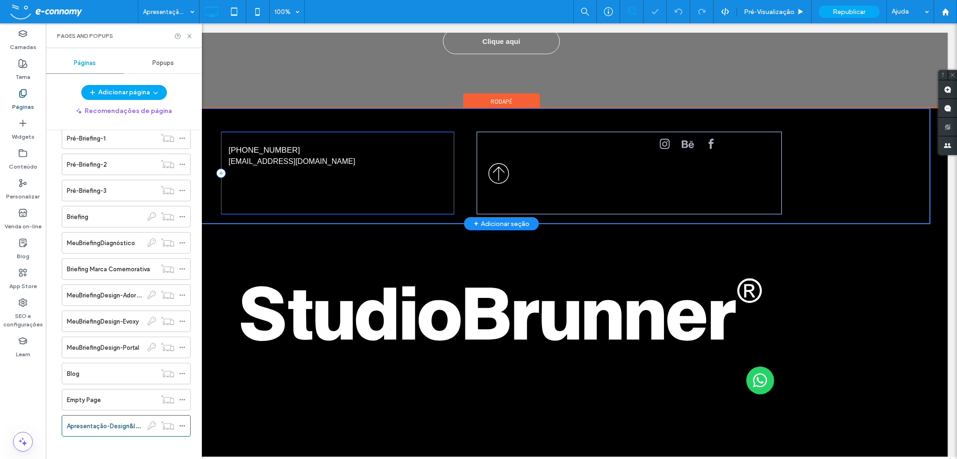
scroll to position [339, 0]
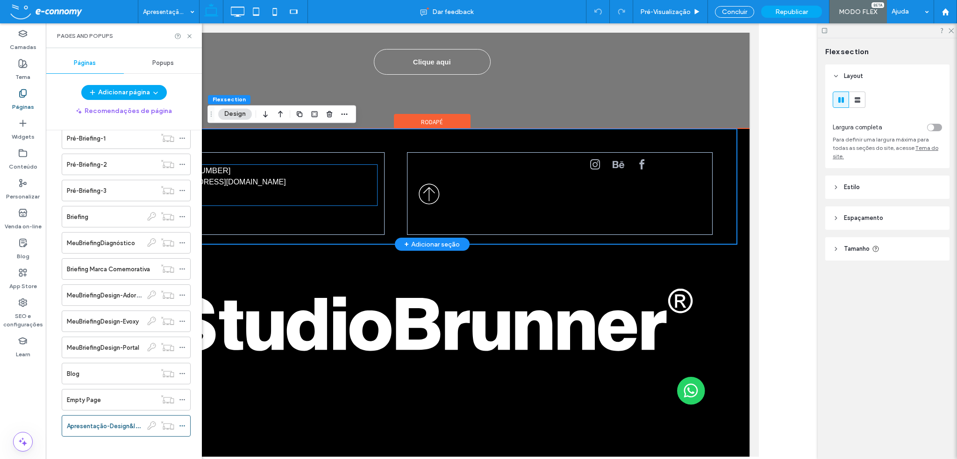
click at [230, 176] on h4 "[PHONE_NUMBER]" at bounding box center [268, 171] width 218 height 12
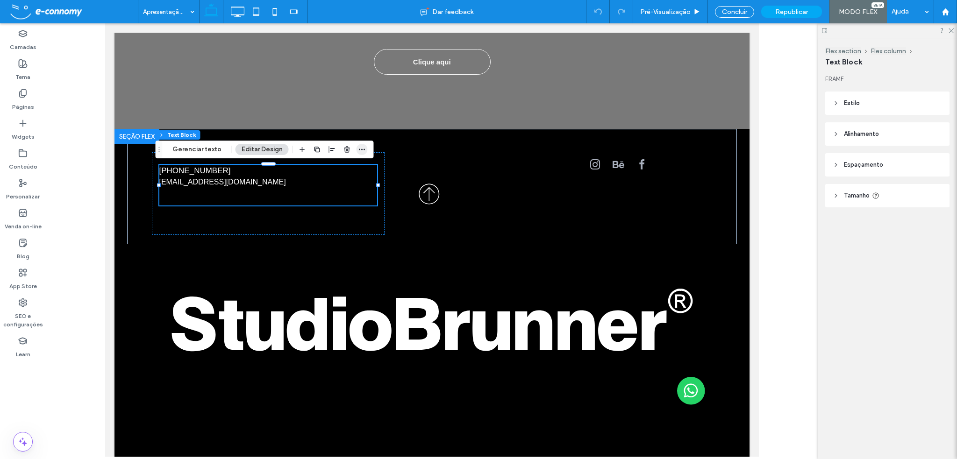
click at [361, 149] on icon "button" at bounding box center [361, 149] width 7 height 7
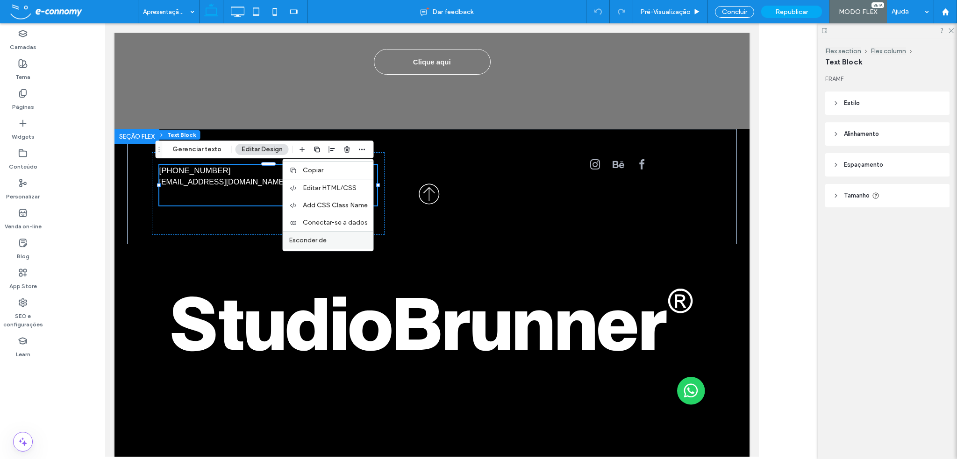
click at [316, 241] on span "Esconder de" at bounding box center [308, 240] width 38 height 8
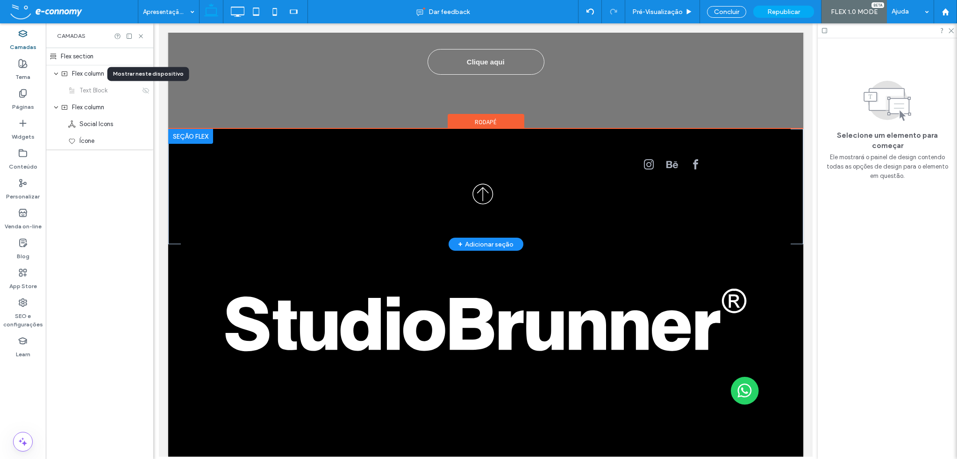
click at [158, 23] on h4 "[EMAIL_ADDRESS][DOMAIN_NAME]" at bounding box center [158, 23] width 0 height 0
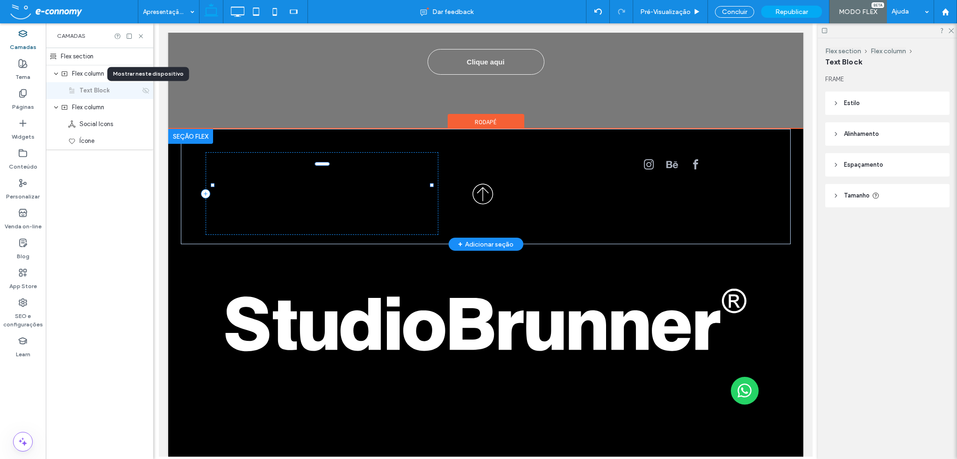
click at [158, 23] on link "[EMAIL_ADDRESS][DOMAIN_NAME]" at bounding box center [158, 23] width 0 height 0
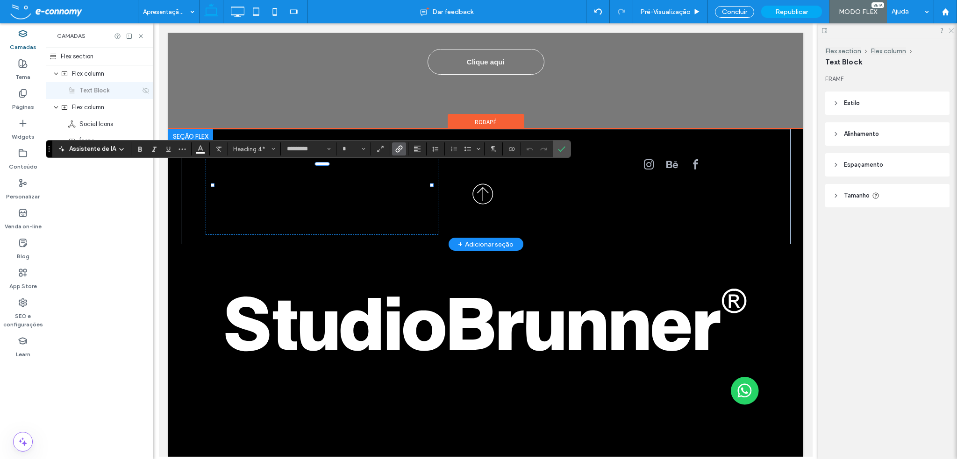
click at [952, 31] on icon at bounding box center [951, 30] width 6 height 6
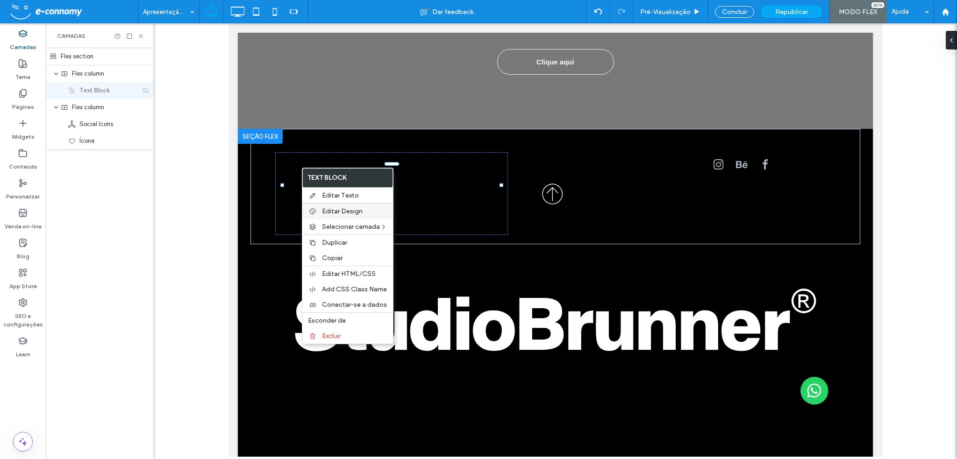
click at [345, 209] on span "Editar Design" at bounding box center [342, 211] width 41 height 8
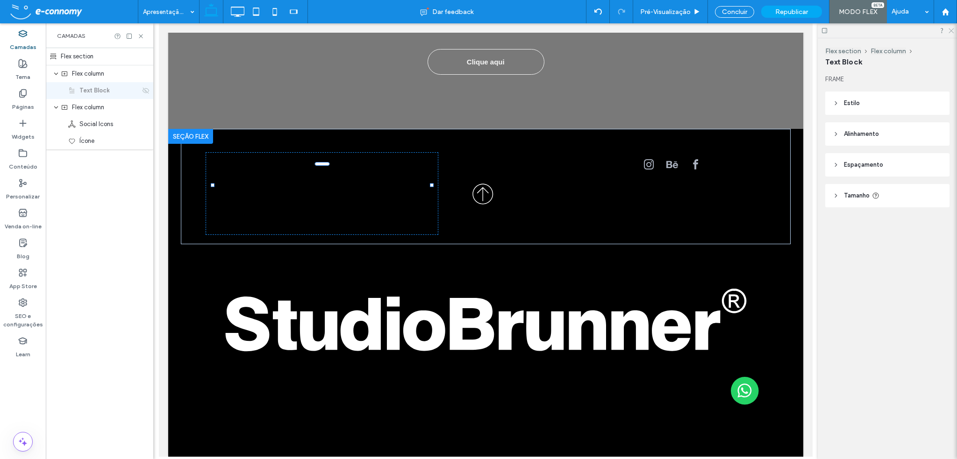
click at [950, 30] on icon at bounding box center [951, 30] width 6 height 6
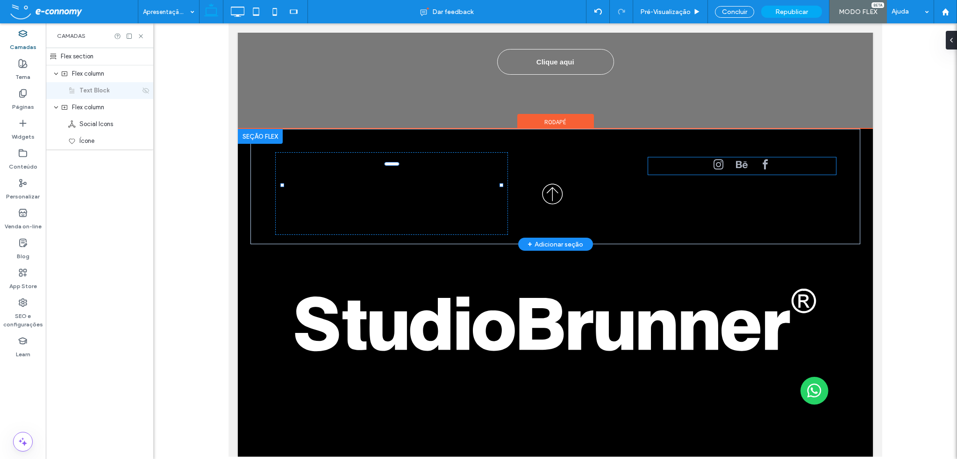
click at [748, 163] on div at bounding box center [741, 165] width 61 height 17
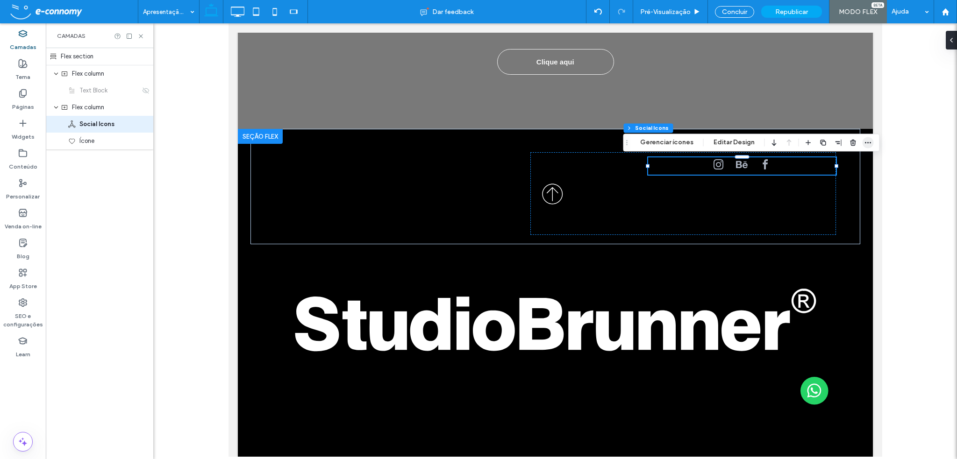
click at [866, 143] on icon "button" at bounding box center [868, 142] width 7 height 7
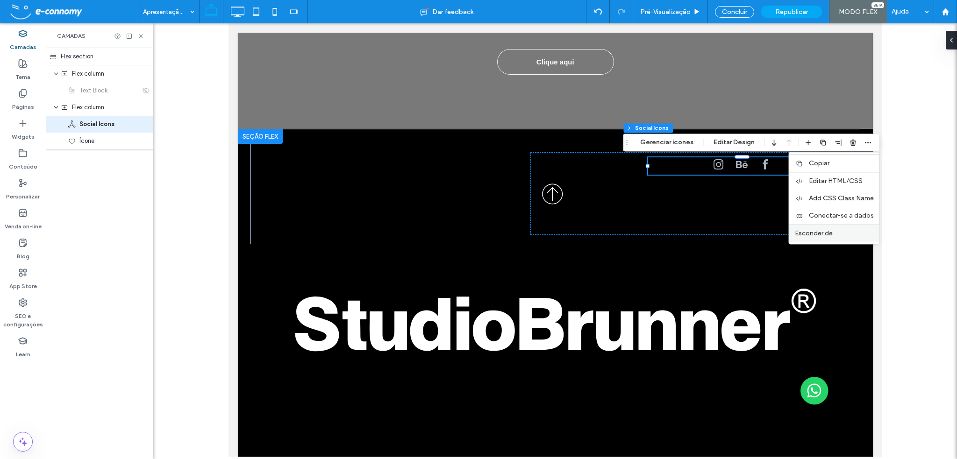
click at [830, 234] on label "Esconder de" at bounding box center [834, 233] width 79 height 8
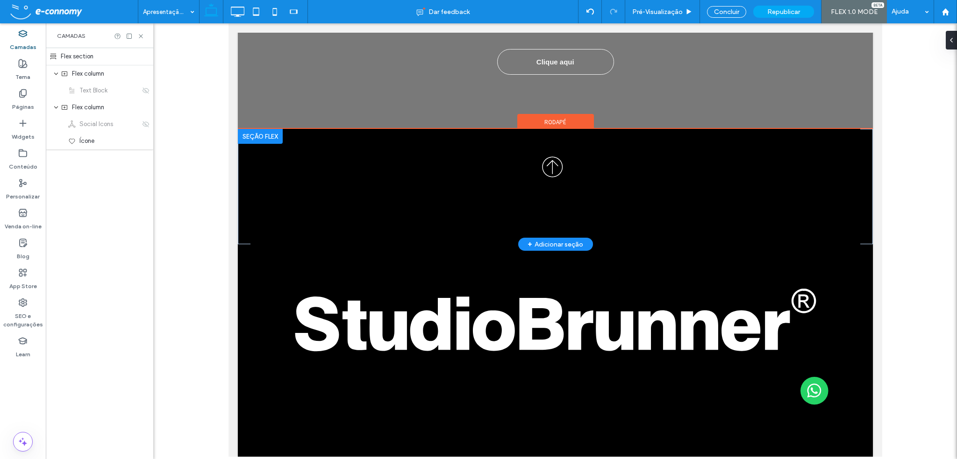
click at [228, 23] on span "facebook" at bounding box center [228, 23] width 0 height 0
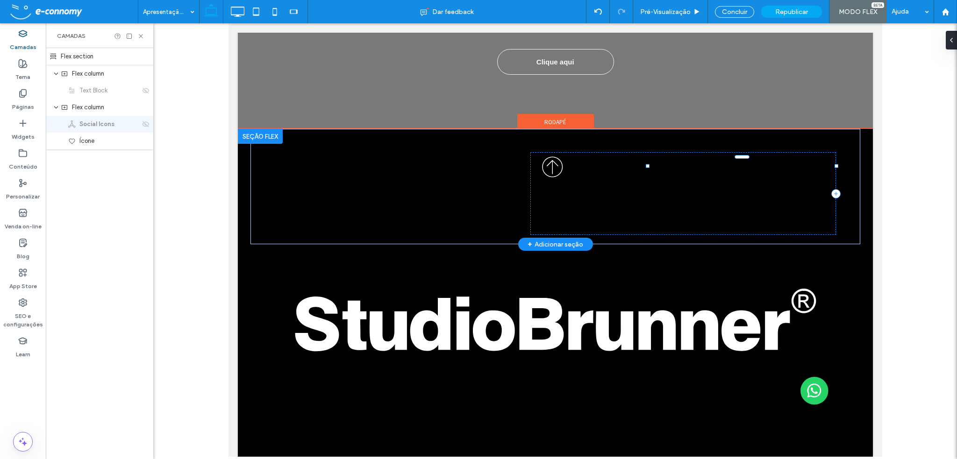
click at [228, 23] on span "facebook" at bounding box center [228, 23] width 0 height 0
click at [228, 23] on h4 "[EMAIL_ADDRESS][DOMAIN_NAME]" at bounding box center [228, 23] width 0 height 0
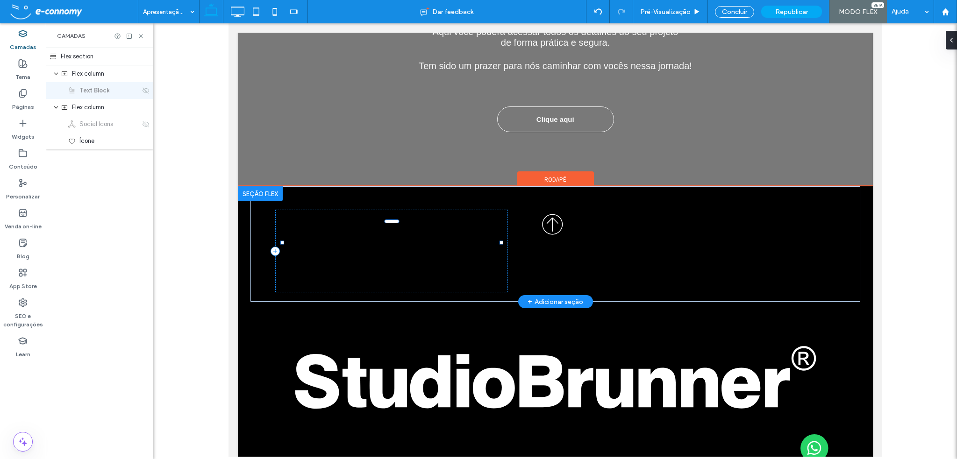
scroll to position [152, 0]
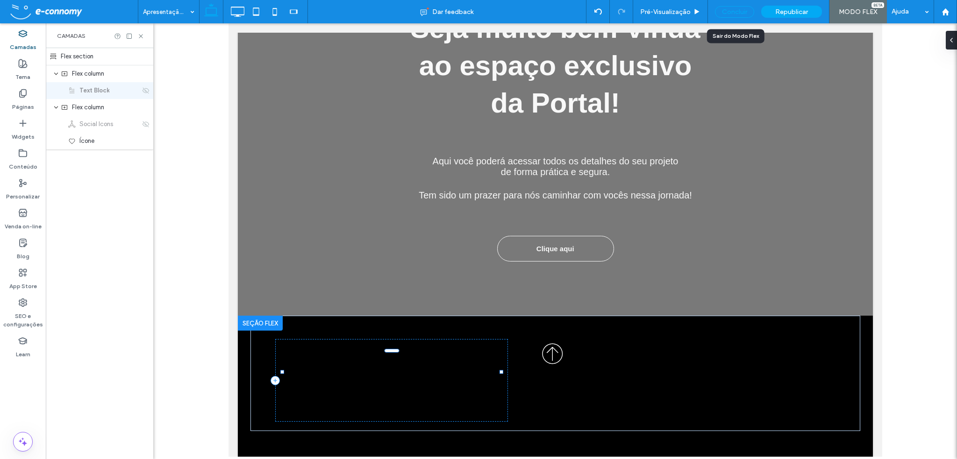
drag, startPoint x: 748, startPoint y: 9, endPoint x: 660, endPoint y: 5, distance: 88.0
click at [748, 9] on div "Concluir" at bounding box center [734, 12] width 39 height 12
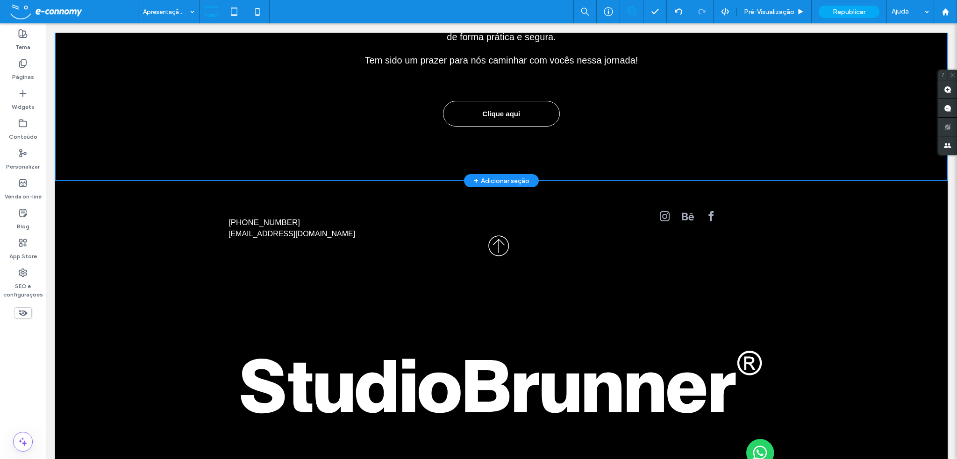
scroll to position [292, 0]
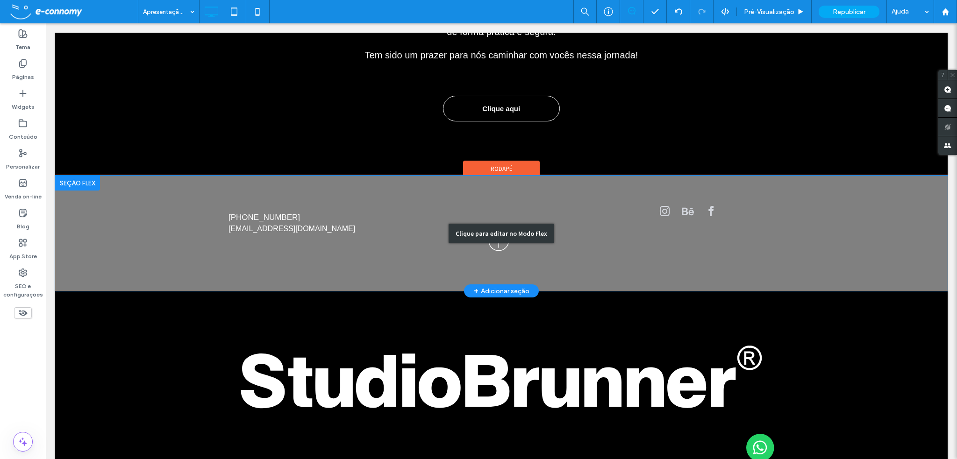
click at [652, 252] on div "Clique para editar no Modo Flex" at bounding box center [501, 233] width 893 height 115
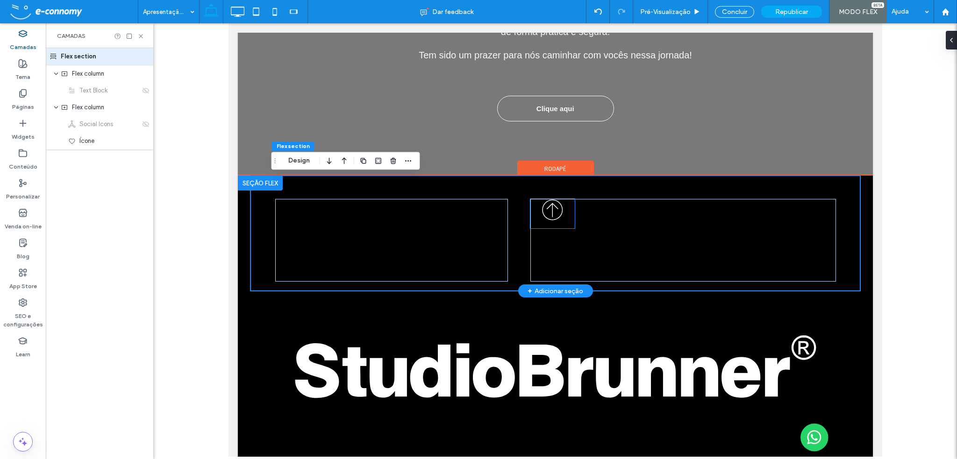
click at [551, 225] on icon at bounding box center [552, 209] width 44 height 29
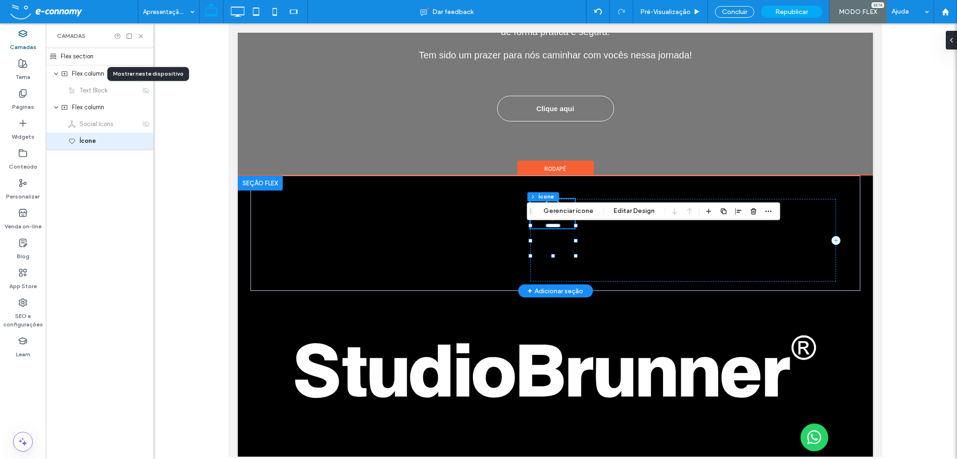
click at [551, 225] on icon at bounding box center [552, 209] width 44 height 29
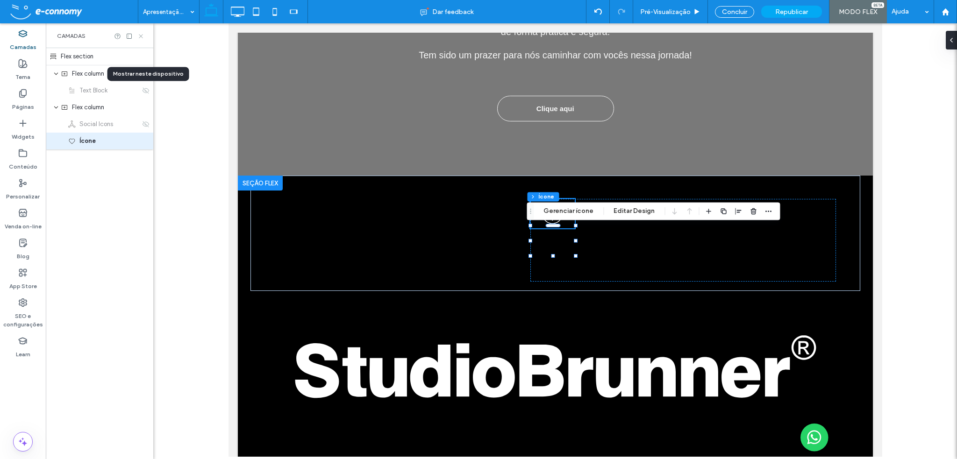
click at [140, 35] on use at bounding box center [141, 36] width 4 height 4
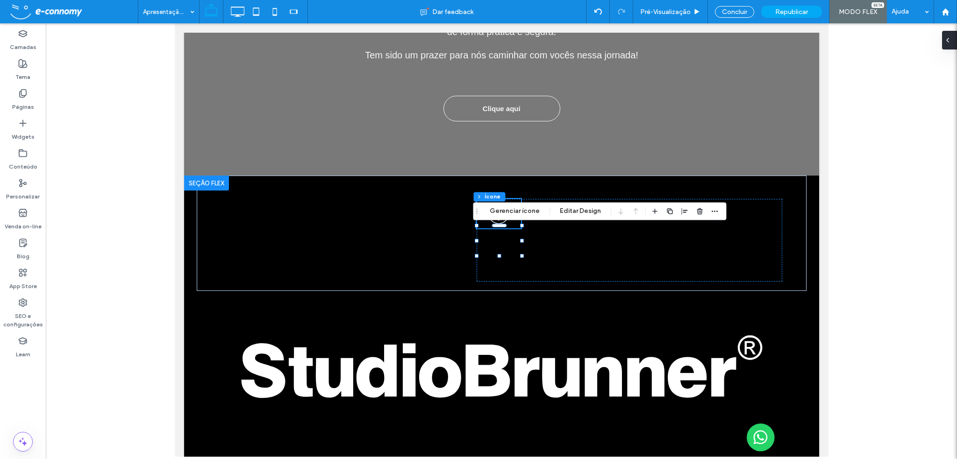
click at [953, 41] on div at bounding box center [949, 40] width 15 height 19
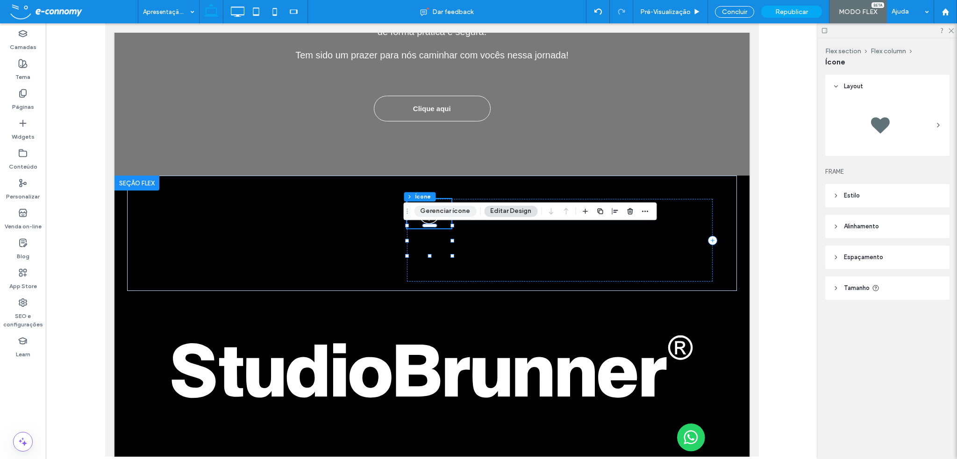
click at [448, 211] on button "Gerenciar ícone" at bounding box center [445, 211] width 62 height 11
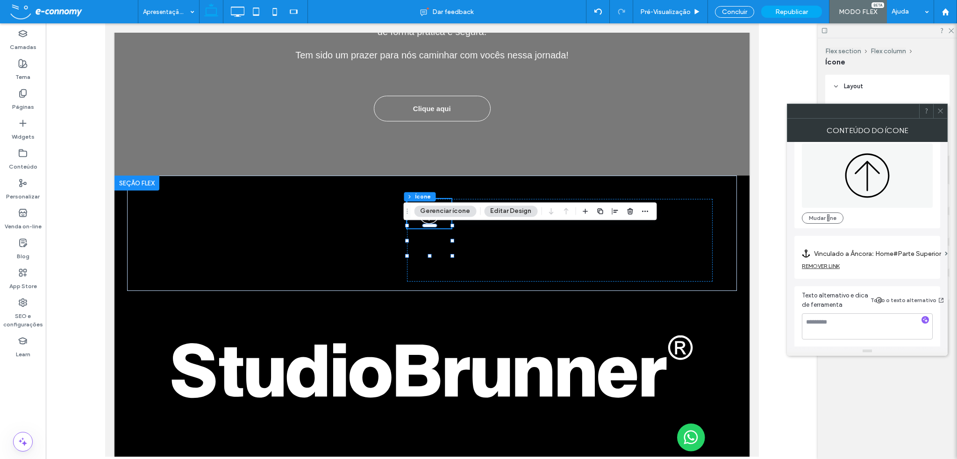
scroll to position [16, 0]
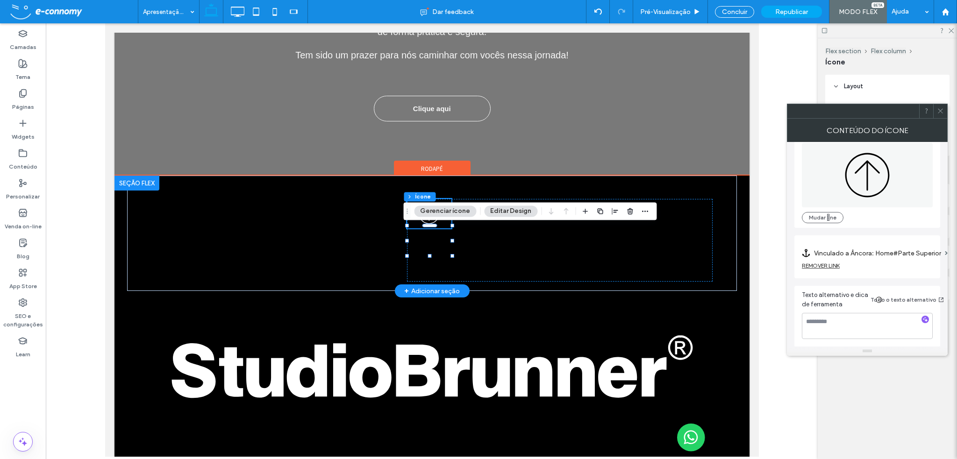
click at [105, 23] on h4 "[EMAIL_ADDRESS][DOMAIN_NAME]" at bounding box center [105, 23] width 0 height 0
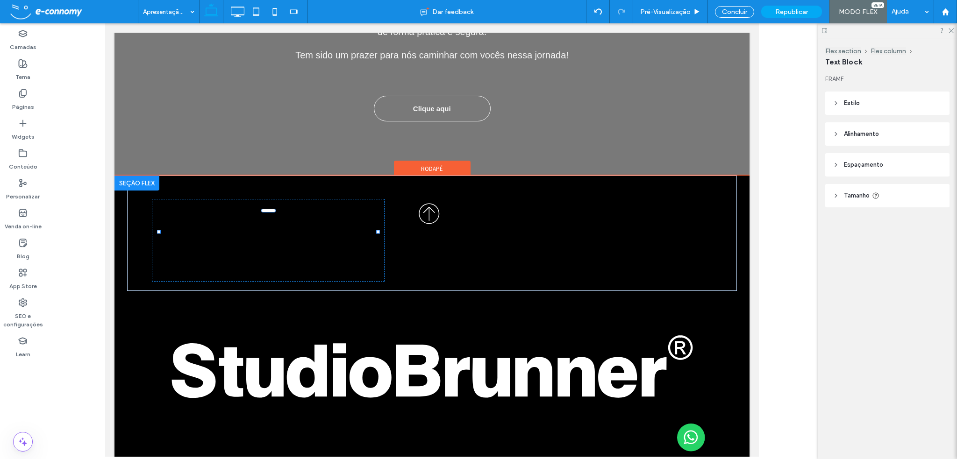
click at [432, 169] on span "Rodapé" at bounding box center [432, 169] width 22 height 8
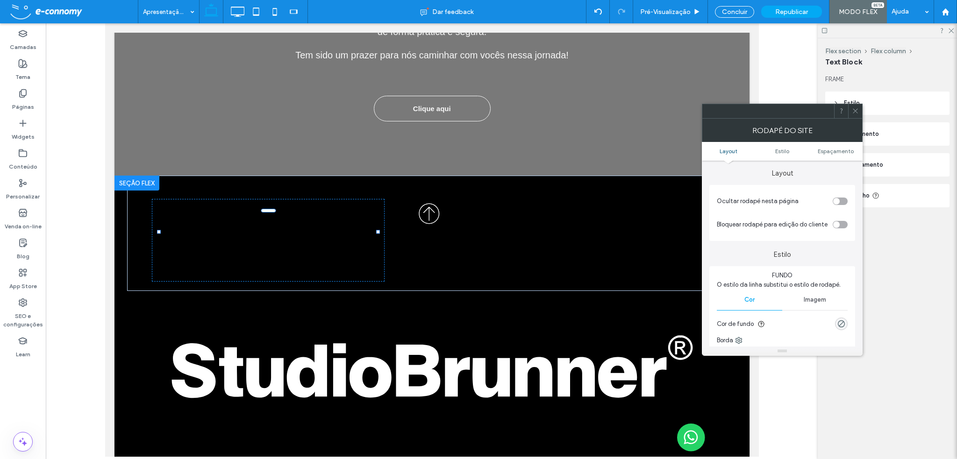
scroll to position [0, 0]
click at [841, 204] on div "toggle" at bounding box center [840, 202] width 15 height 7
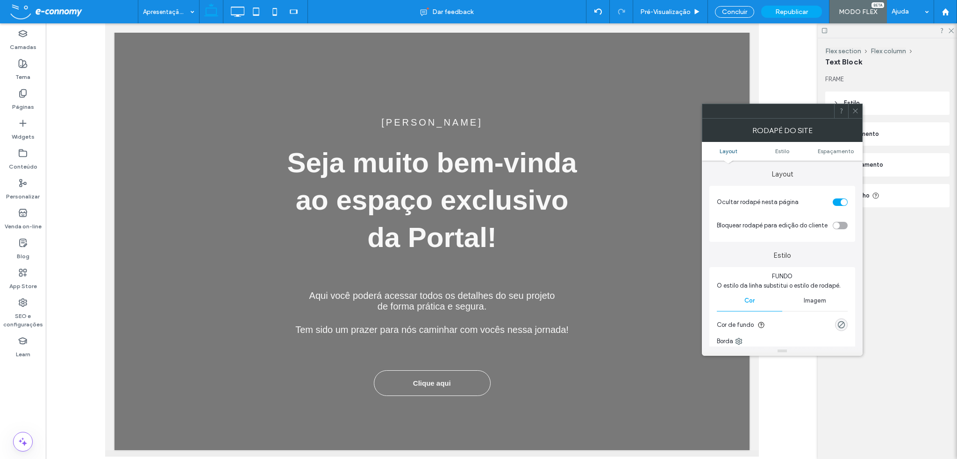
click at [836, 202] on div "toggle" at bounding box center [840, 202] width 15 height 7
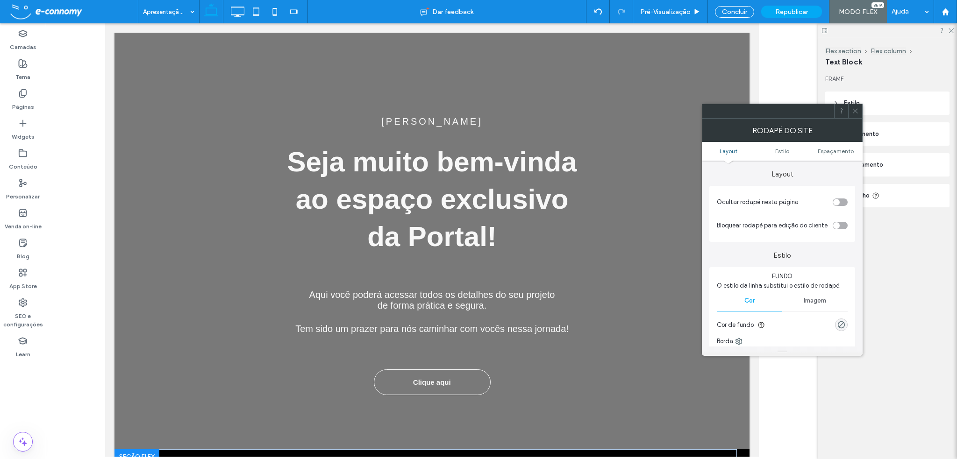
click at [844, 201] on div "toggle" at bounding box center [840, 202] width 15 height 7
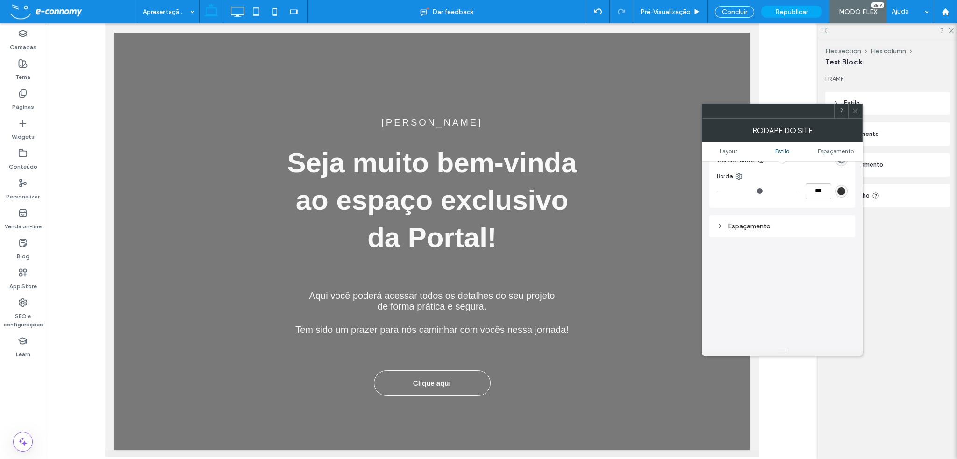
scroll to position [0, 0]
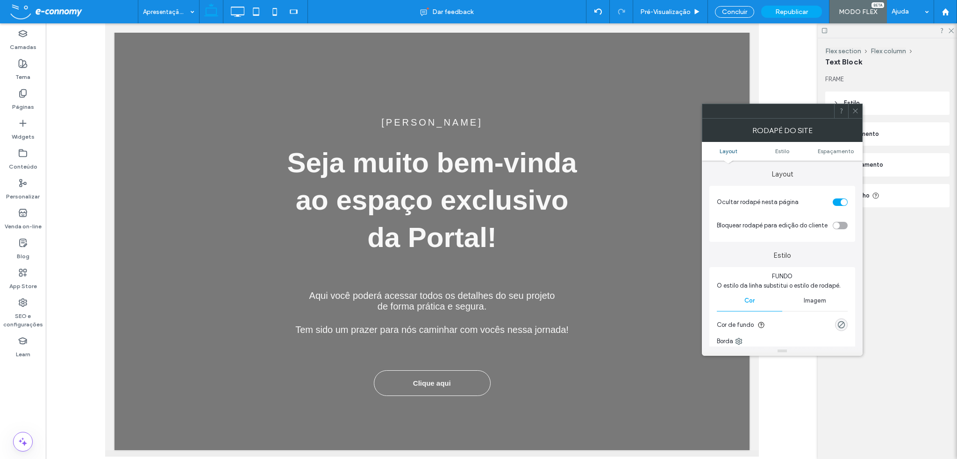
click at [857, 111] on icon at bounding box center [855, 110] width 7 height 7
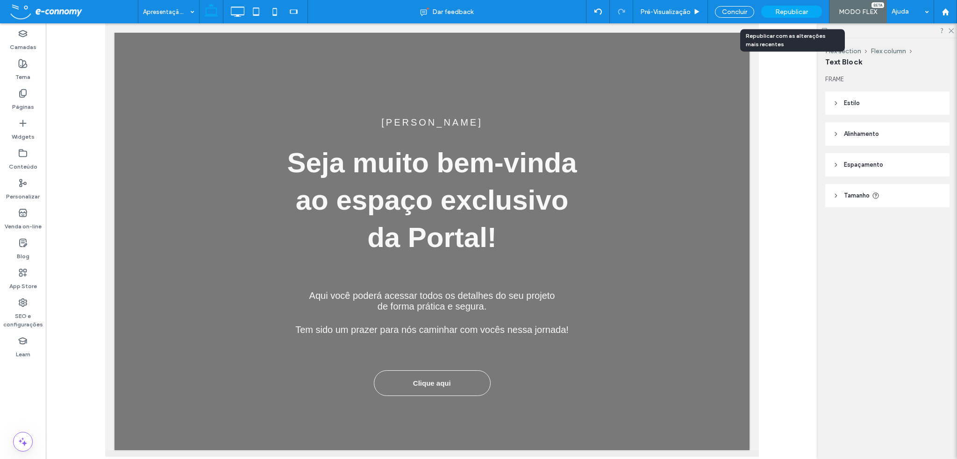
click at [790, 9] on span "Republicar" at bounding box center [791, 12] width 33 height 8
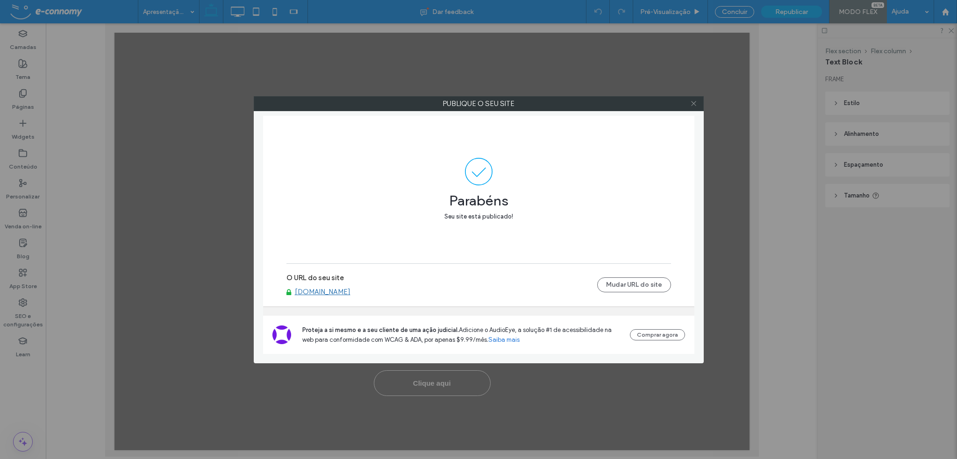
click at [693, 105] on icon at bounding box center [693, 103] width 7 height 7
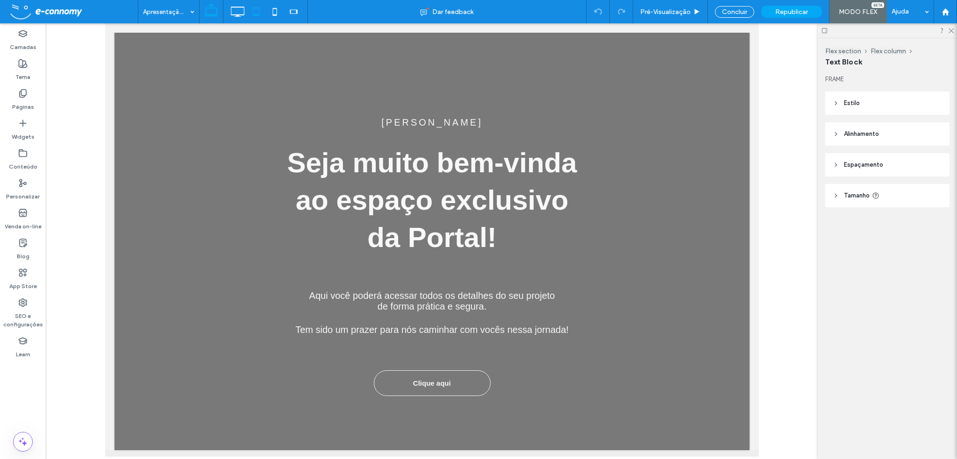
click at [255, 13] on icon at bounding box center [256, 11] width 19 height 19
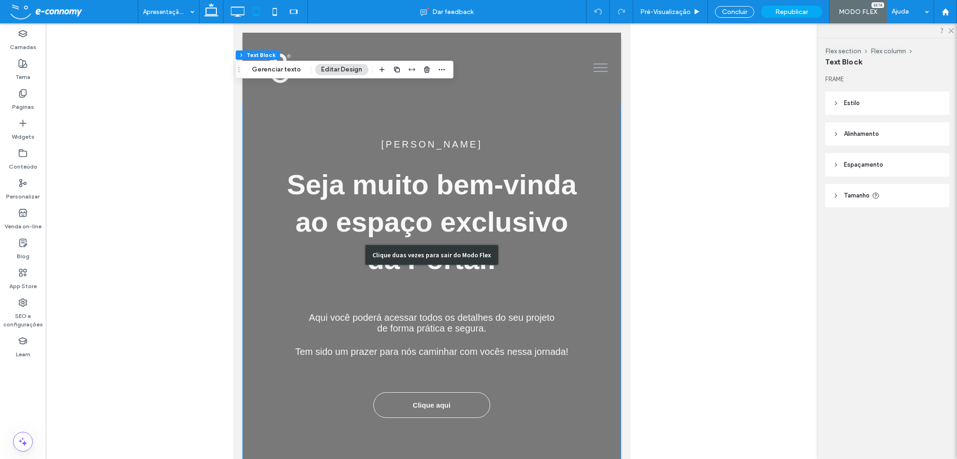
scroll to position [70, 0]
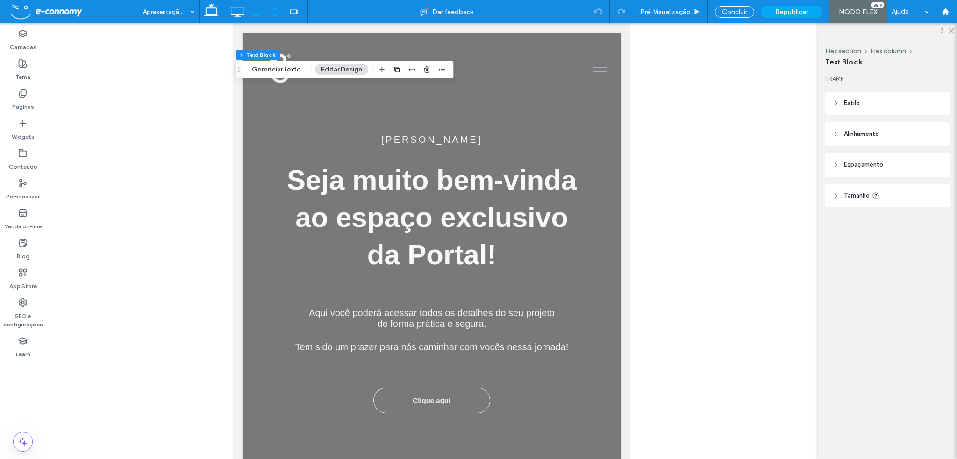
click at [273, 10] on icon at bounding box center [274, 11] width 19 height 19
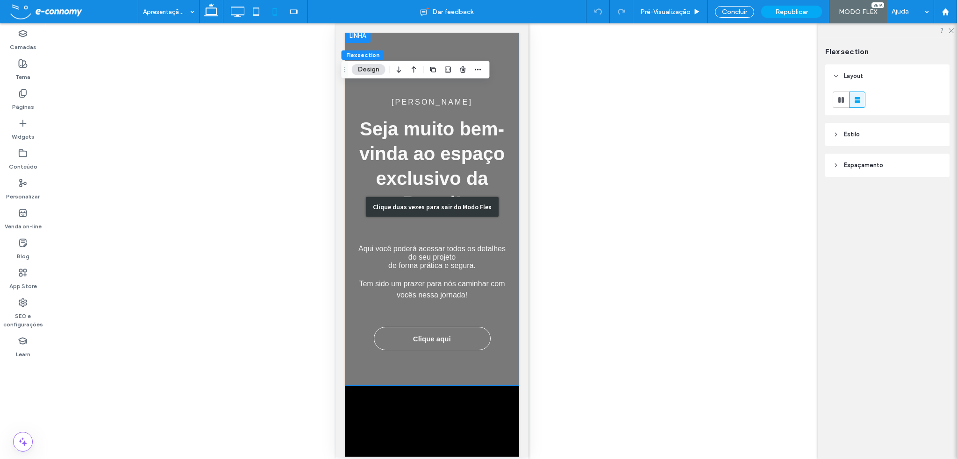
scroll to position [9, 0]
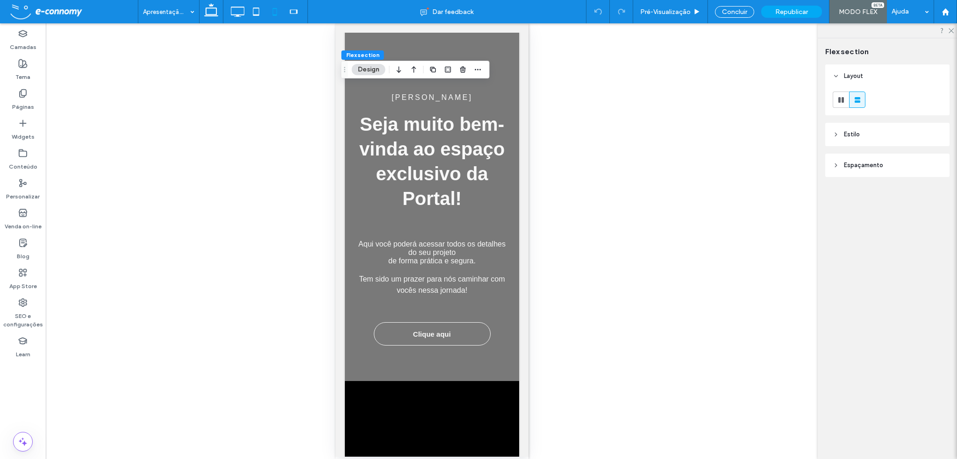
click at [443, 426] on div "[PERSON_NAME],[PERSON_NAME] muito bem-vinda ao espaço exclusivo da Portal! Aqui…" at bounding box center [431, 240] width 174 height 434
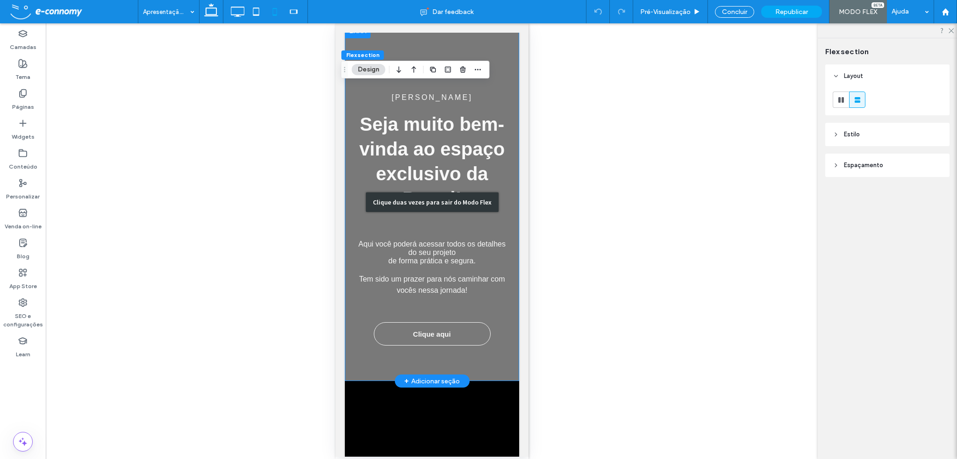
click at [457, 364] on div "Clique duas vezes para sair do Modo Flex" at bounding box center [431, 202] width 174 height 358
click at [448, 124] on div "Clique duas vezes para sair do Modo Flex" at bounding box center [431, 202] width 174 height 358
click at [460, 124] on div "Clique duas vezes para sair do Modo Flex" at bounding box center [431, 202] width 174 height 358
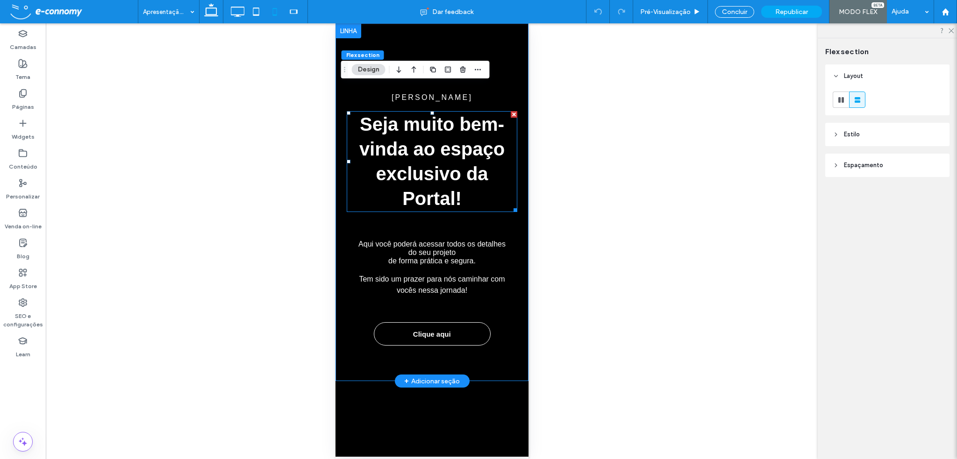
click at [381, 113] on div "Seja muito bem-vinda ao espaço exclusivo da Portal!" at bounding box center [431, 161] width 171 height 101
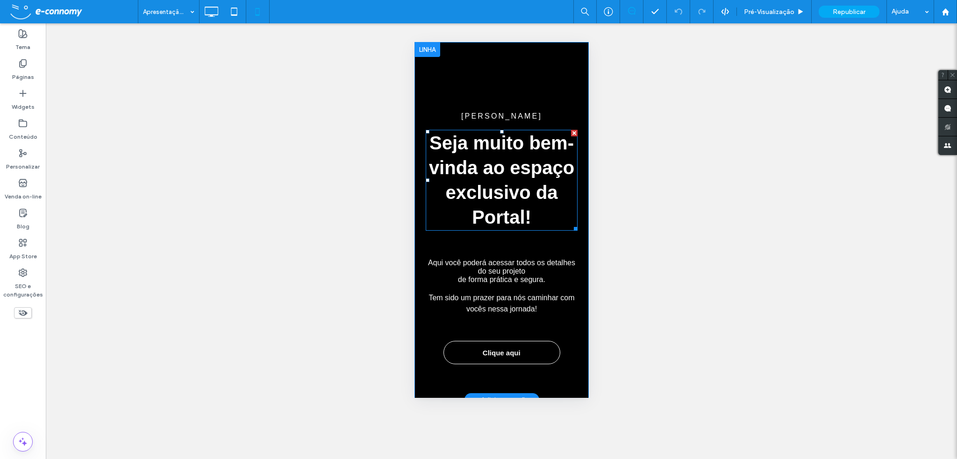
type input "*********"
type input "**"
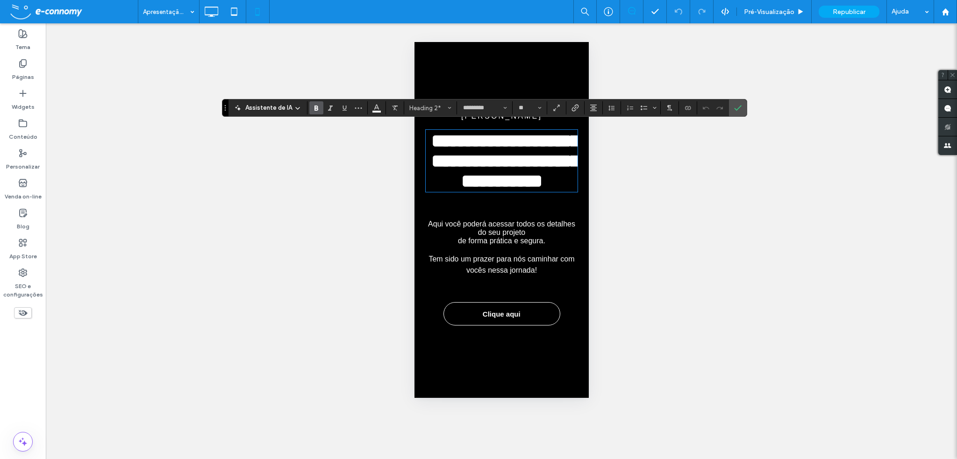
click at [511, 137] on span "**********" at bounding box center [505, 161] width 149 height 58
click at [525, 143] on span "**********" at bounding box center [505, 161] width 149 height 58
click at [468, 190] on span "**********" at bounding box center [503, 161] width 152 height 58
click at [537, 167] on span "**********" at bounding box center [503, 161] width 152 height 58
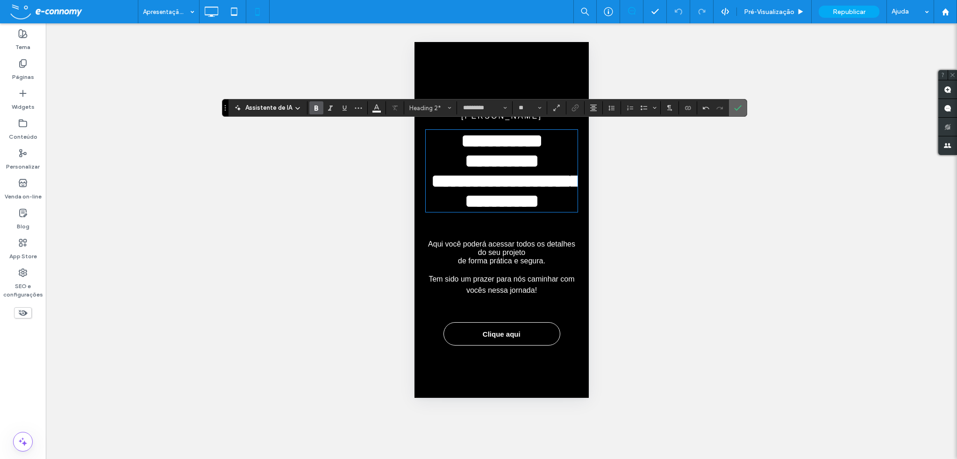
click at [739, 110] on label "Confirmar" at bounding box center [738, 108] width 14 height 17
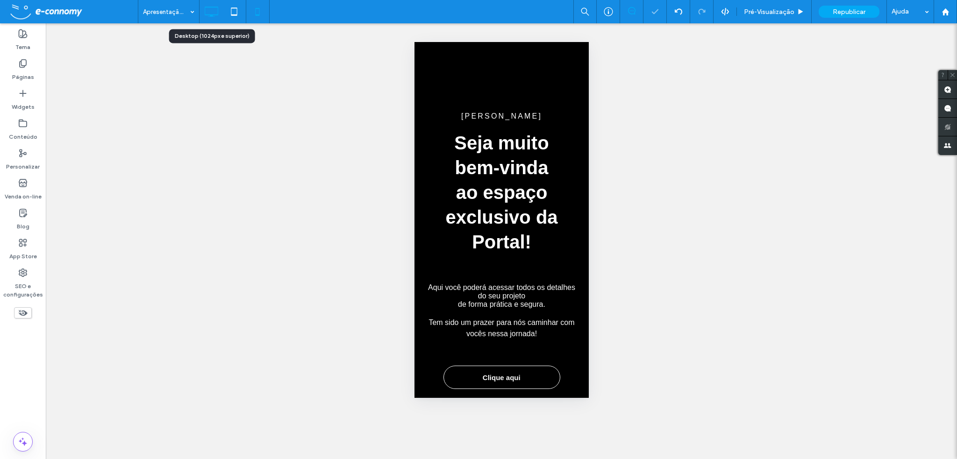
click at [207, 11] on icon at bounding box center [211, 11] width 19 height 19
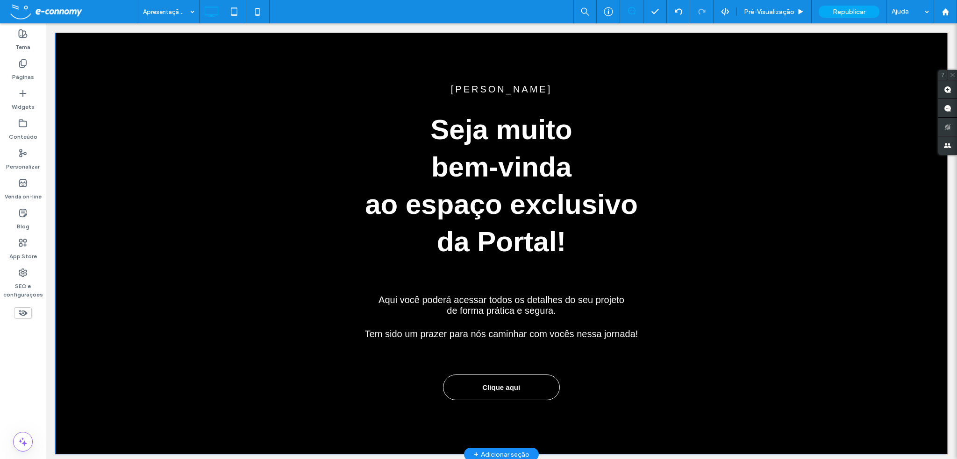
scroll to position [56, 0]
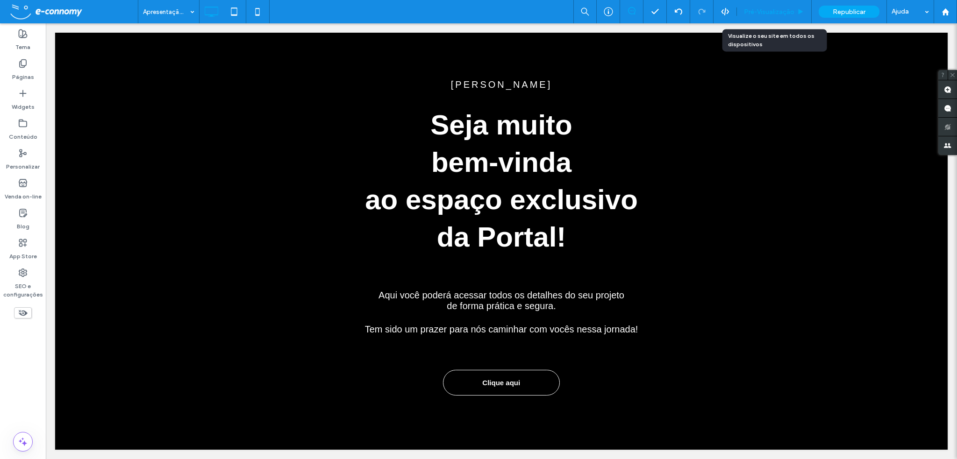
click at [780, 12] on span "Pré-Visualizaçāo" at bounding box center [769, 12] width 50 height 8
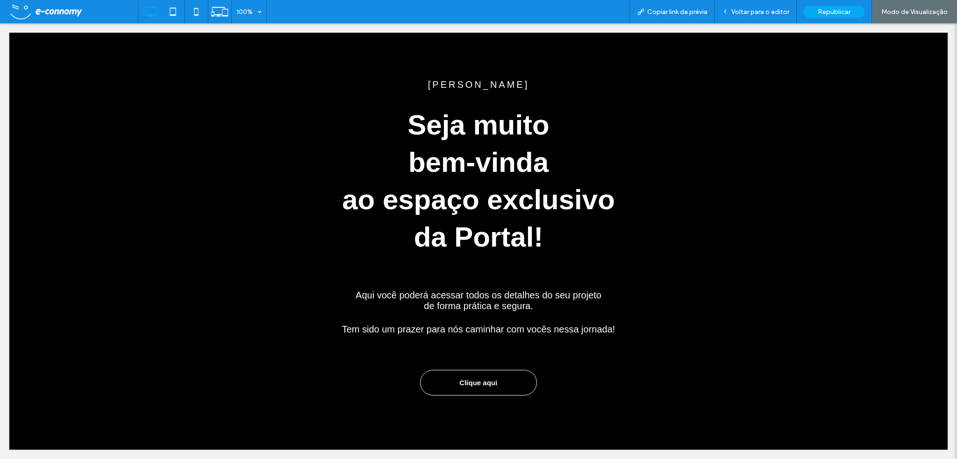
scroll to position [37, 0]
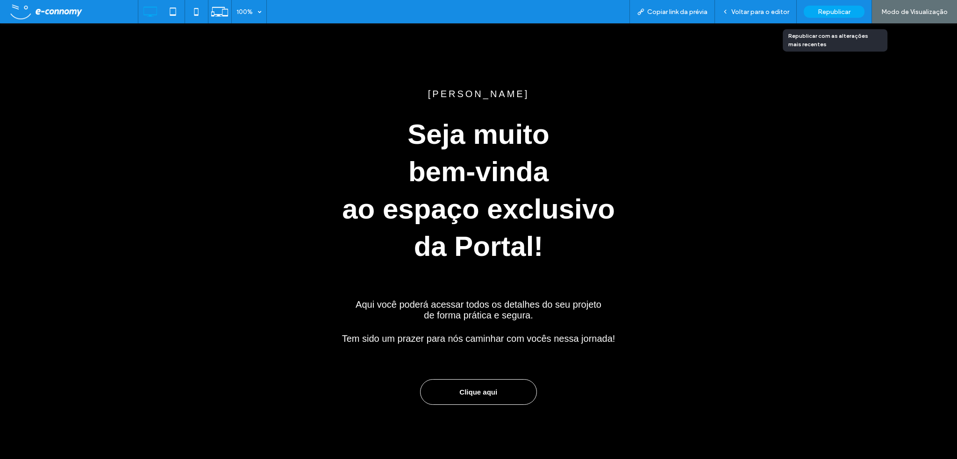
click at [854, 12] on div "Republicar" at bounding box center [834, 12] width 61 height 12
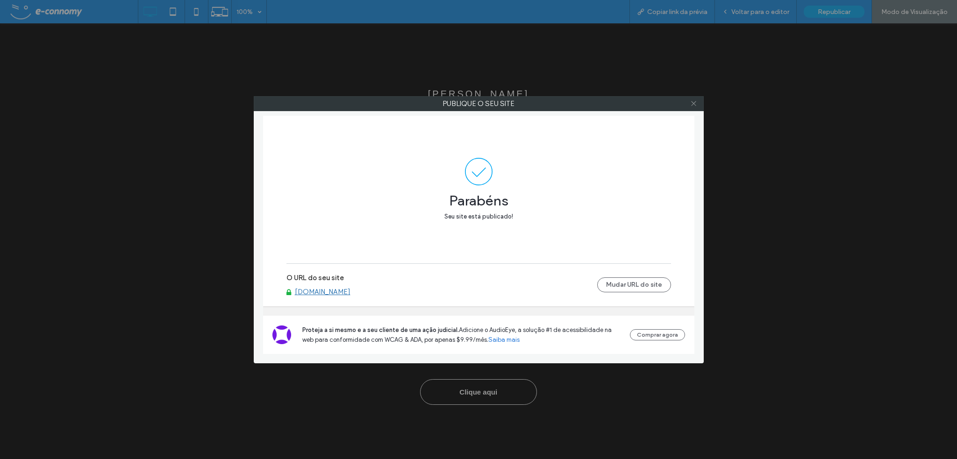
click at [695, 103] on icon at bounding box center [693, 103] width 7 height 7
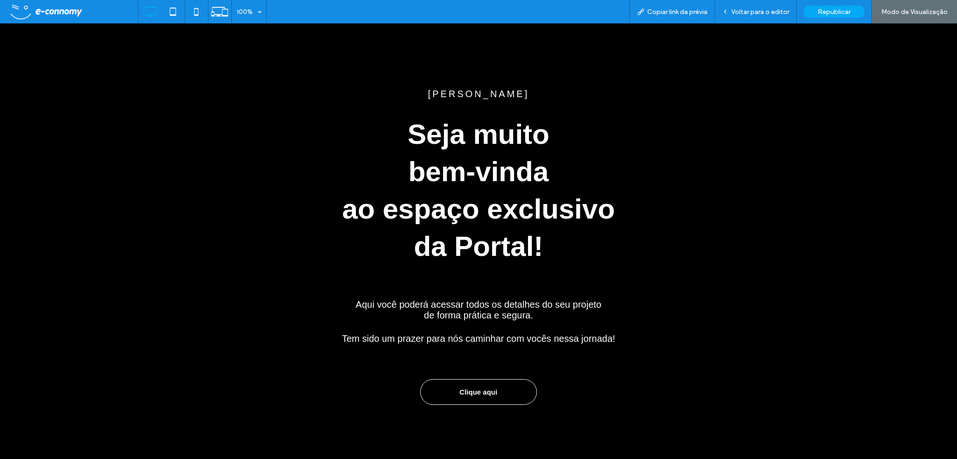
click at [413, 138] on span "Seja muito bem-vinda ao espaço exclusivo da Portal!" at bounding box center [478, 190] width 273 height 143
click at [457, 149] on span "Seja muito bem-vinda ao espaço exclusivo da Portal!" at bounding box center [478, 190] width 273 height 143
click at [219, 13] on icon at bounding box center [220, 12] width 18 height 18
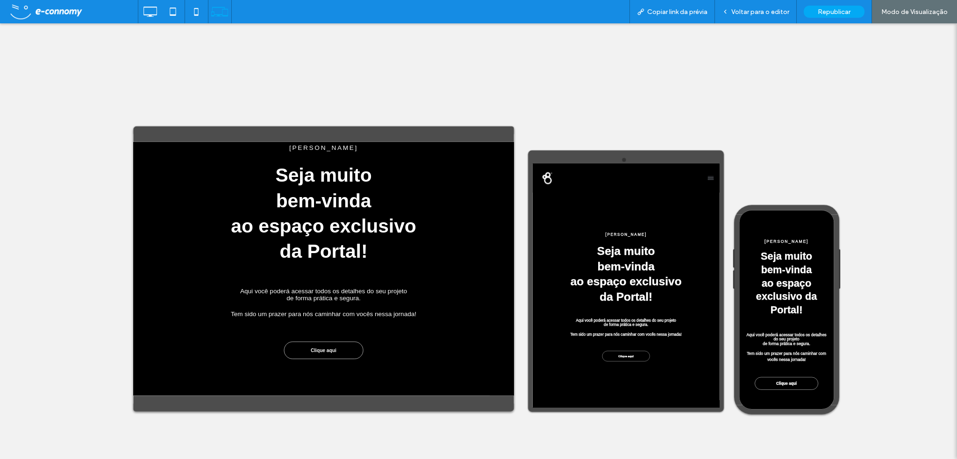
scroll to position [0, 0]
click at [172, 10] on icon at bounding box center [173, 11] width 19 height 19
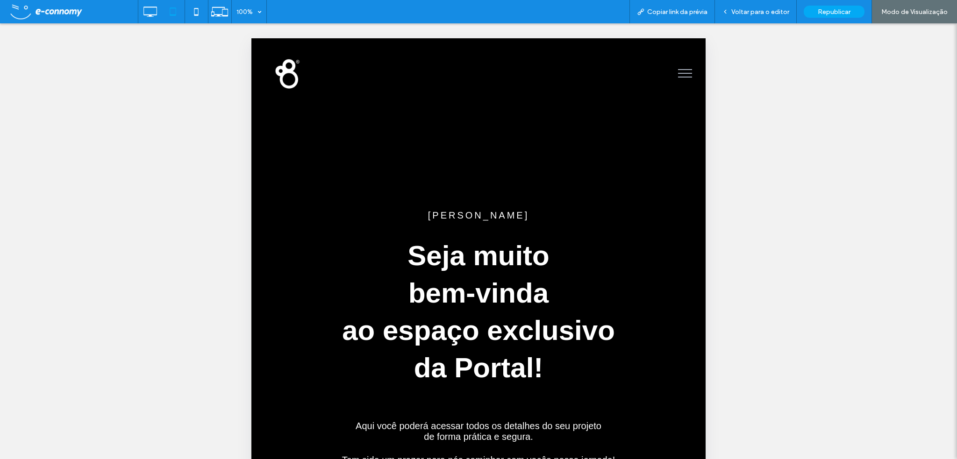
click at [287, 68] on img at bounding box center [287, 73] width 35 height 35
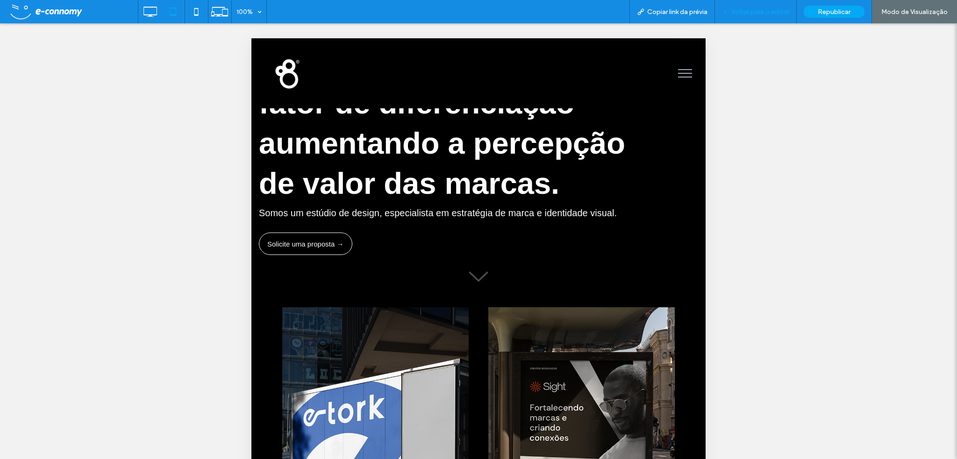
click at [756, 16] on div "Voltar para o editor" at bounding box center [756, 11] width 82 height 23
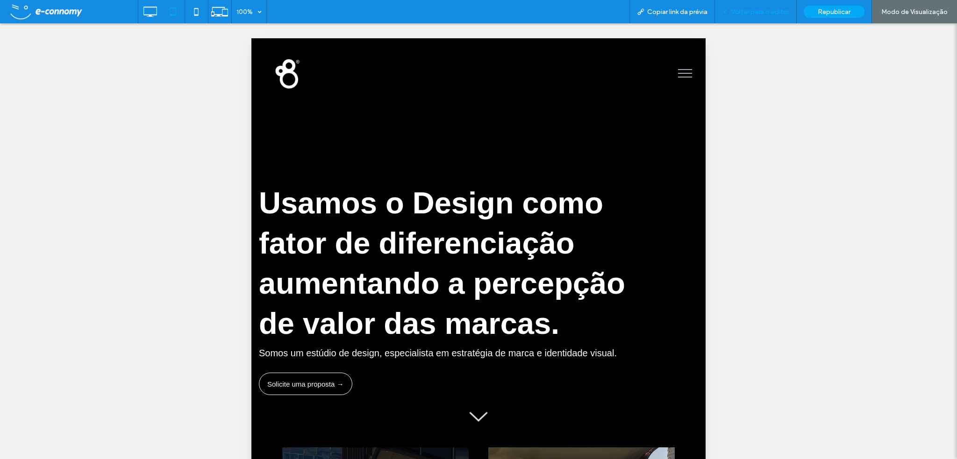
click at [769, 9] on span "Voltar para o editor" at bounding box center [760, 12] width 58 height 8
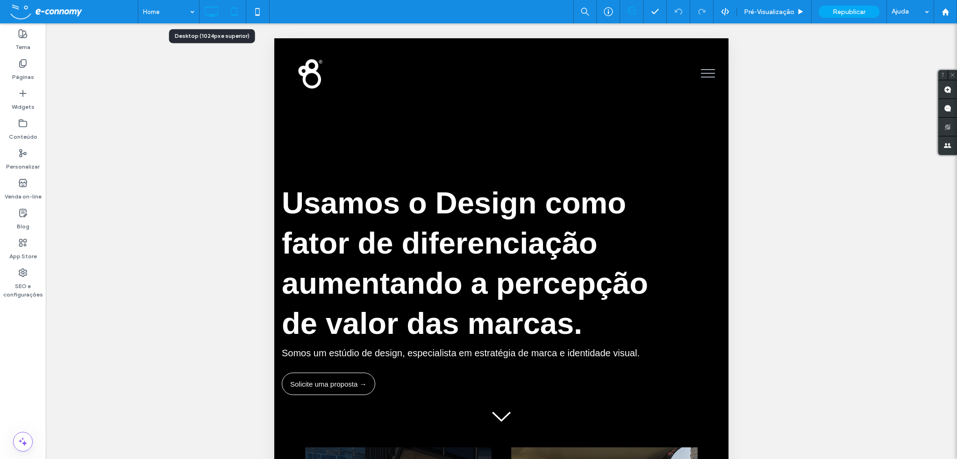
click at [211, 13] on icon at bounding box center [211, 11] width 19 height 19
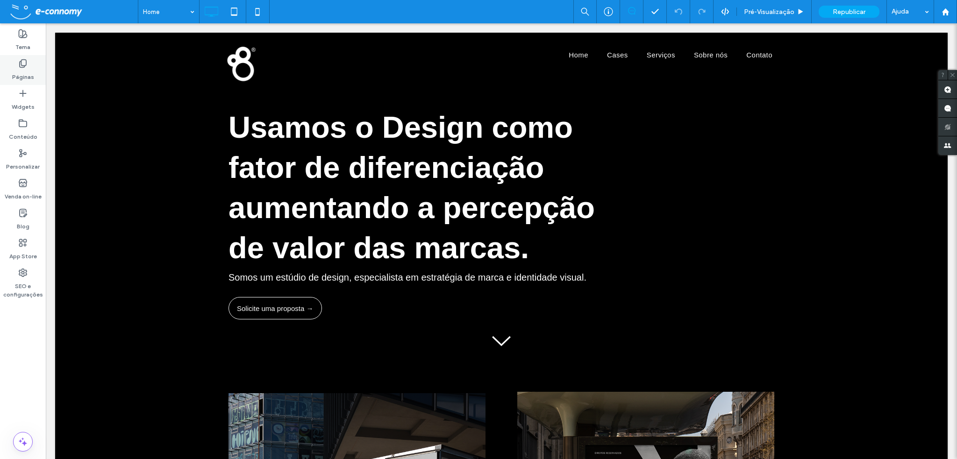
click at [21, 65] on icon at bounding box center [22, 63] width 9 height 9
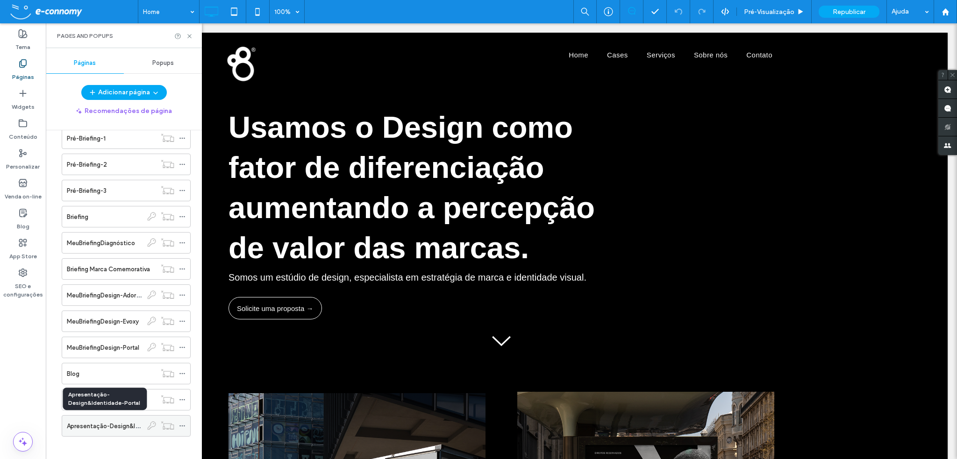
click at [96, 423] on label "Apresentação-Design&Identidade-Portal" at bounding box center [125, 426] width 117 height 16
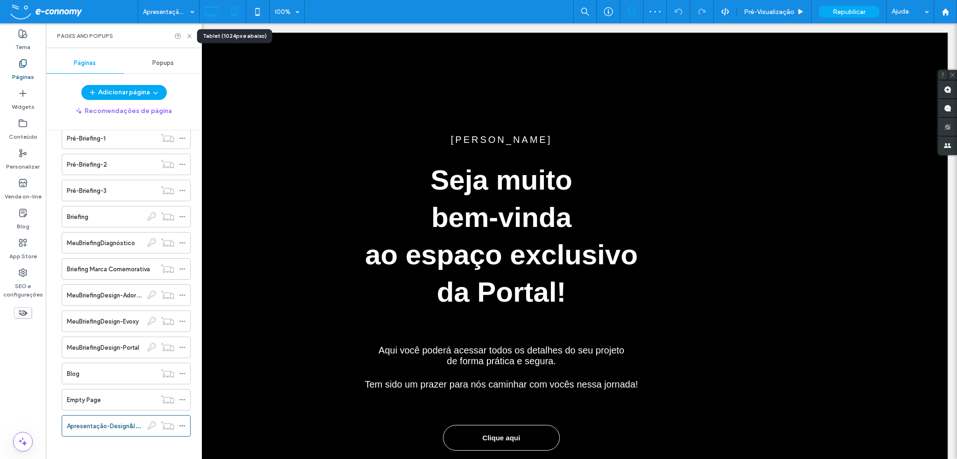
click at [236, 11] on icon at bounding box center [234, 11] width 19 height 19
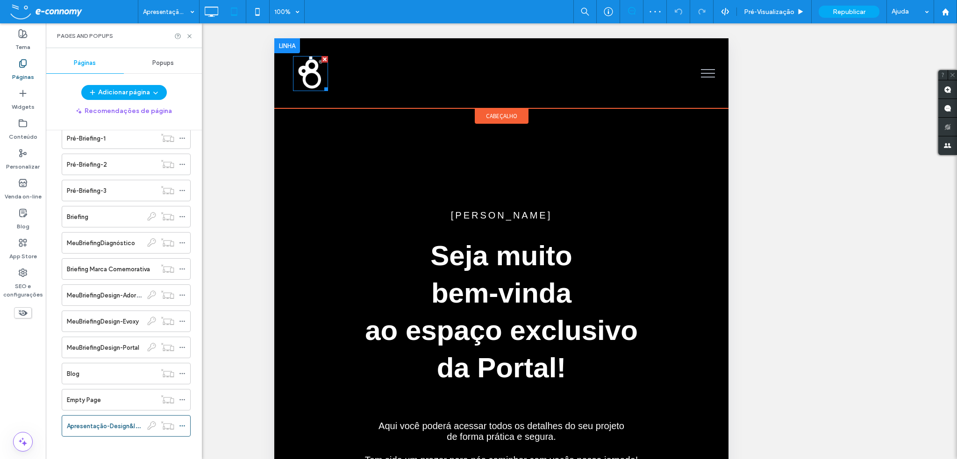
click at [320, 76] on img at bounding box center [310, 73] width 35 height 35
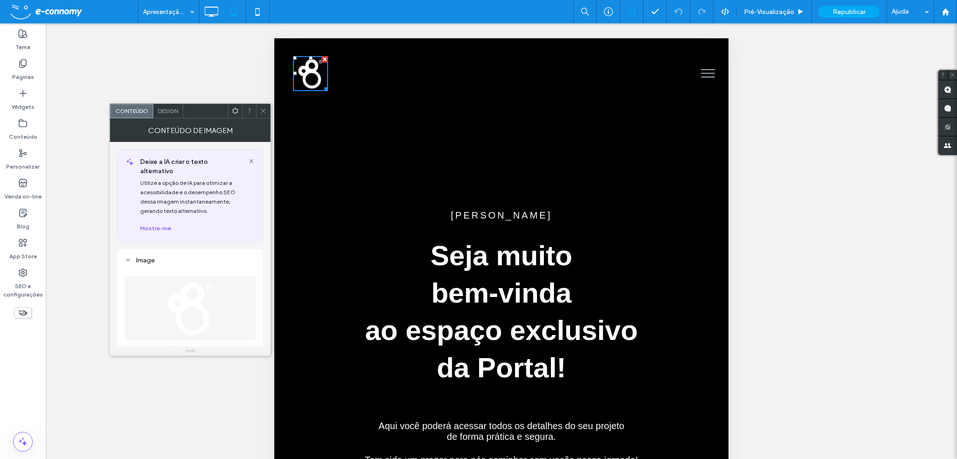
click at [264, 108] on icon at bounding box center [263, 110] width 7 height 7
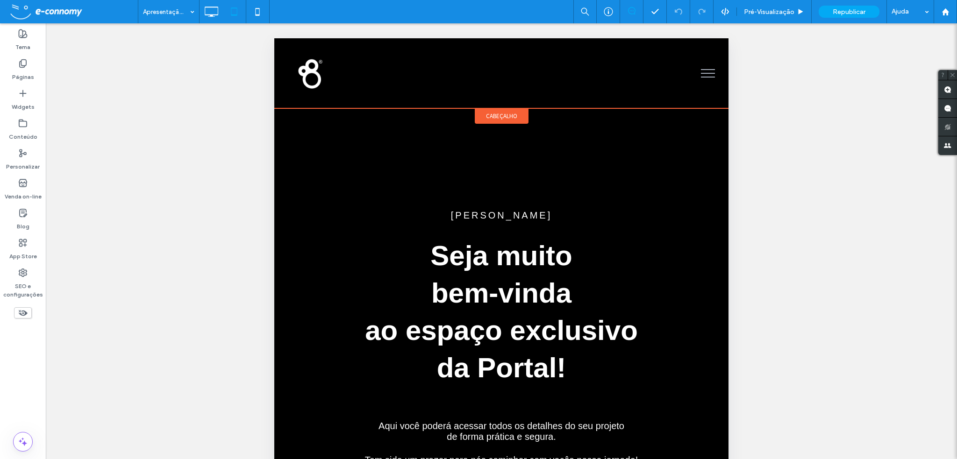
click at [496, 117] on span "cabeçalho" at bounding box center [501, 116] width 31 height 8
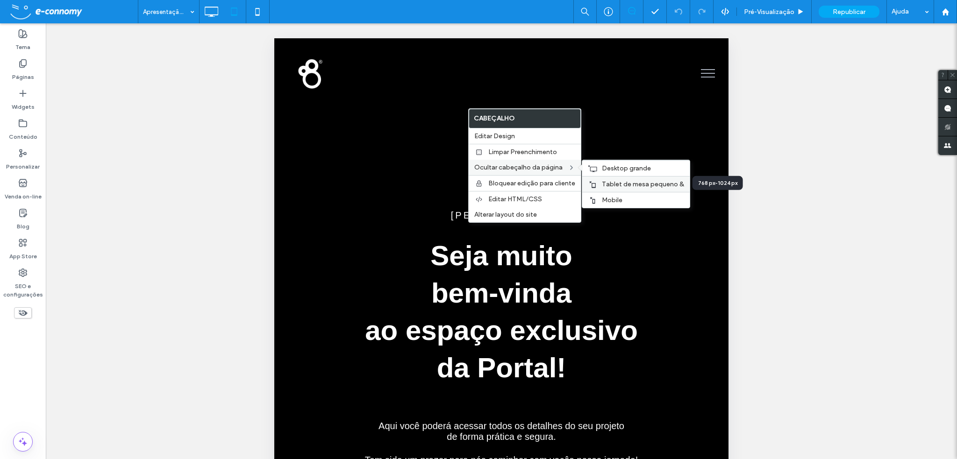
click at [639, 184] on span "Tablet de mesa pequeno &" at bounding box center [643, 184] width 82 height 8
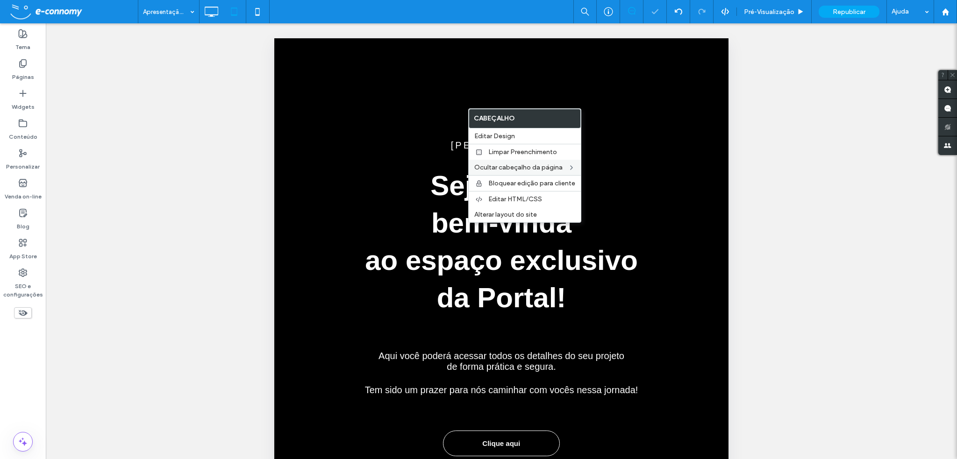
click at [650, 172] on h2 "Seja muito bem-vinda ao espaço exclusivo da Portal!" at bounding box center [501, 242] width 313 height 150
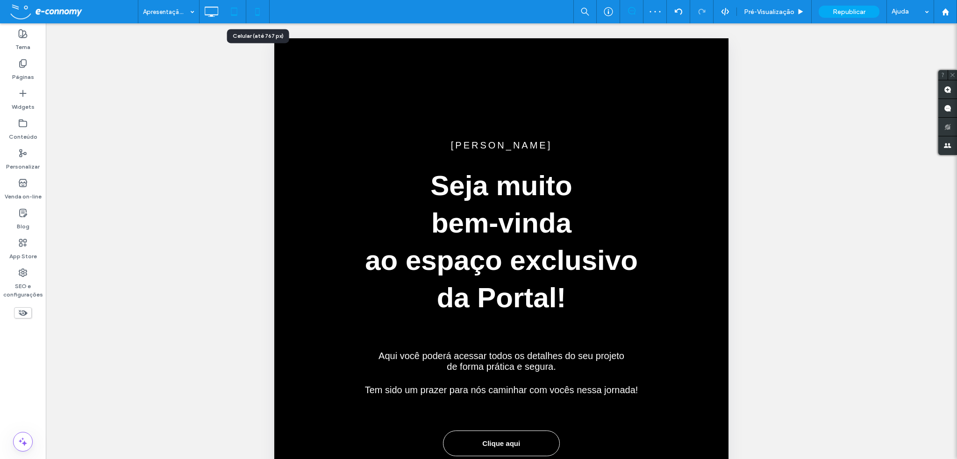
click at [260, 7] on icon at bounding box center [257, 11] width 19 height 19
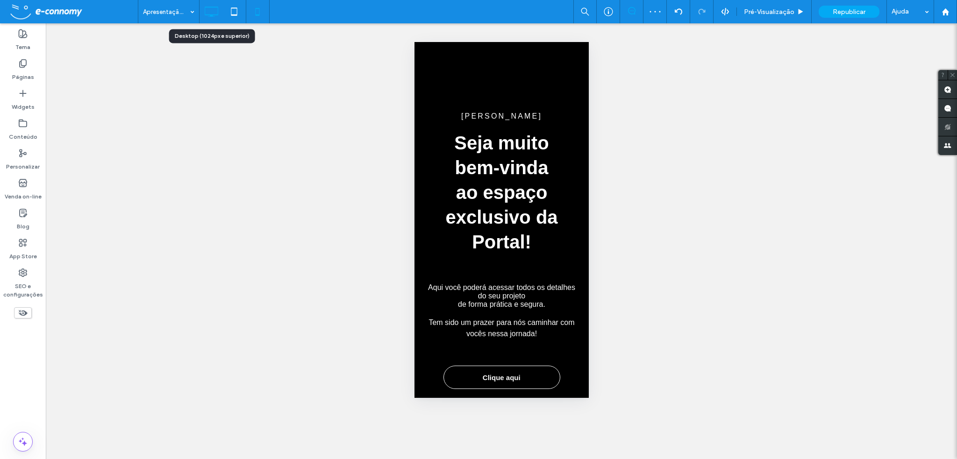
click at [211, 12] on icon at bounding box center [211, 11] width 19 height 19
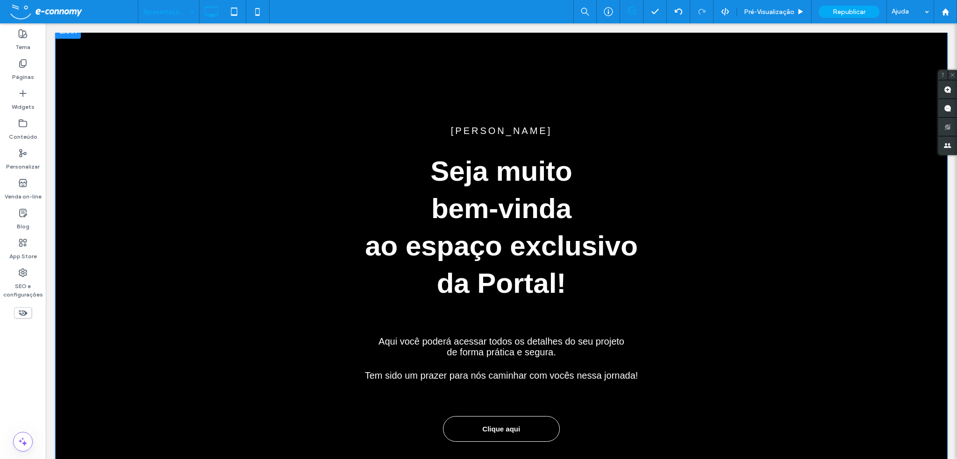
click at [282, 51] on div "[PERSON_NAME],[PERSON_NAME] muito bem-vinda ao espaço exclusivo da Portal! Aqui…" at bounding box center [501, 260] width 893 height 472
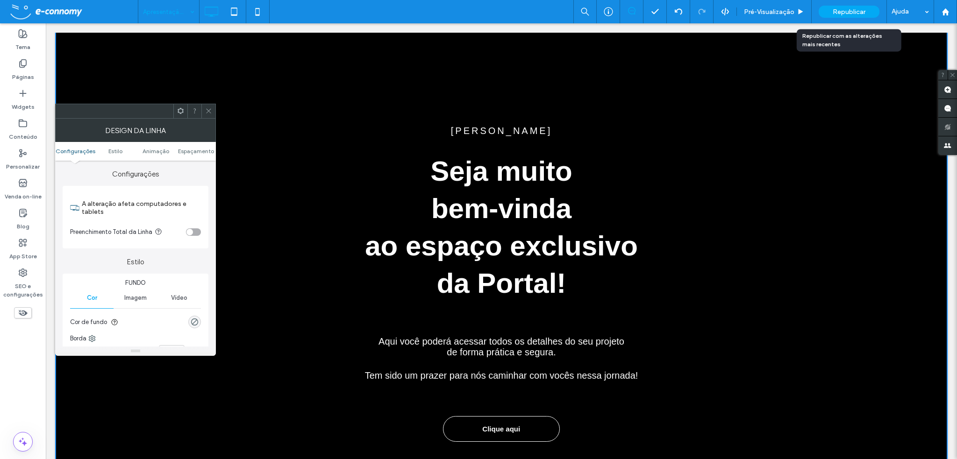
click at [856, 9] on span "Republicar" at bounding box center [849, 12] width 33 height 8
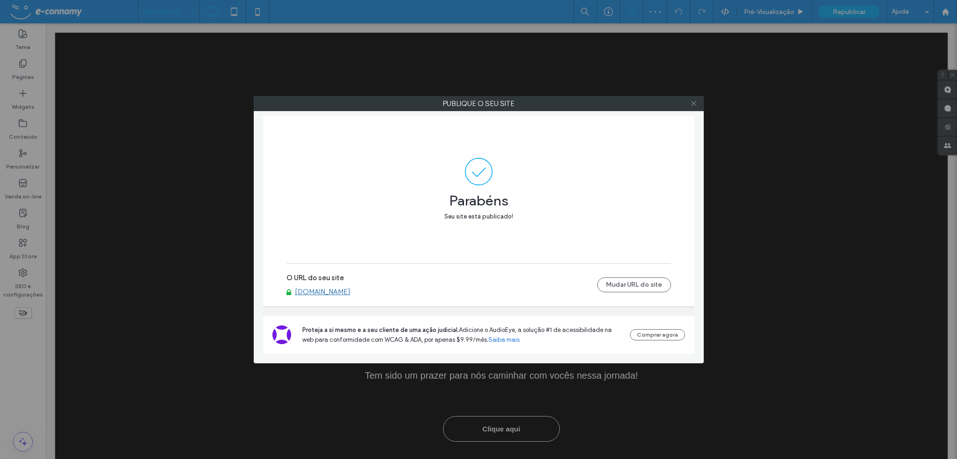
click at [694, 102] on icon at bounding box center [693, 103] width 7 height 7
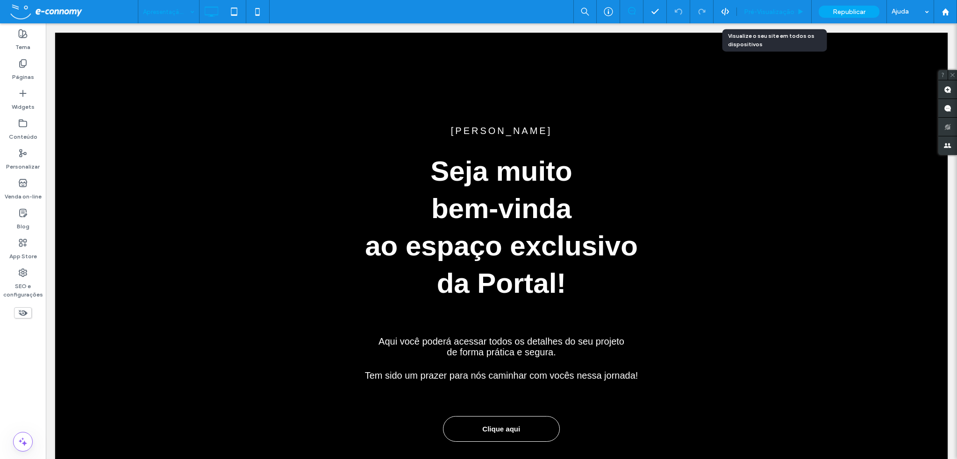
click at [782, 7] on div "Pré-Visualizaçāo" at bounding box center [774, 11] width 75 height 23
click at [778, 11] on span "Pré-Visualizaçāo" at bounding box center [769, 12] width 50 height 8
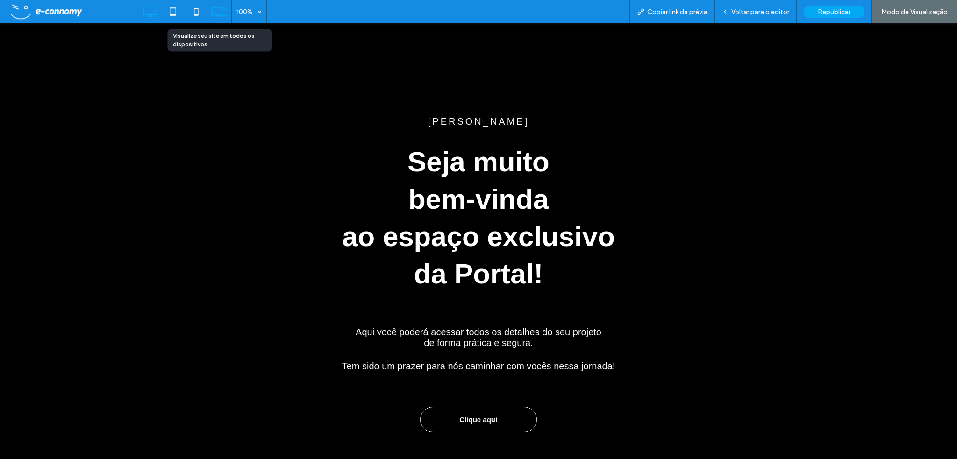
click at [220, 15] on use at bounding box center [219, 11] width 17 height 9
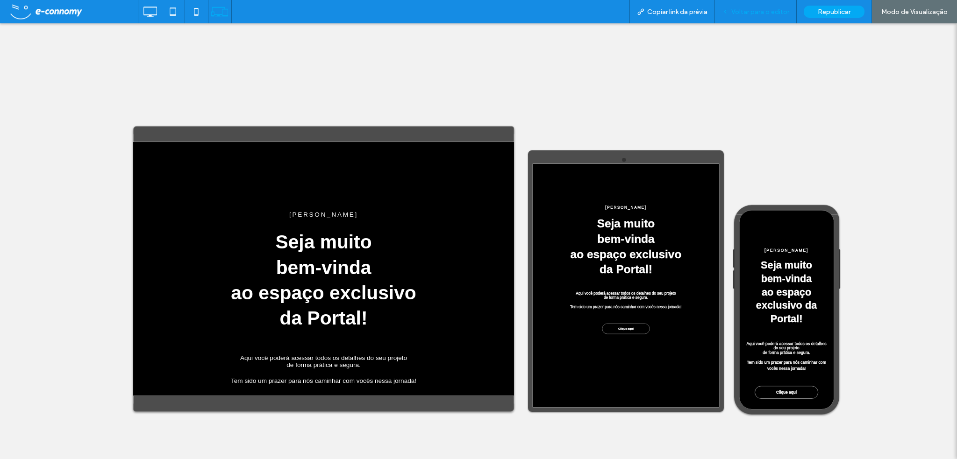
click at [755, 9] on span "Voltar para o editor" at bounding box center [760, 12] width 58 height 8
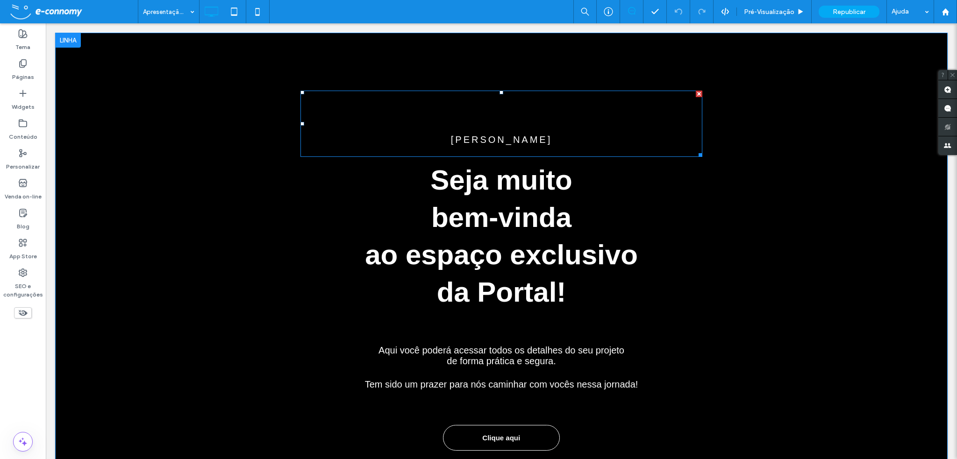
click at [460, 109] on p at bounding box center [501, 107] width 402 height 11
type input "*********"
type input "**"
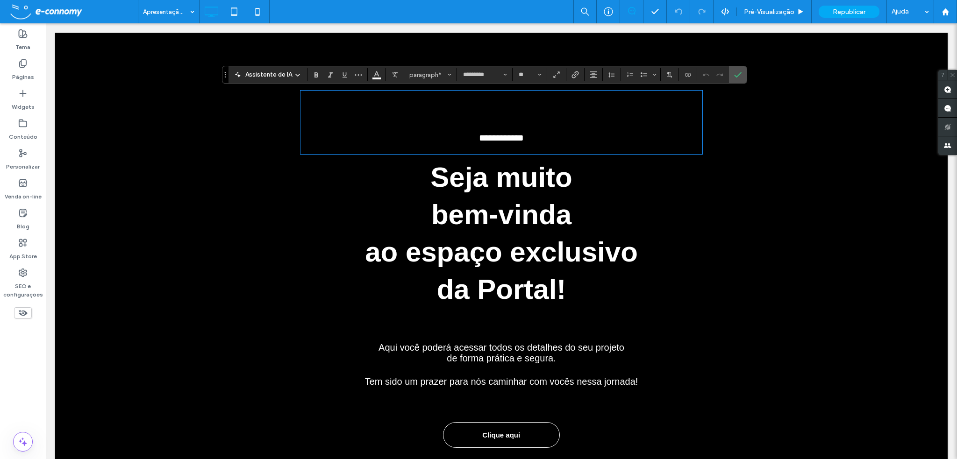
click at [501, 106] on p at bounding box center [501, 107] width 402 height 10
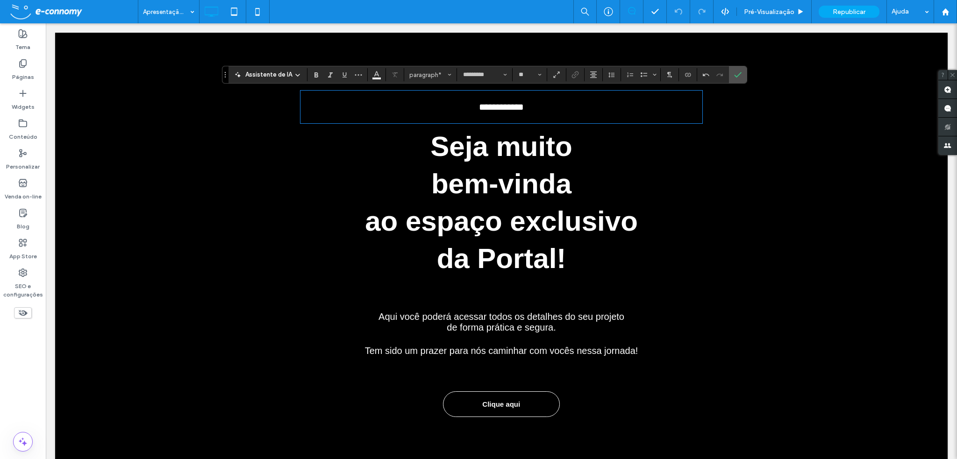
click at [716, 226] on div "**********" at bounding box center [501, 251] width 561 height 345
click at [736, 72] on icon "Confirmar" at bounding box center [737, 74] width 7 height 7
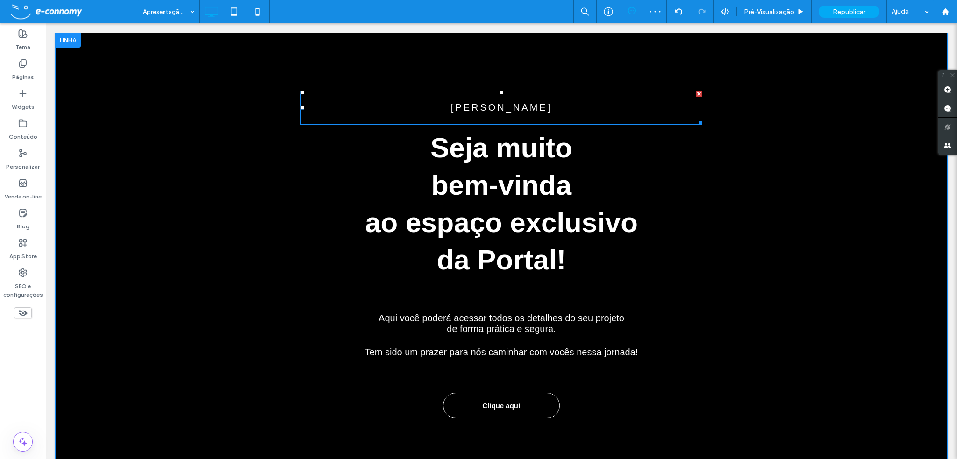
click at [458, 94] on p at bounding box center [501, 97] width 402 height 11
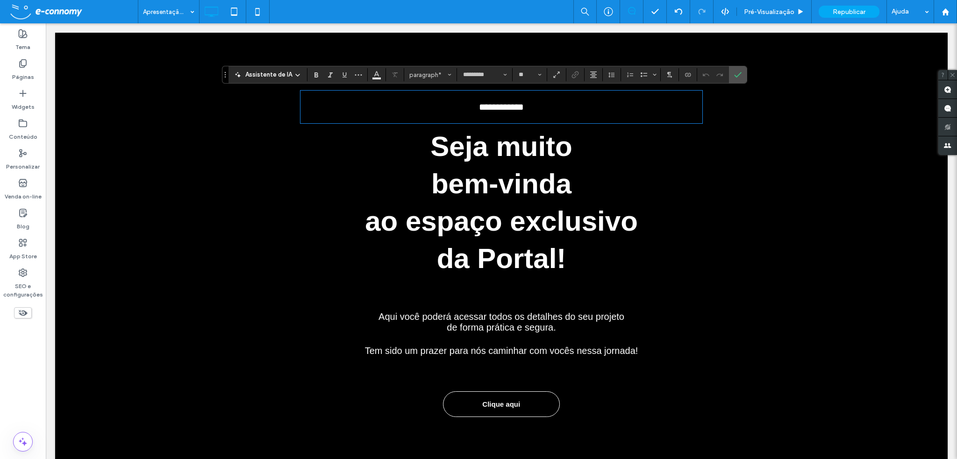
click at [446, 96] on p at bounding box center [501, 97] width 402 height 10
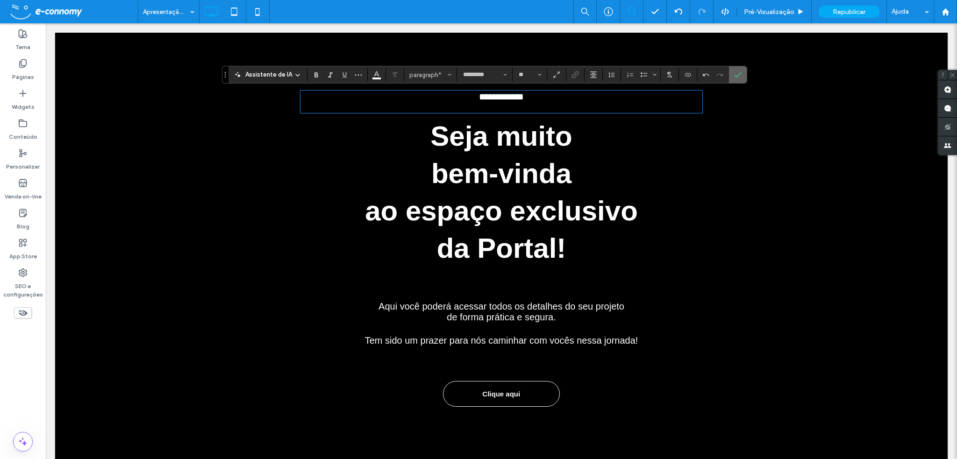
click at [739, 74] on icon "Confirmar" at bounding box center [737, 74] width 7 height 7
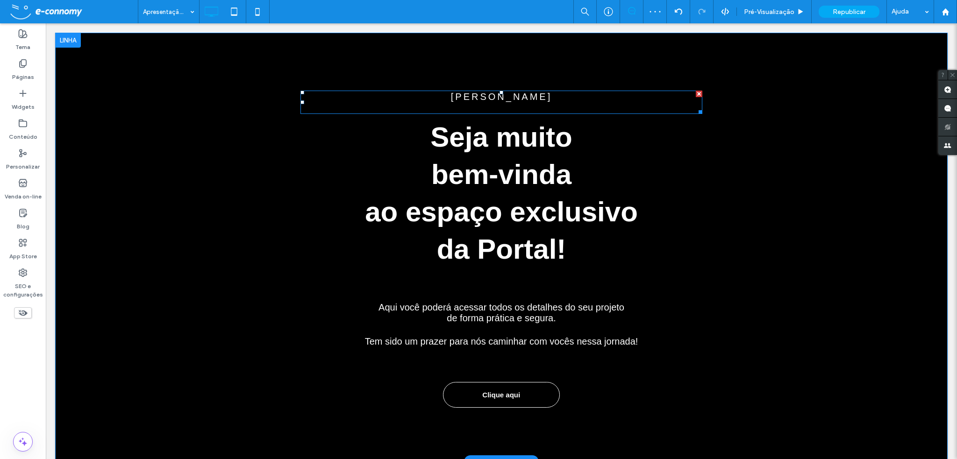
click at [492, 97] on span "[PERSON_NAME]" at bounding box center [501, 97] width 101 height 10
type input "*********"
type input "**"
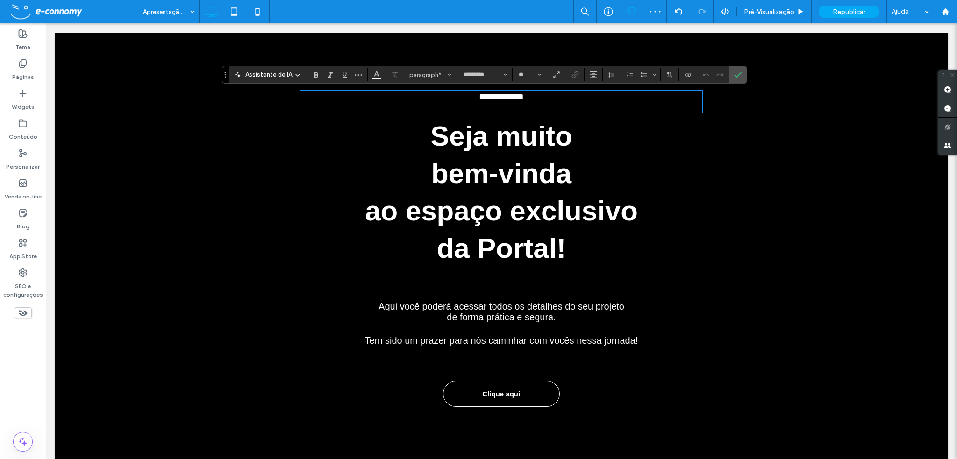
click at [492, 104] on p at bounding box center [501, 107] width 402 height 10
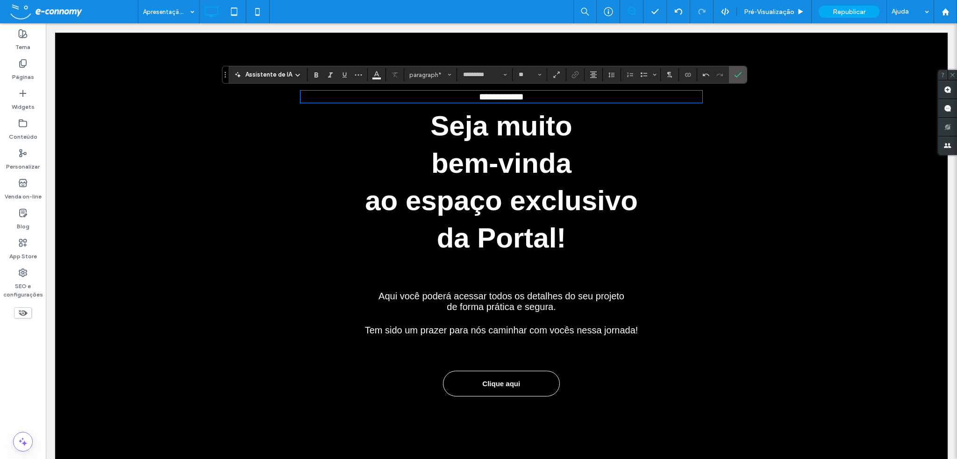
click at [751, 195] on div "**********" at bounding box center [501, 241] width 561 height 325
click at [736, 76] on icon "Confirmar" at bounding box center [737, 74] width 7 height 7
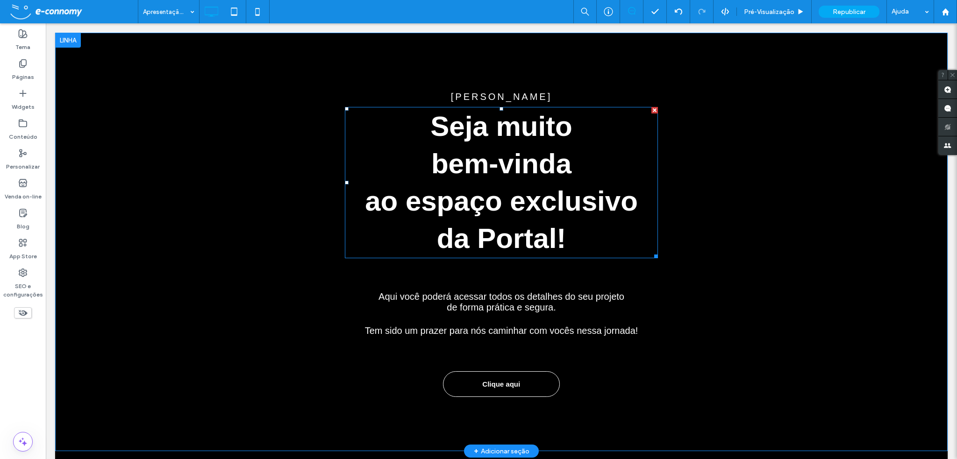
click at [471, 134] on span "Seja muito bem-vinda ao espaço exclusivo da Portal!" at bounding box center [501, 182] width 273 height 143
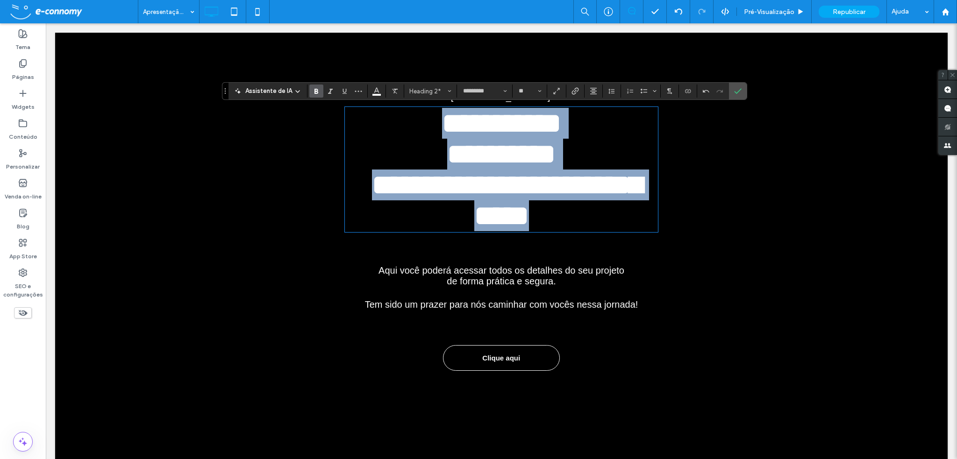
click at [433, 126] on span "**********" at bounding box center [507, 169] width 270 height 121
click at [419, 124] on h2 "**********" at bounding box center [501, 169] width 313 height 123
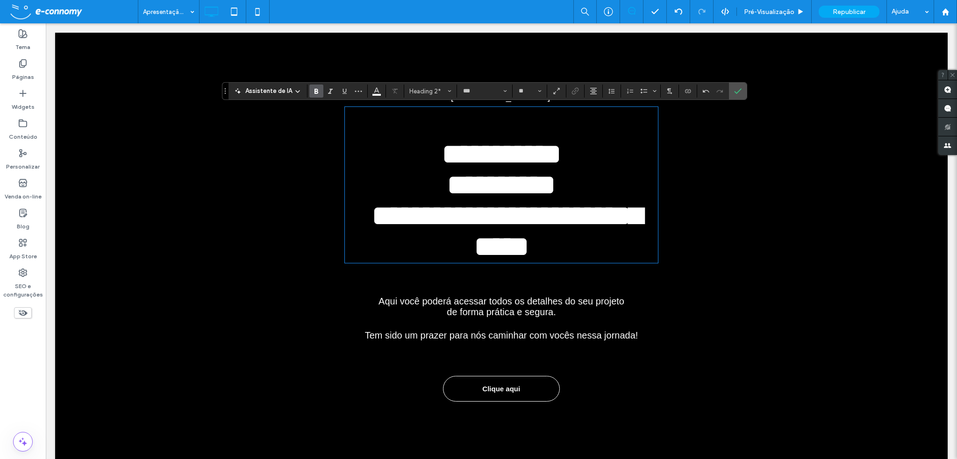
type input "*********"
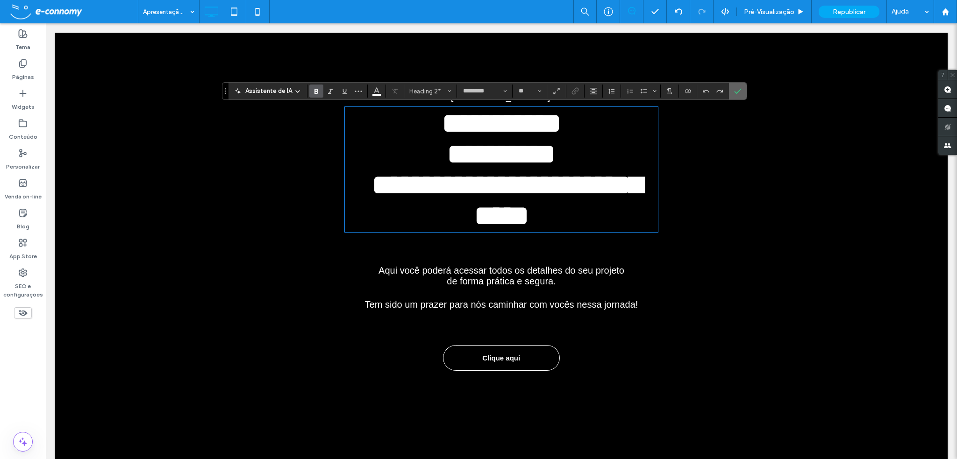
drag, startPoint x: 735, startPoint y: 93, endPoint x: 531, endPoint y: 77, distance: 204.8
click at [735, 93] on use "Confirmar" at bounding box center [738, 91] width 7 height 6
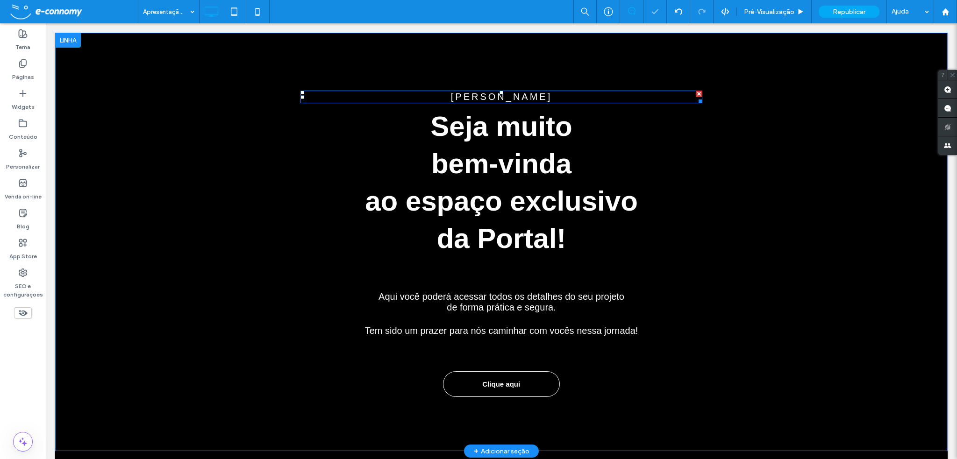
click at [533, 99] on span "Olá,Daniella ﻿" at bounding box center [501, 97] width 101 height 10
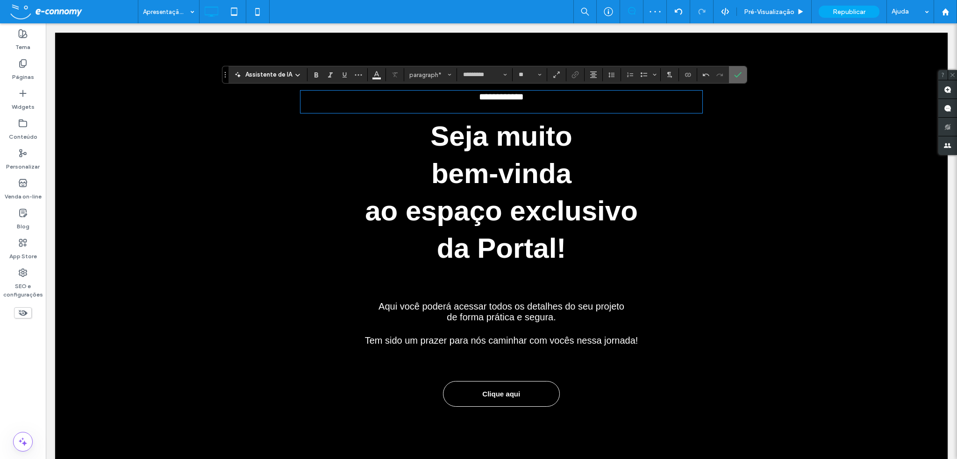
click at [736, 74] on icon "Confirmar" at bounding box center [737, 74] width 7 height 7
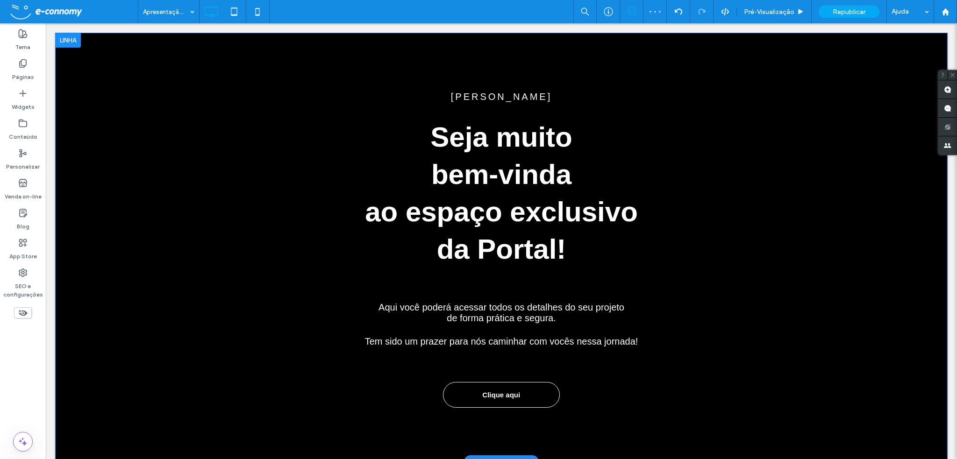
click at [723, 200] on div "Olá,Daniella Seja muito bem-vinda ao espaço exclusivo da Portal! Aqui você pode…" at bounding box center [501, 247] width 561 height 336
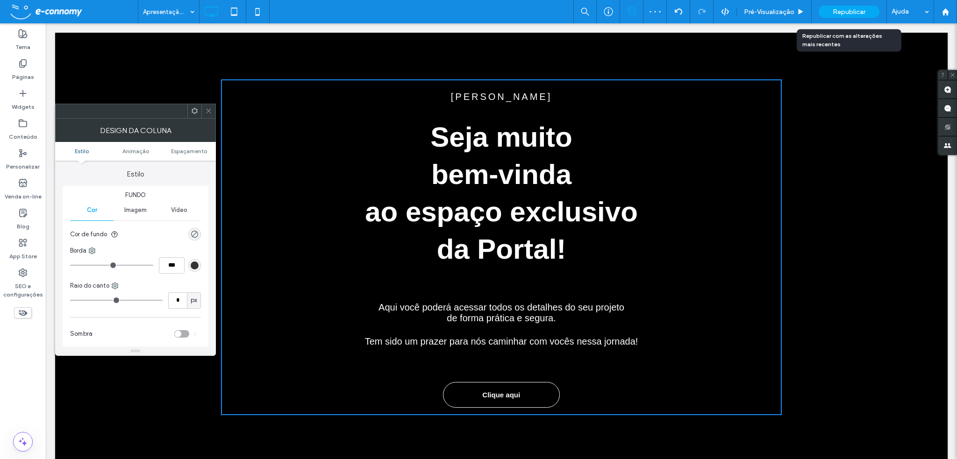
click at [864, 11] on span "Republicar" at bounding box center [849, 12] width 33 height 8
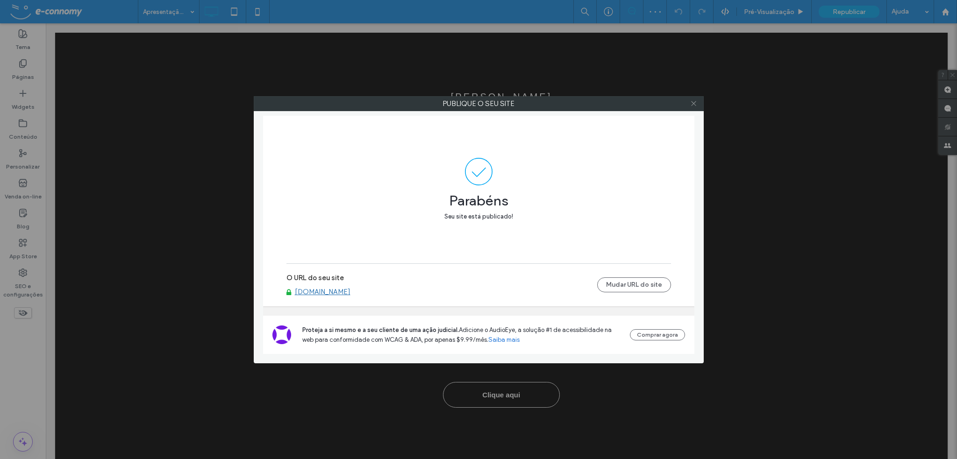
click at [696, 100] on icon at bounding box center [693, 103] width 7 height 7
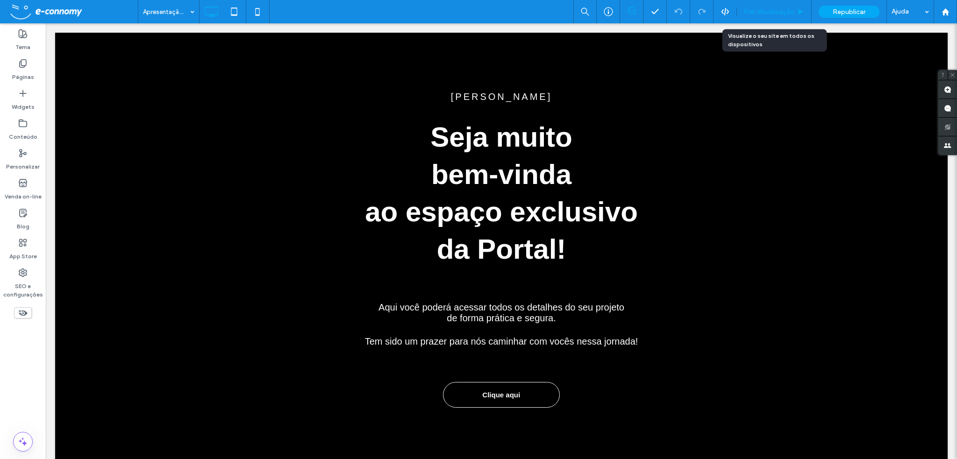
click at [758, 10] on span "Pré-Visualizaçāo" at bounding box center [769, 12] width 50 height 8
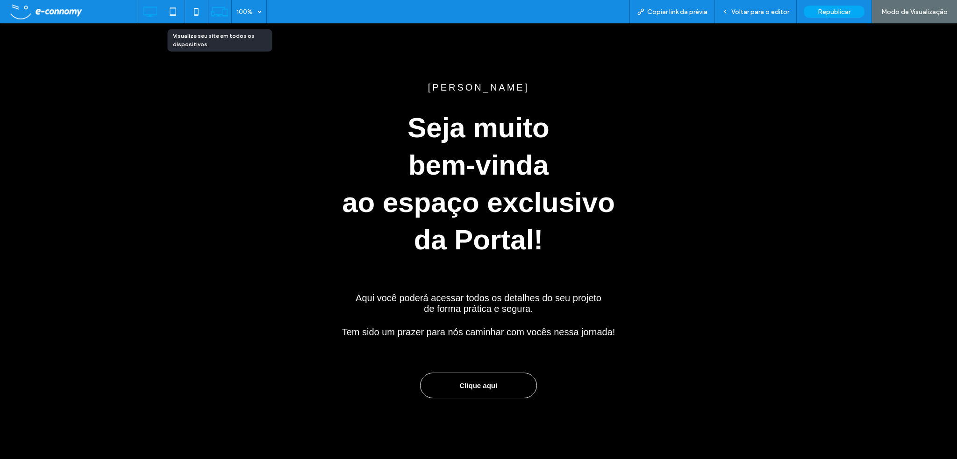
click at [216, 9] on icon at bounding box center [220, 12] width 18 height 18
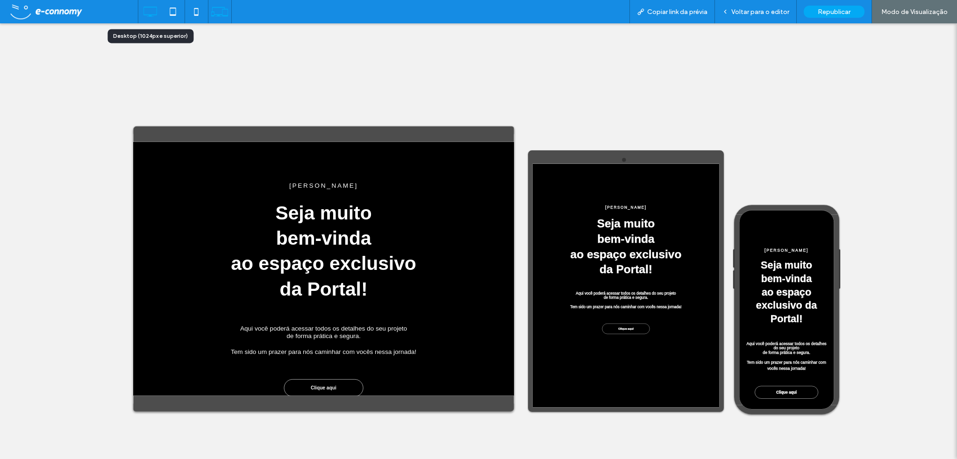
click at [148, 9] on icon at bounding box center [150, 11] width 19 height 19
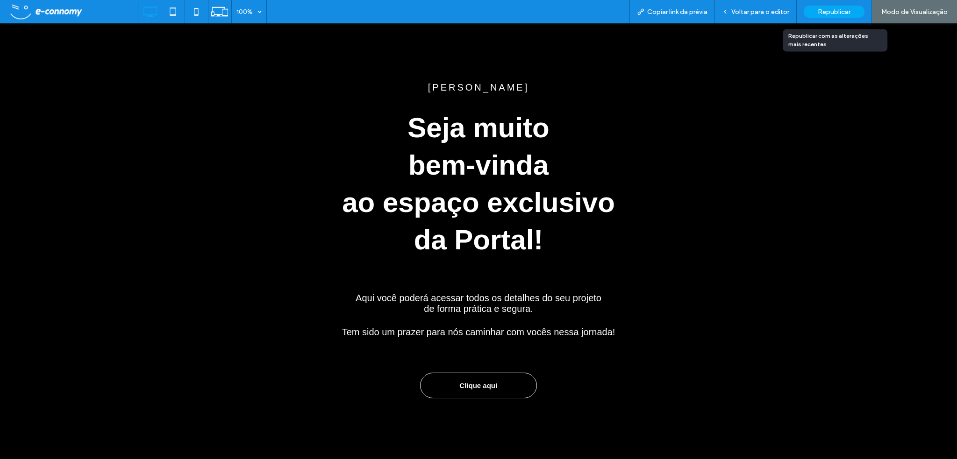
click at [836, 13] on span "Republicar" at bounding box center [834, 12] width 33 height 8
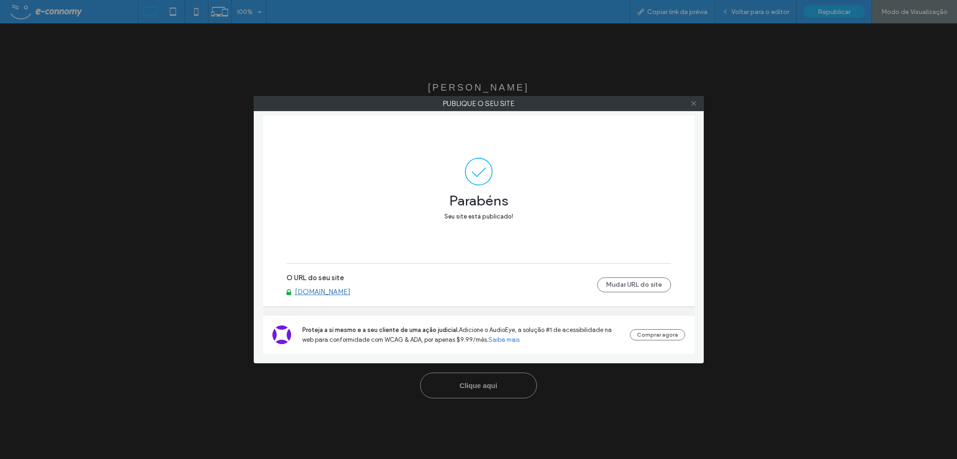
click at [694, 104] on icon at bounding box center [693, 103] width 7 height 7
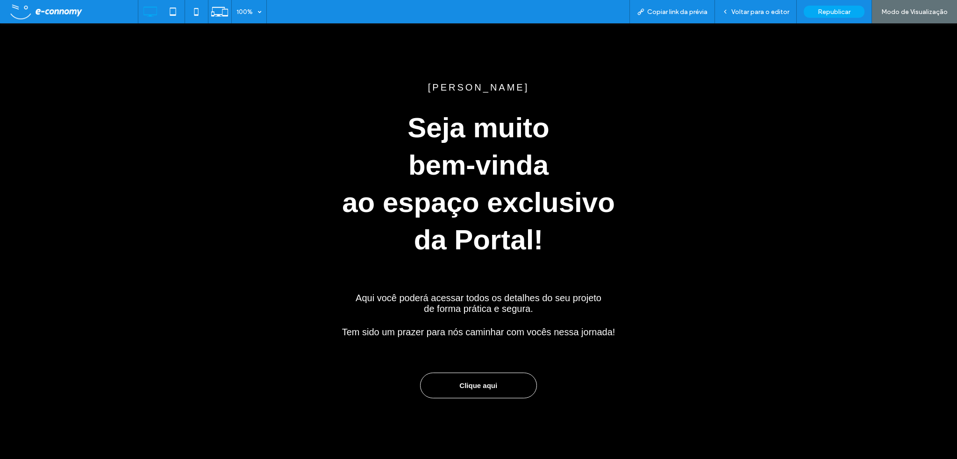
click at [48, 11] on span at bounding box center [72, 11] width 131 height 19
